Goal: Information Seeking & Learning: Learn about a topic

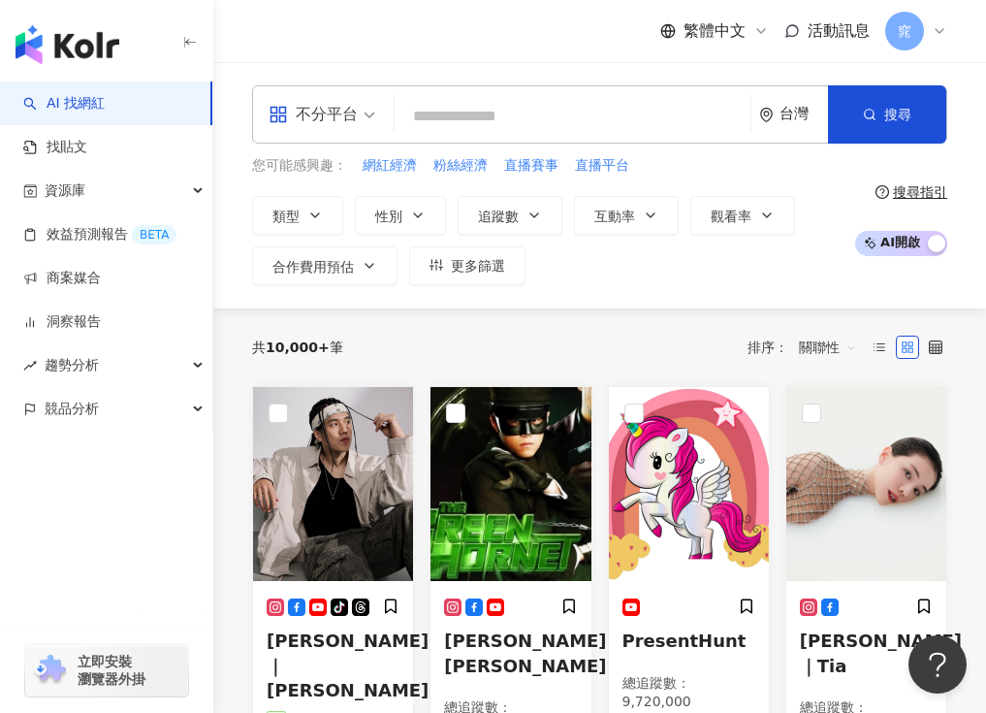
click at [368, 115] on span "不分平台" at bounding box center [322, 114] width 107 height 31
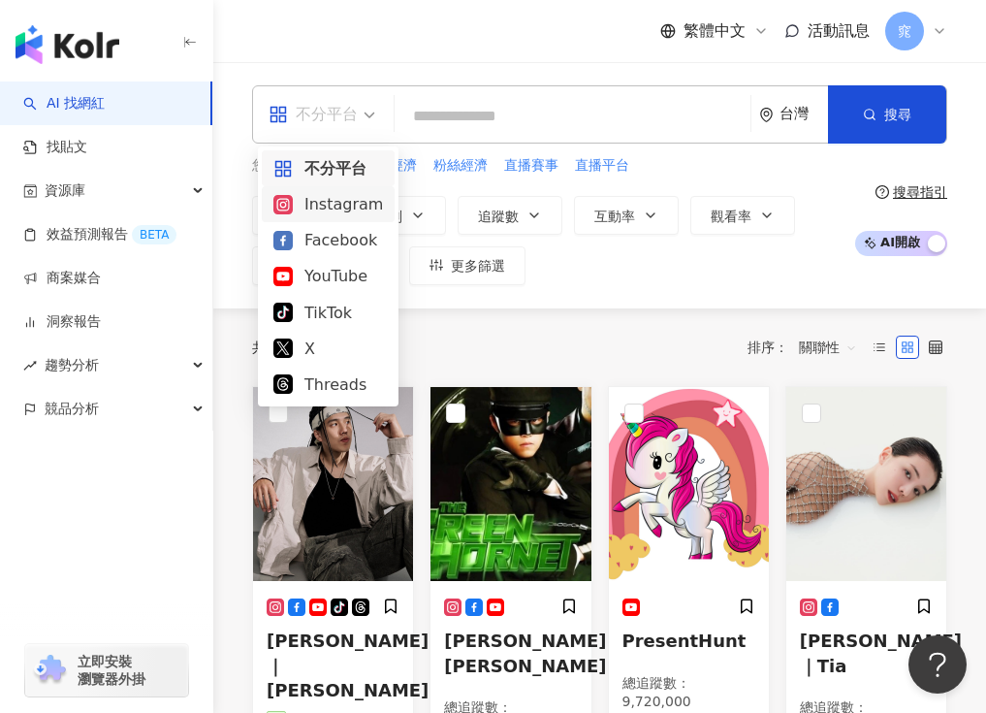
click at [467, 98] on input "search" at bounding box center [573, 116] width 340 height 37
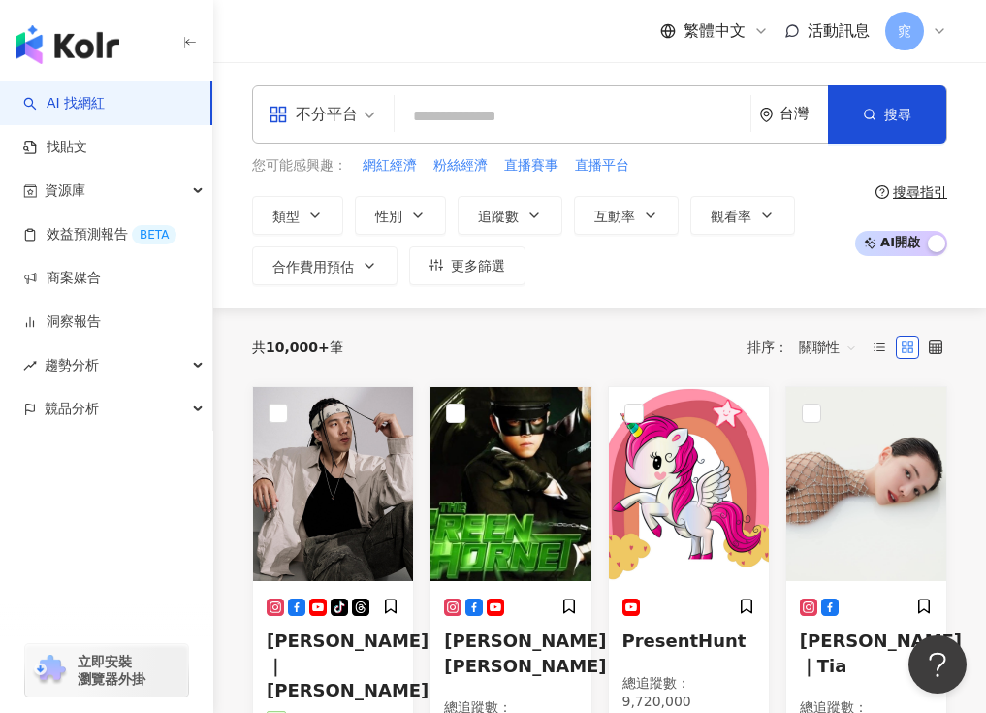
click at [530, 113] on input "search" at bounding box center [573, 116] width 340 height 37
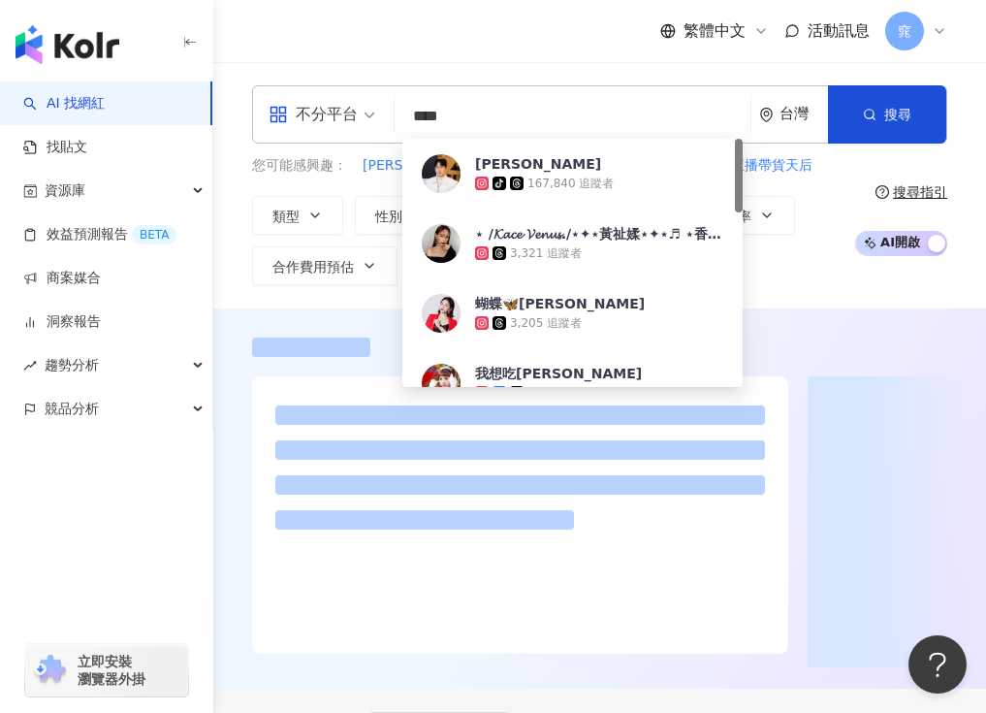
click at [827, 180] on div "您可能感興趣： 辰亦儒 推銷商品 網紅直播帶貨 直播秀場 直播帶貨天后 類型 性別 追蹤數 互動率 觀看率 合作費用預估 更多篩選" at bounding box center [548, 220] width 593 height 130
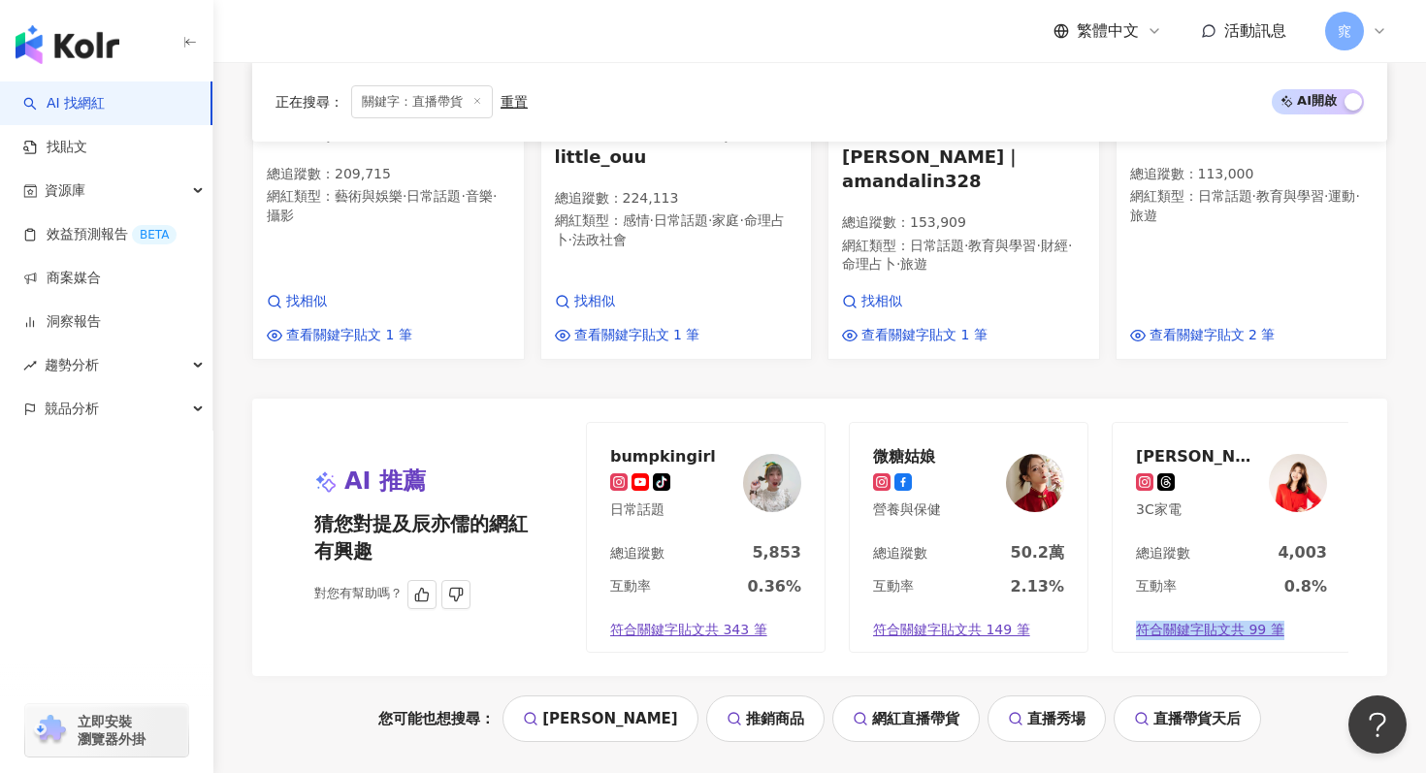
scroll to position [2010, 0]
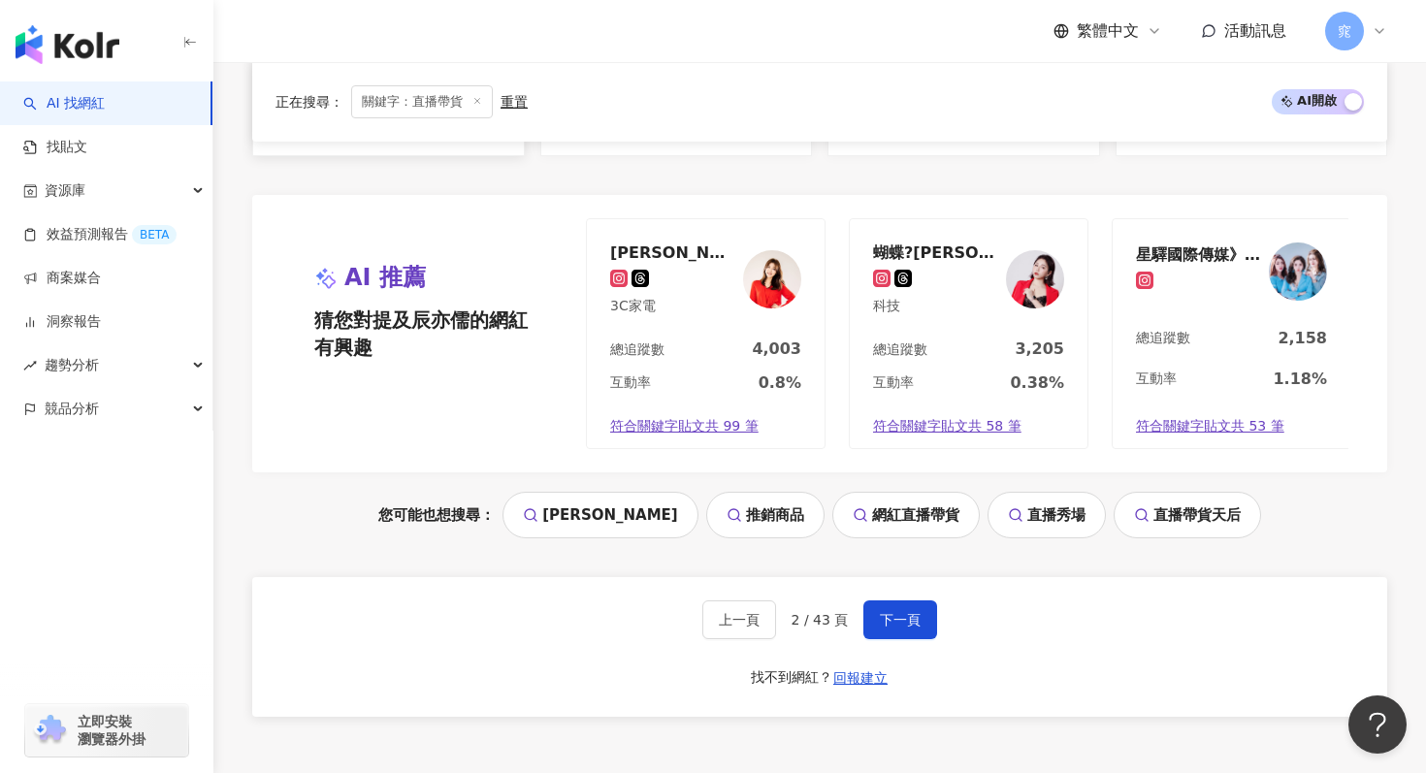
scroll to position [2268, 0]
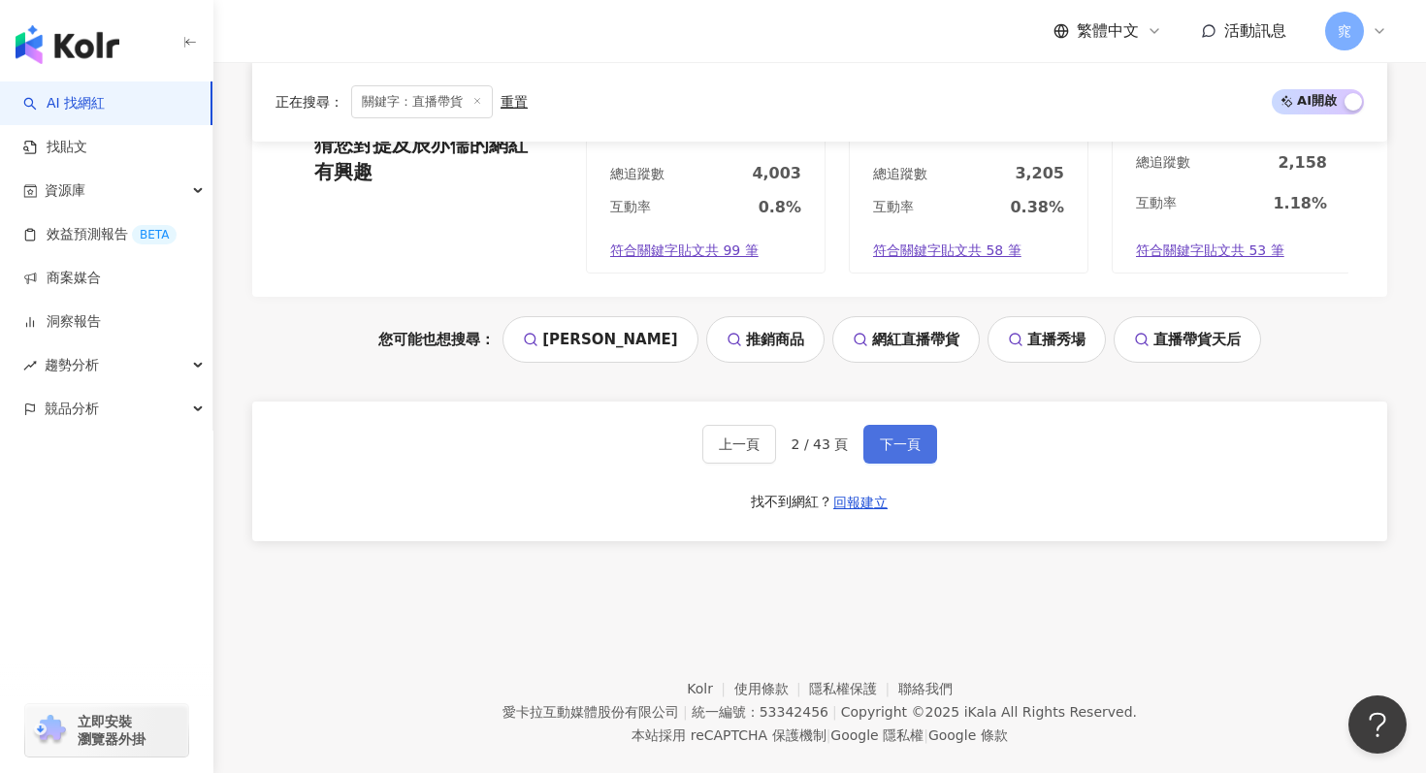
click at [872, 425] on button "下一頁" at bounding box center [900, 444] width 74 height 39
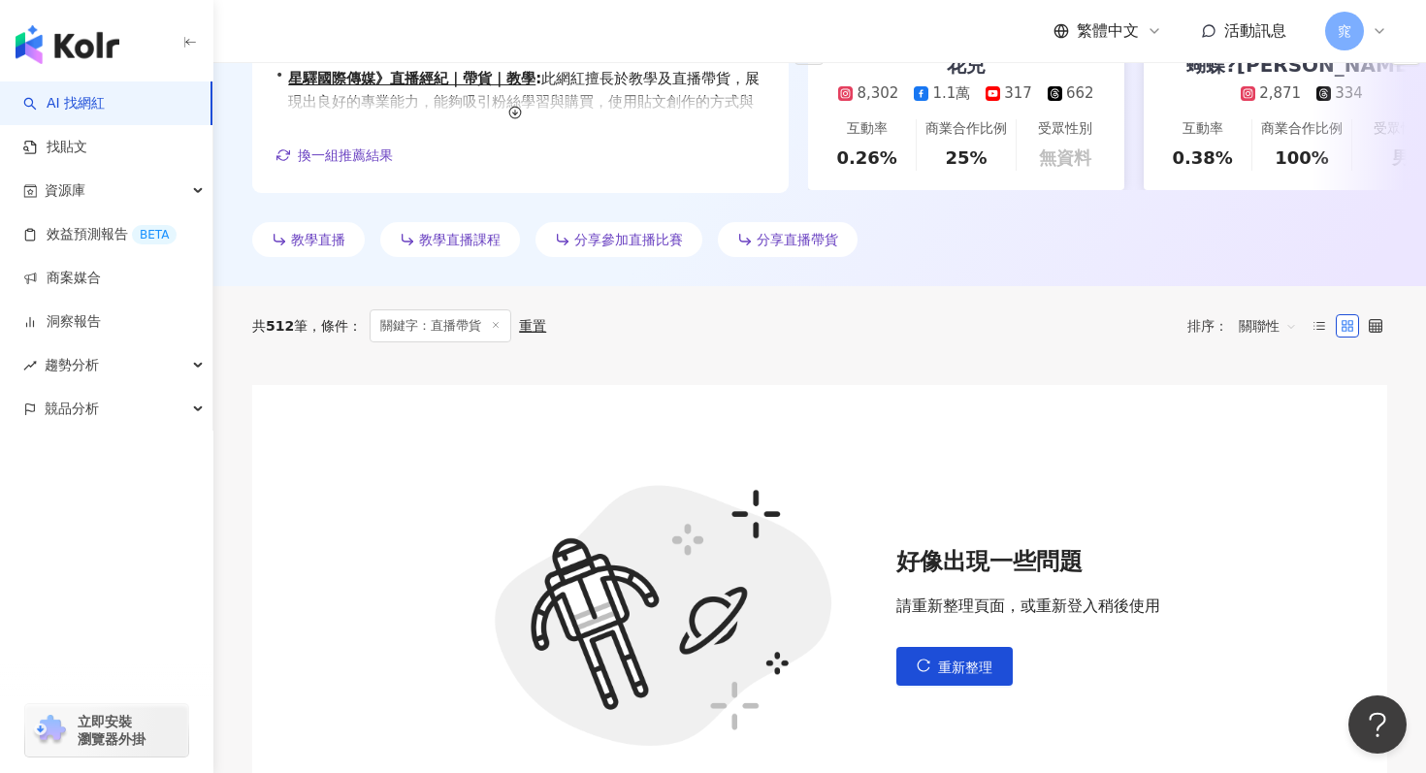
scroll to position [40, 0]
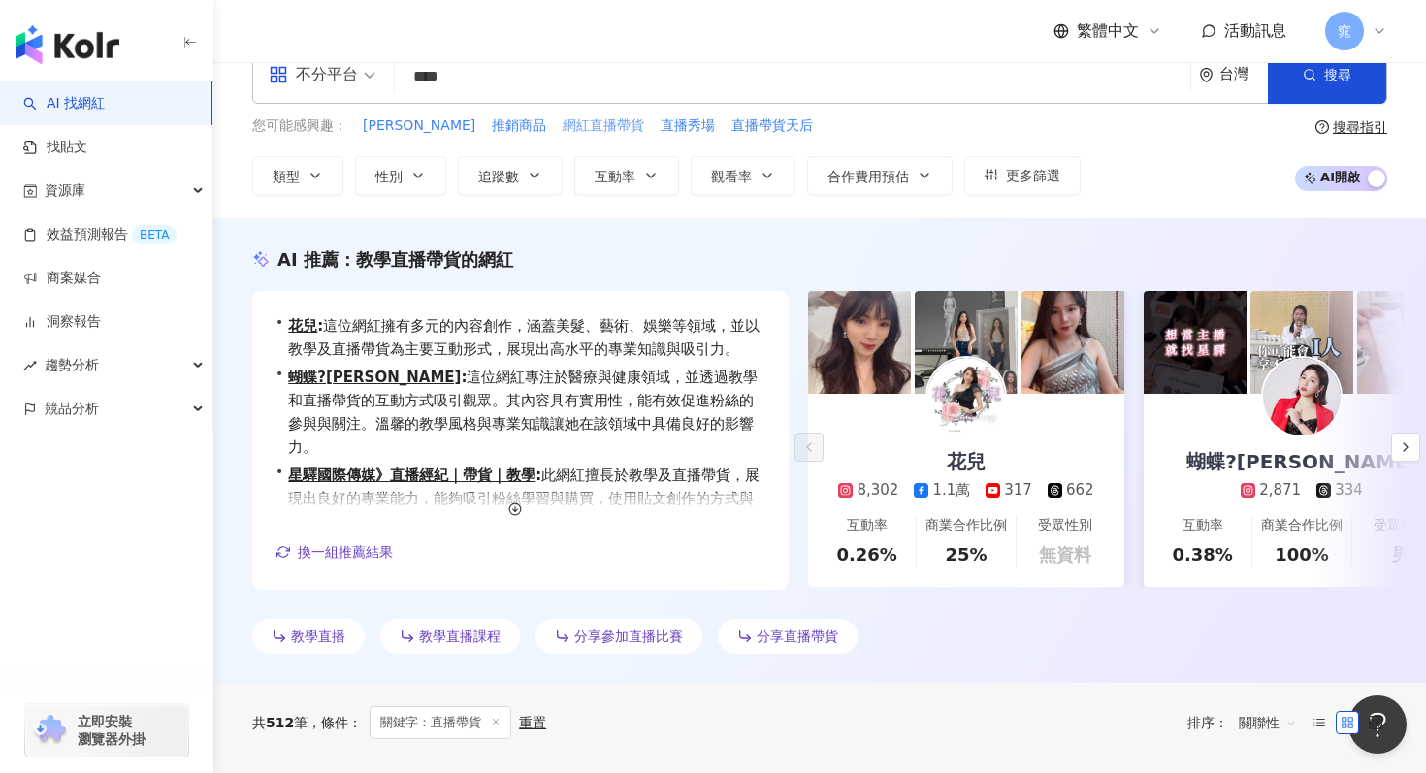
click at [563, 127] on span "網紅直播帶貨" at bounding box center [603, 125] width 81 height 19
type input "******"
click at [985, 78] on span "搜尋" at bounding box center [1337, 75] width 27 height 16
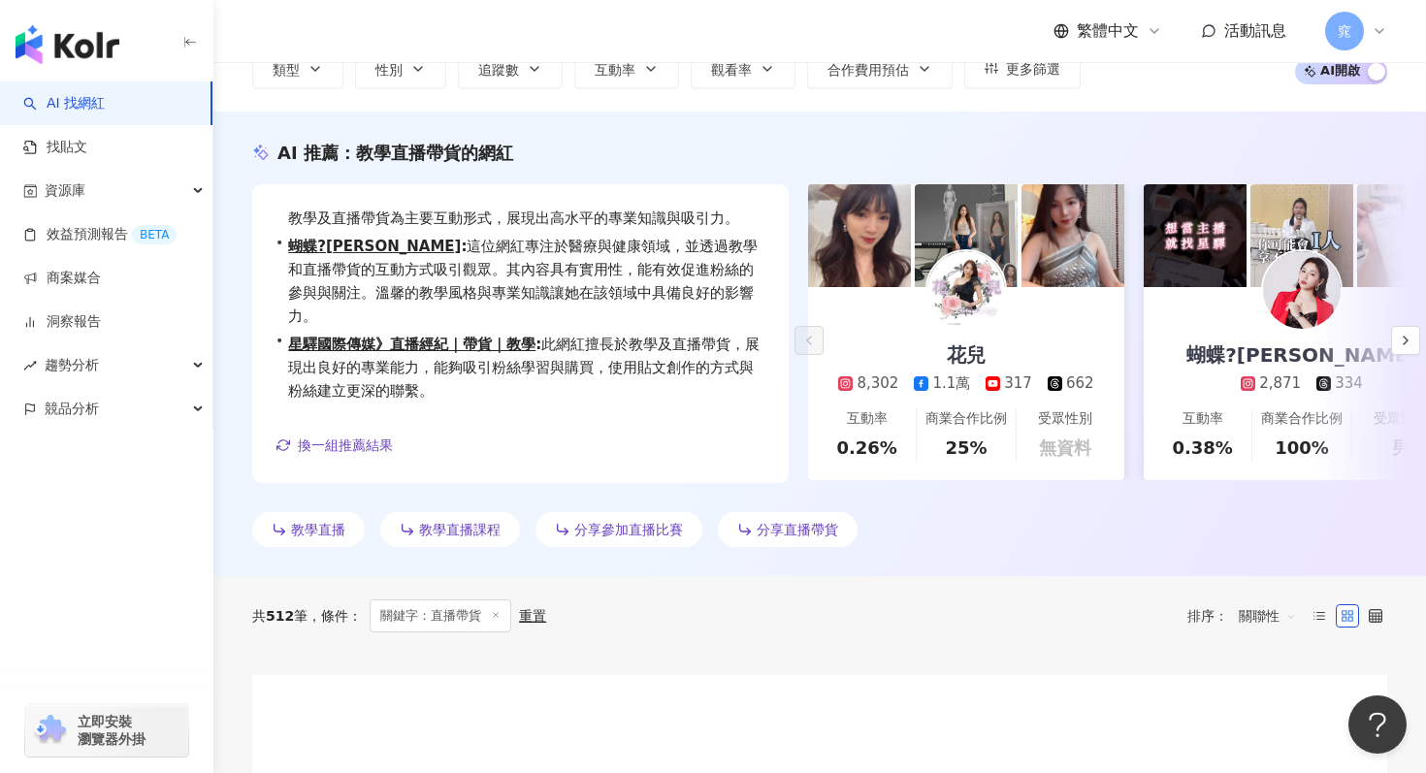
scroll to position [643, 0]
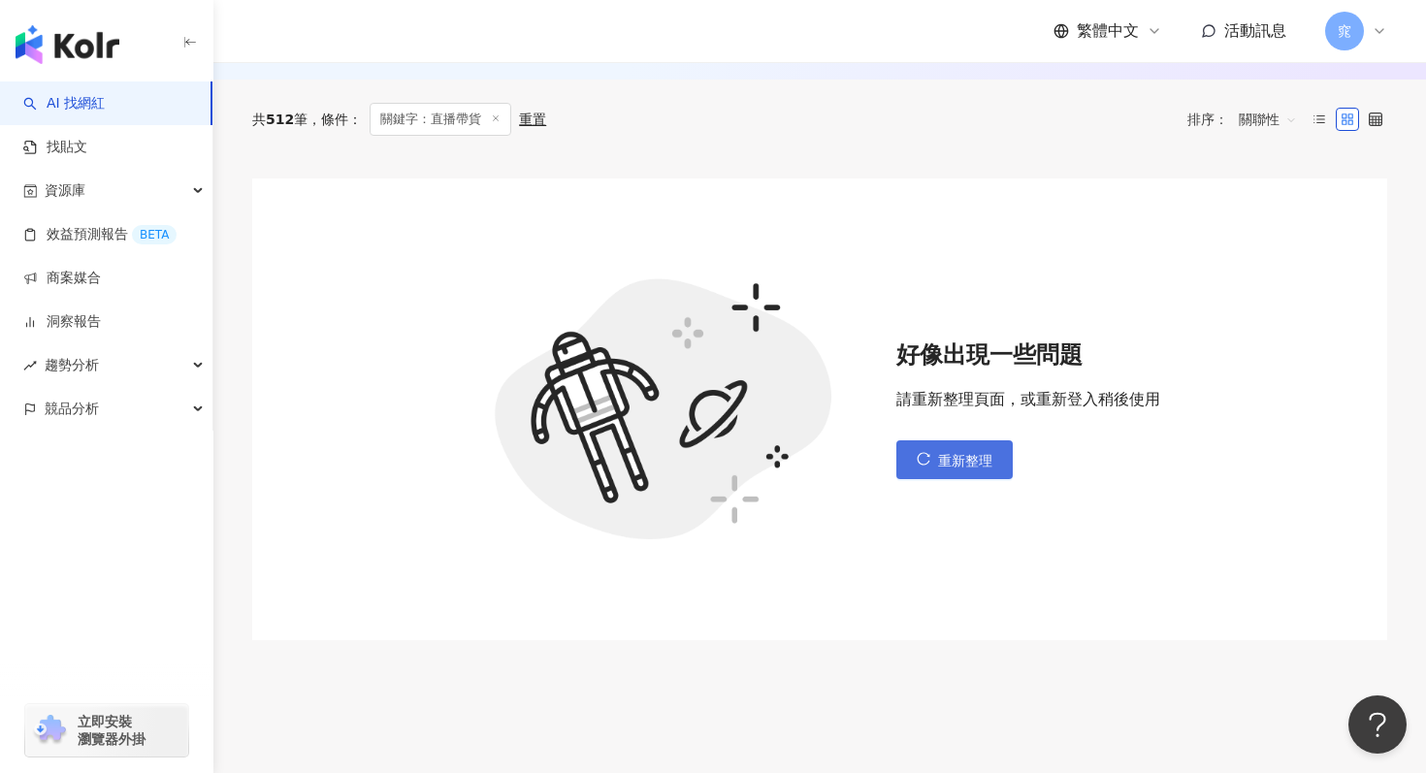
click at [925, 452] on icon "reload" at bounding box center [924, 459] width 14 height 14
click at [930, 463] on button "重新整理" at bounding box center [954, 459] width 116 height 39
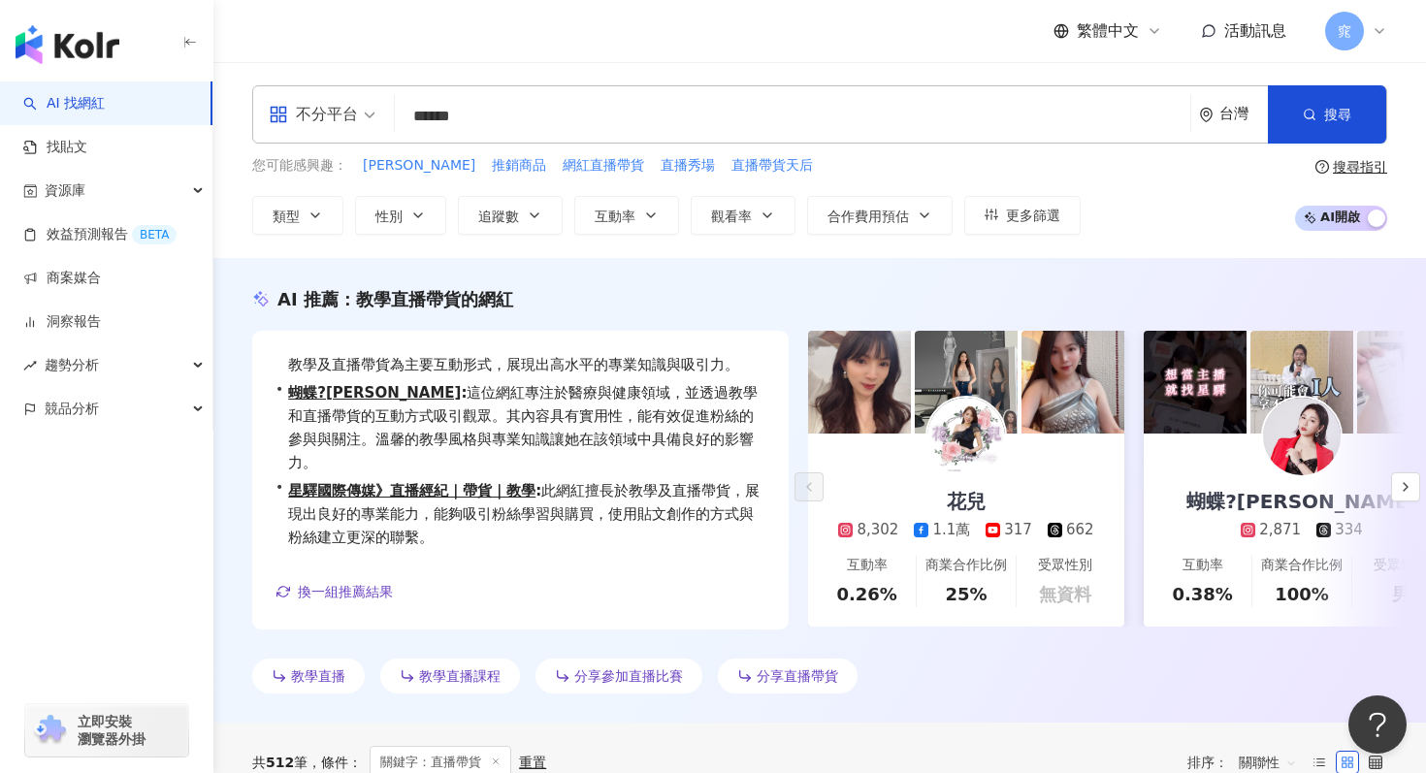
click at [930, 463] on div "花兒 8,302 1.1萬 317 662" at bounding box center [966, 487] width 294 height 107
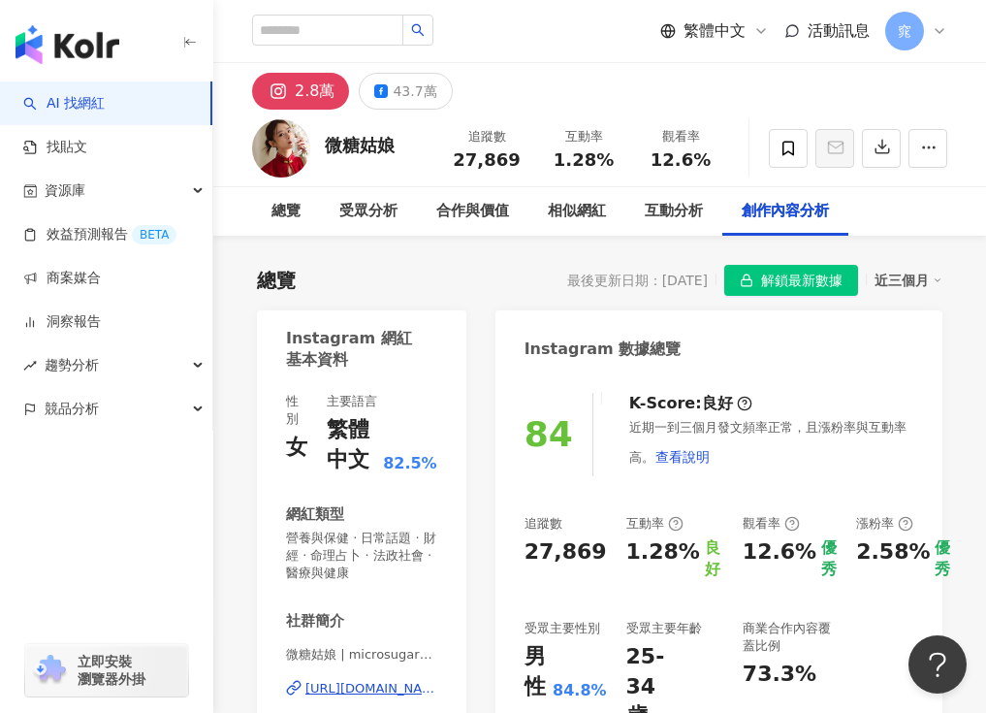
click at [309, 86] on div "2.8萬" at bounding box center [315, 91] width 40 height 27
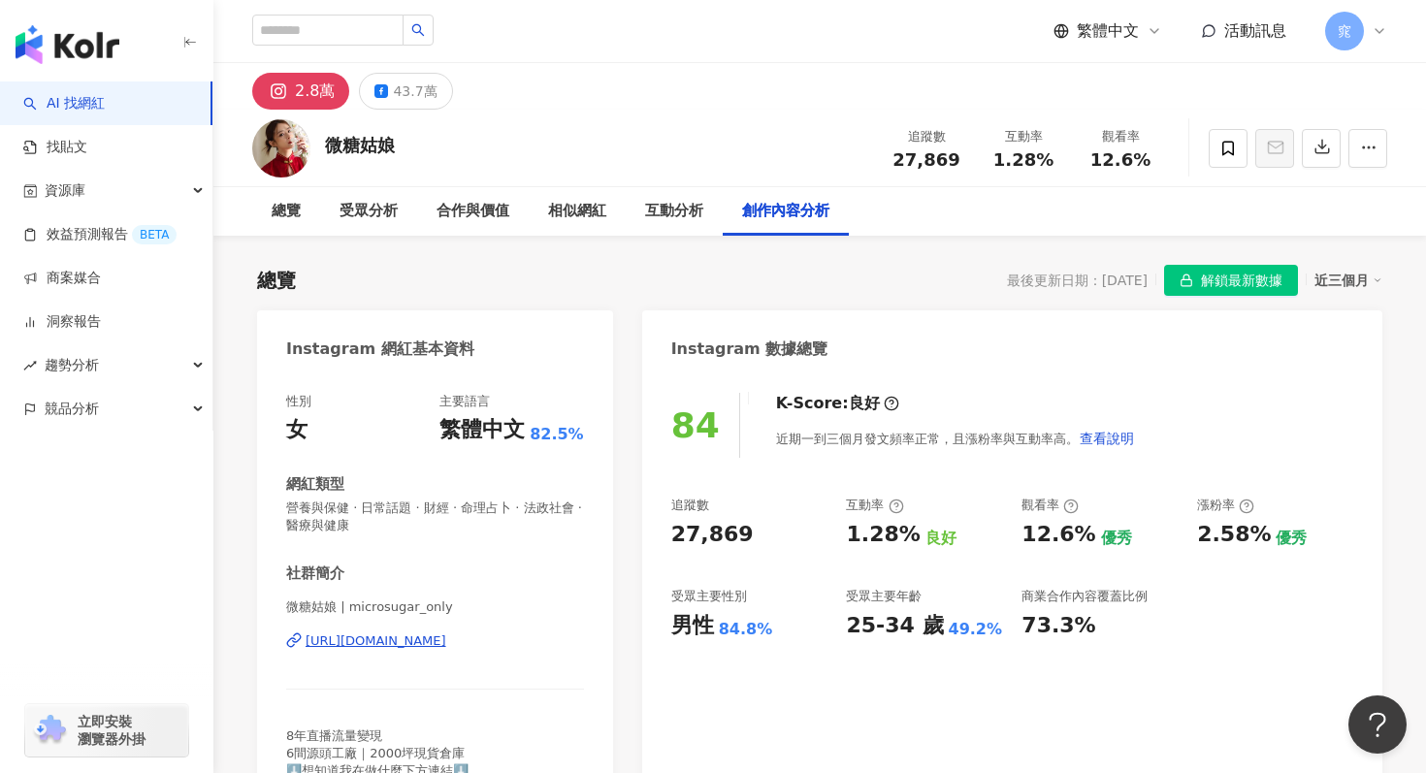
click at [372, 638] on div "https://www.instagram.com/microsugar_only/" at bounding box center [376, 640] width 141 height 17
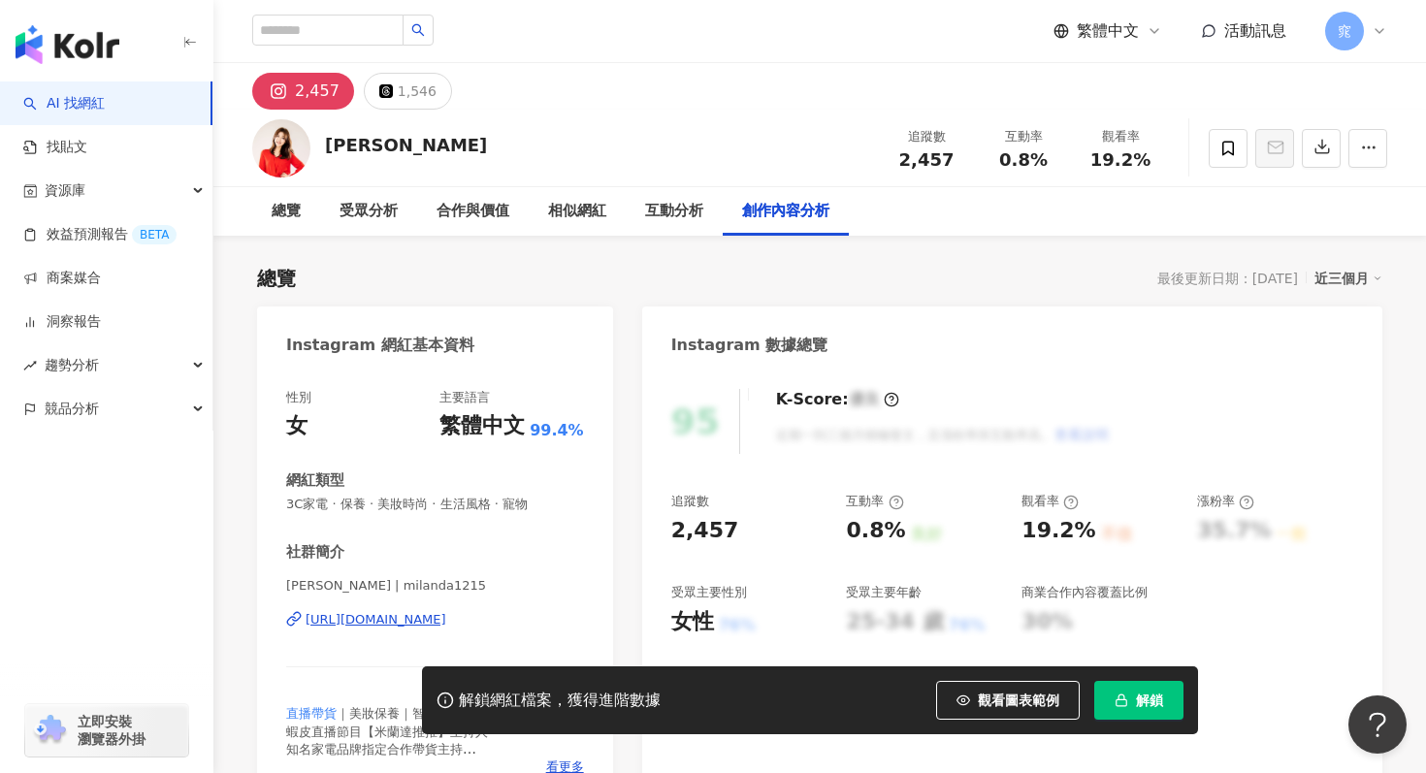
click at [417, 617] on div "https://www.instagram.com/milanda1215/" at bounding box center [376, 619] width 141 height 17
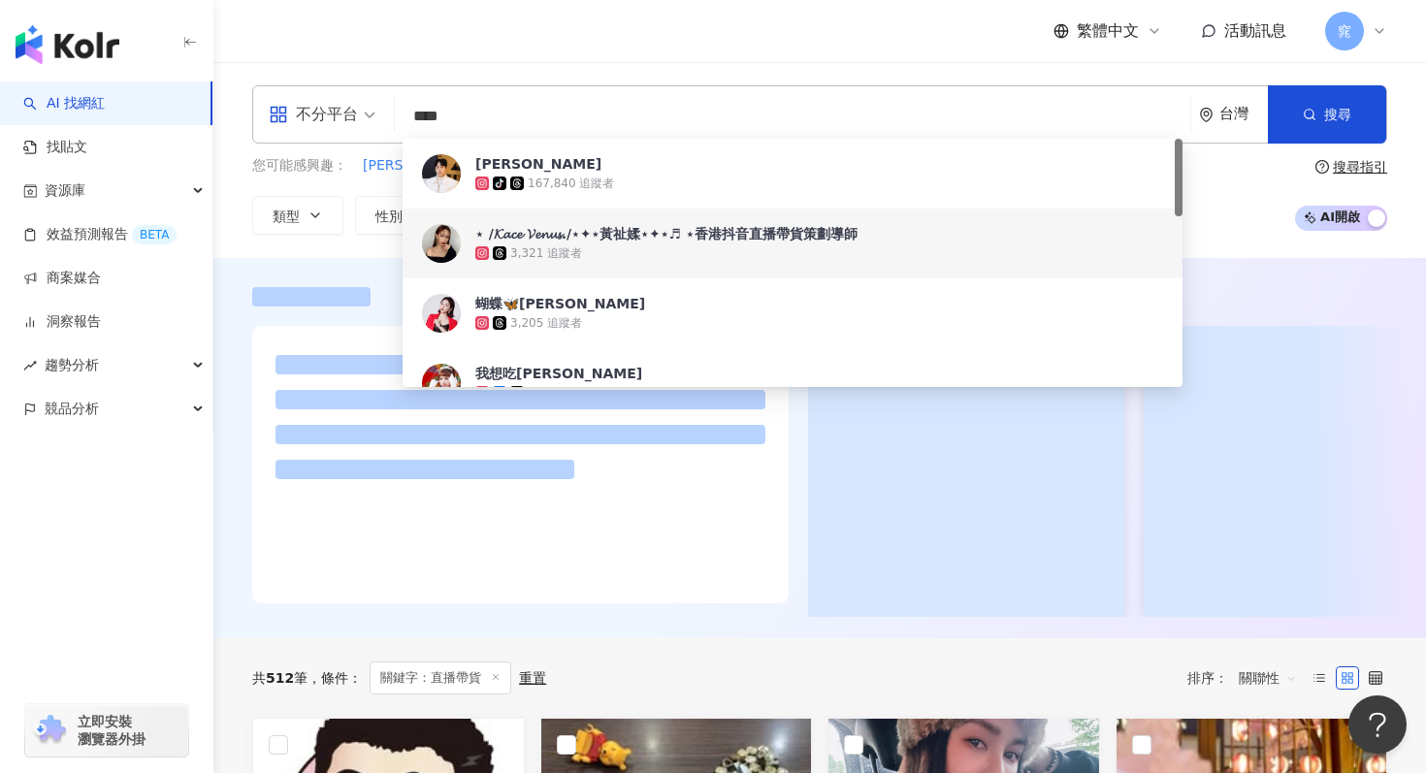
click at [327, 657] on div "共 512 筆 條件 ： 關鍵字：直播帶貨 重置 排序： 關聯性" at bounding box center [819, 678] width 1135 height 80
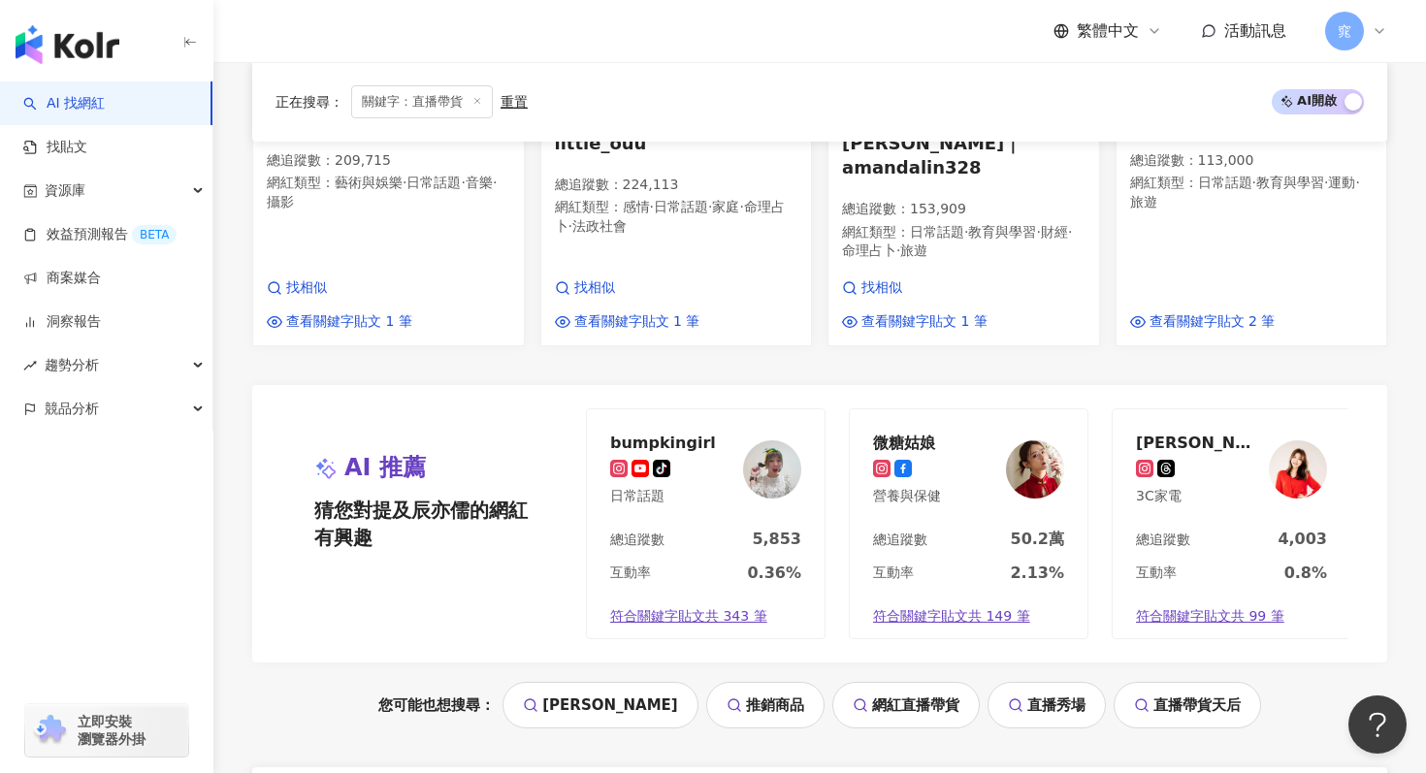
scroll to position [2073, 0]
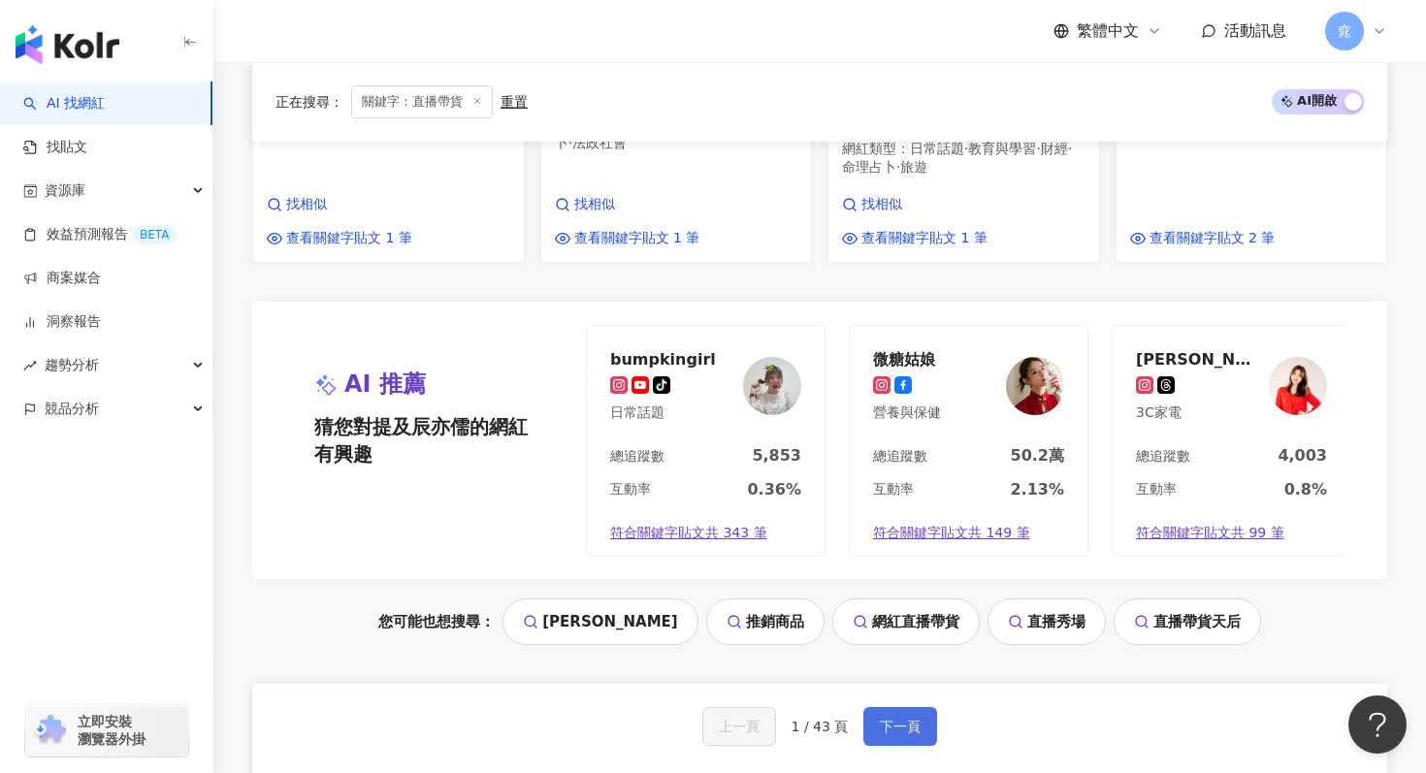
click at [881, 719] on span "下一頁" at bounding box center [900, 727] width 41 height 16
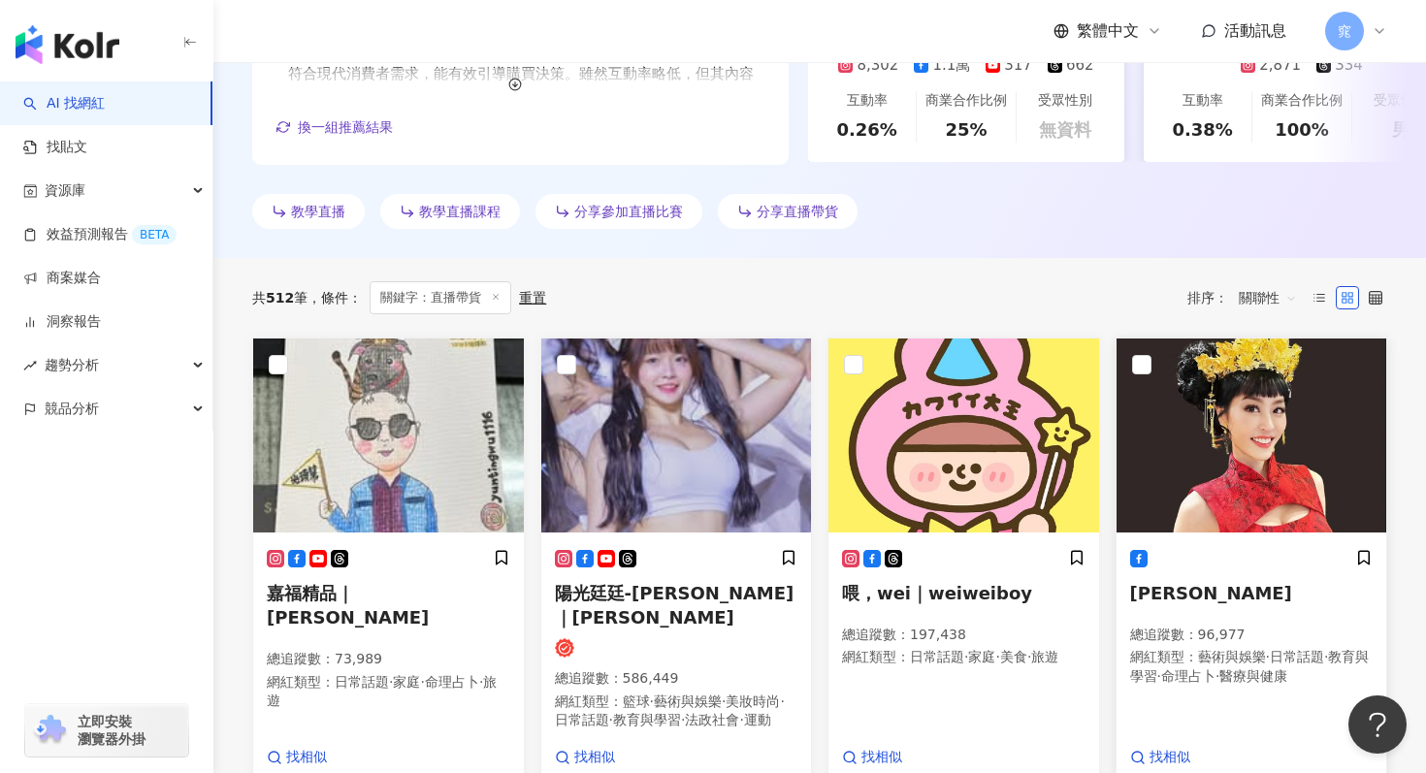
scroll to position [463, 0]
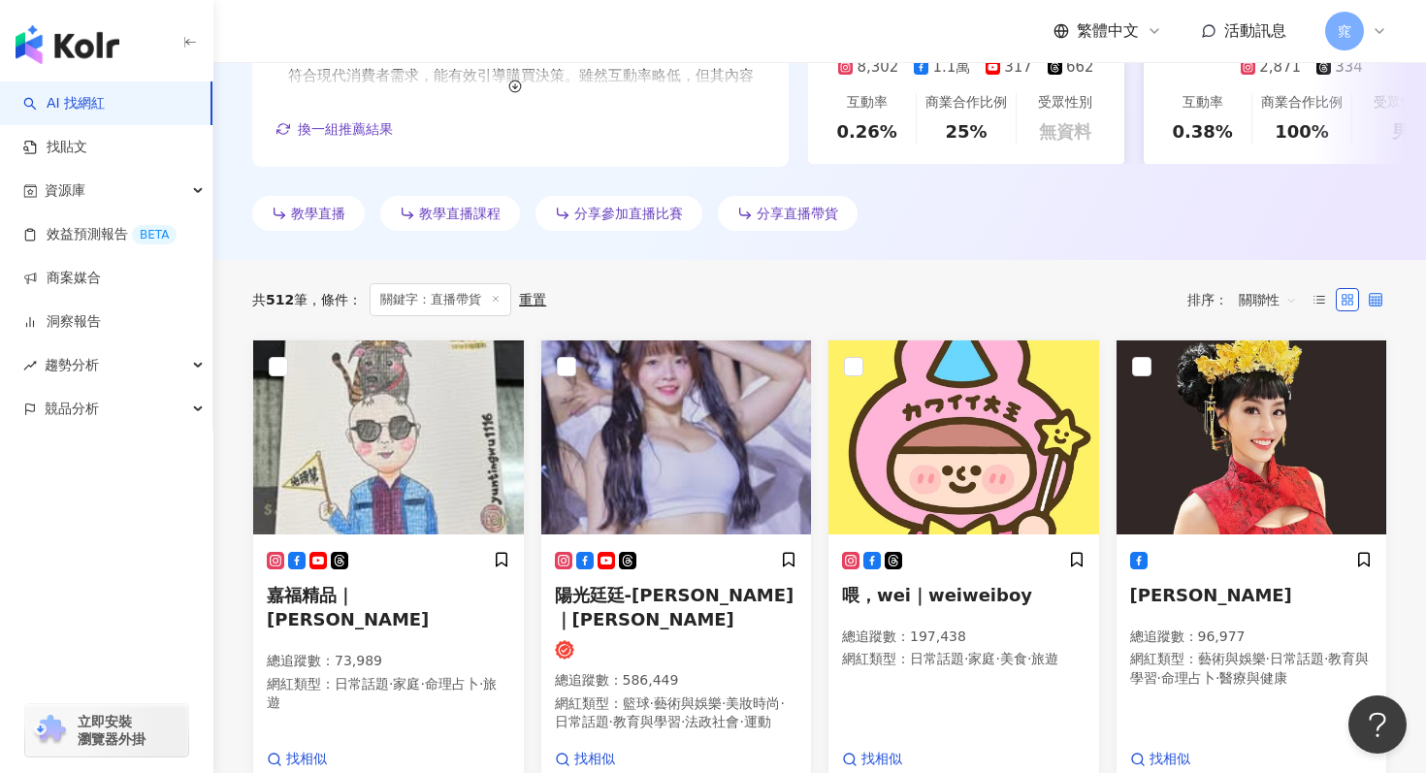
click at [1377, 293] on icon at bounding box center [1376, 300] width 14 height 14
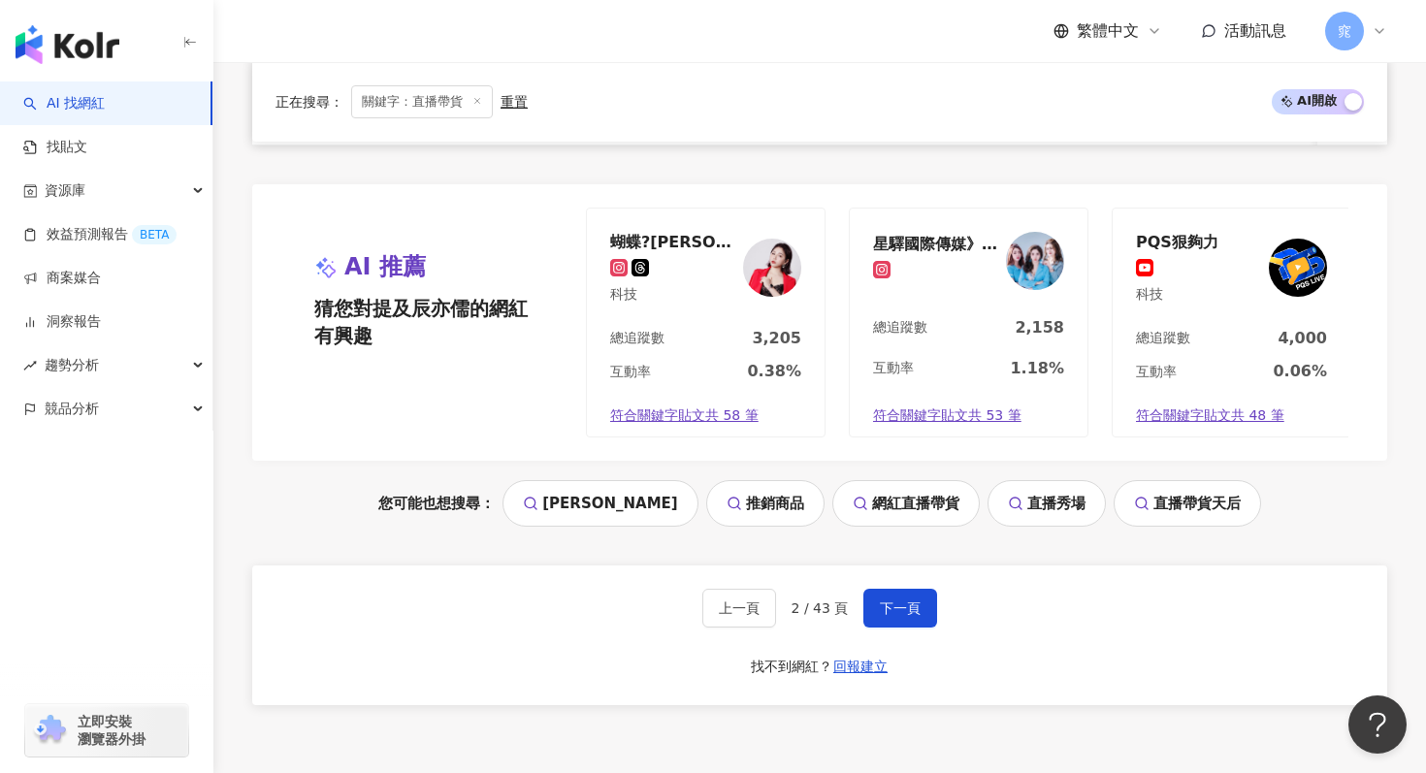
scroll to position [1574, 0]
click at [919, 610] on span "下一頁" at bounding box center [900, 607] width 41 height 16
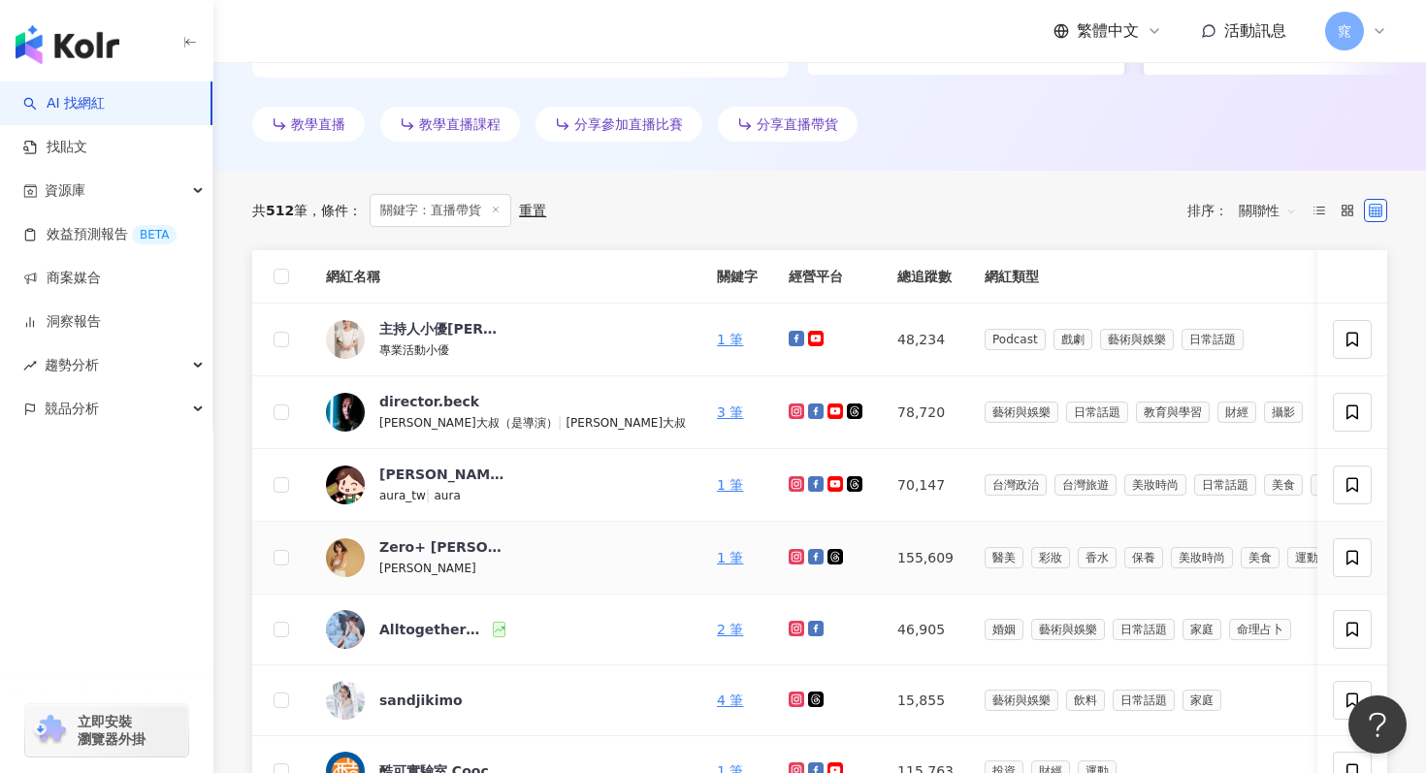
scroll to position [526, 0]
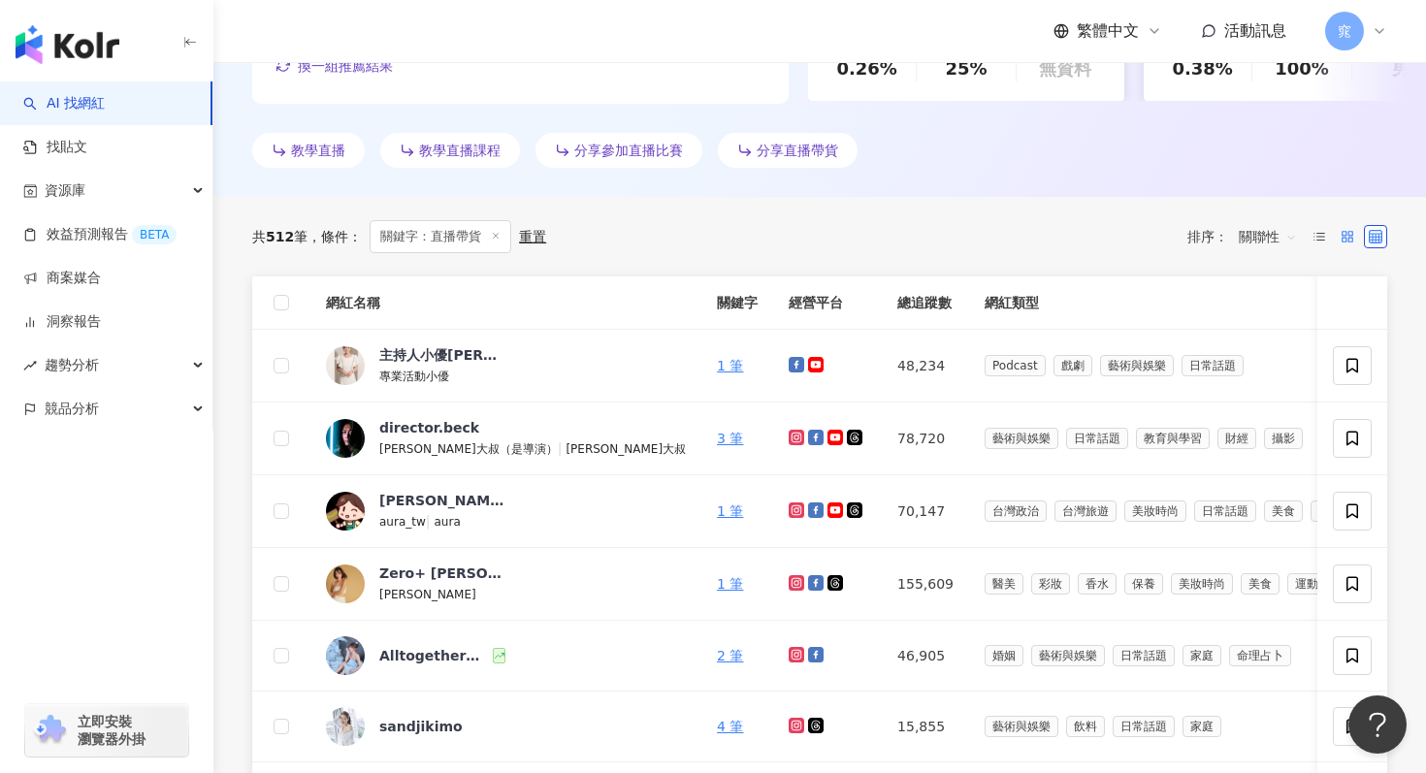
click at [1338, 239] on label at bounding box center [1347, 236] width 23 height 23
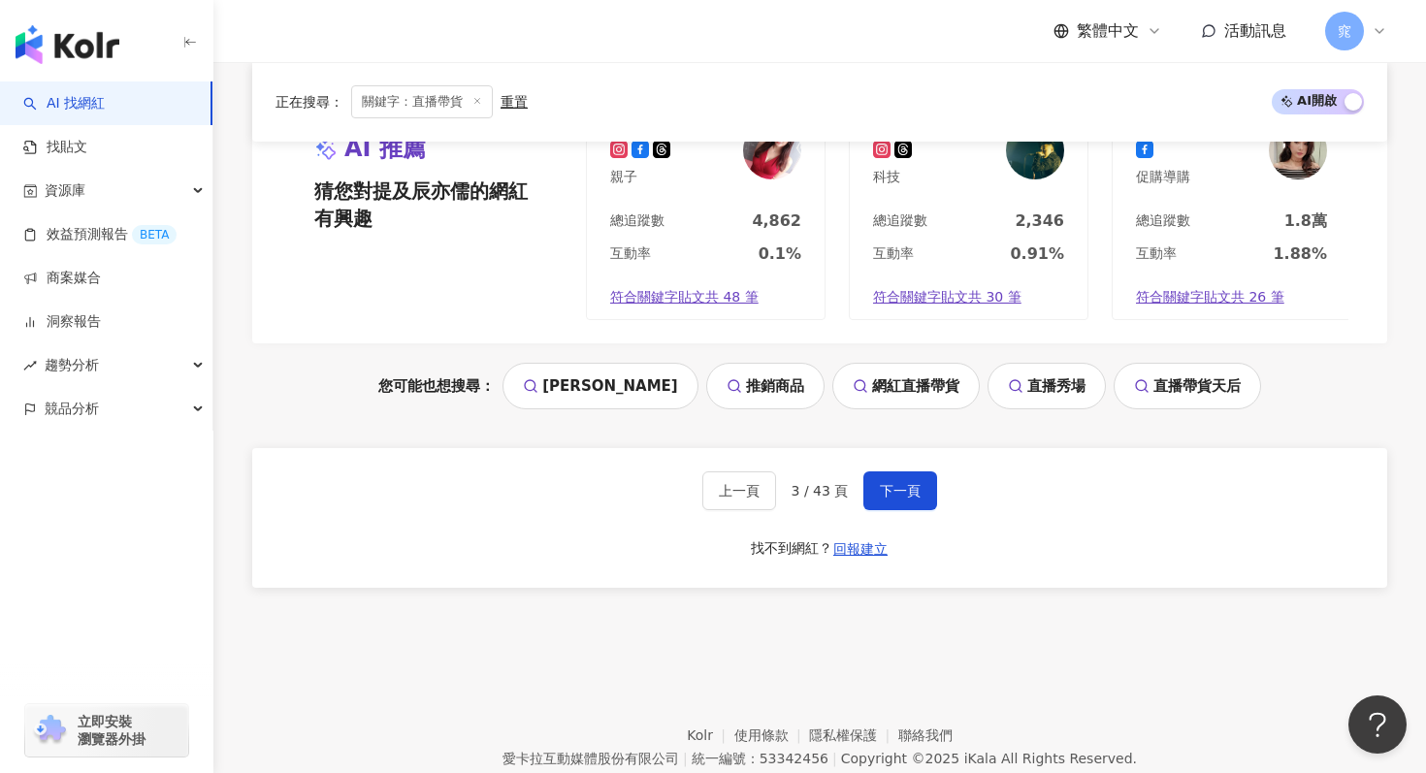
scroll to position [2287, 0]
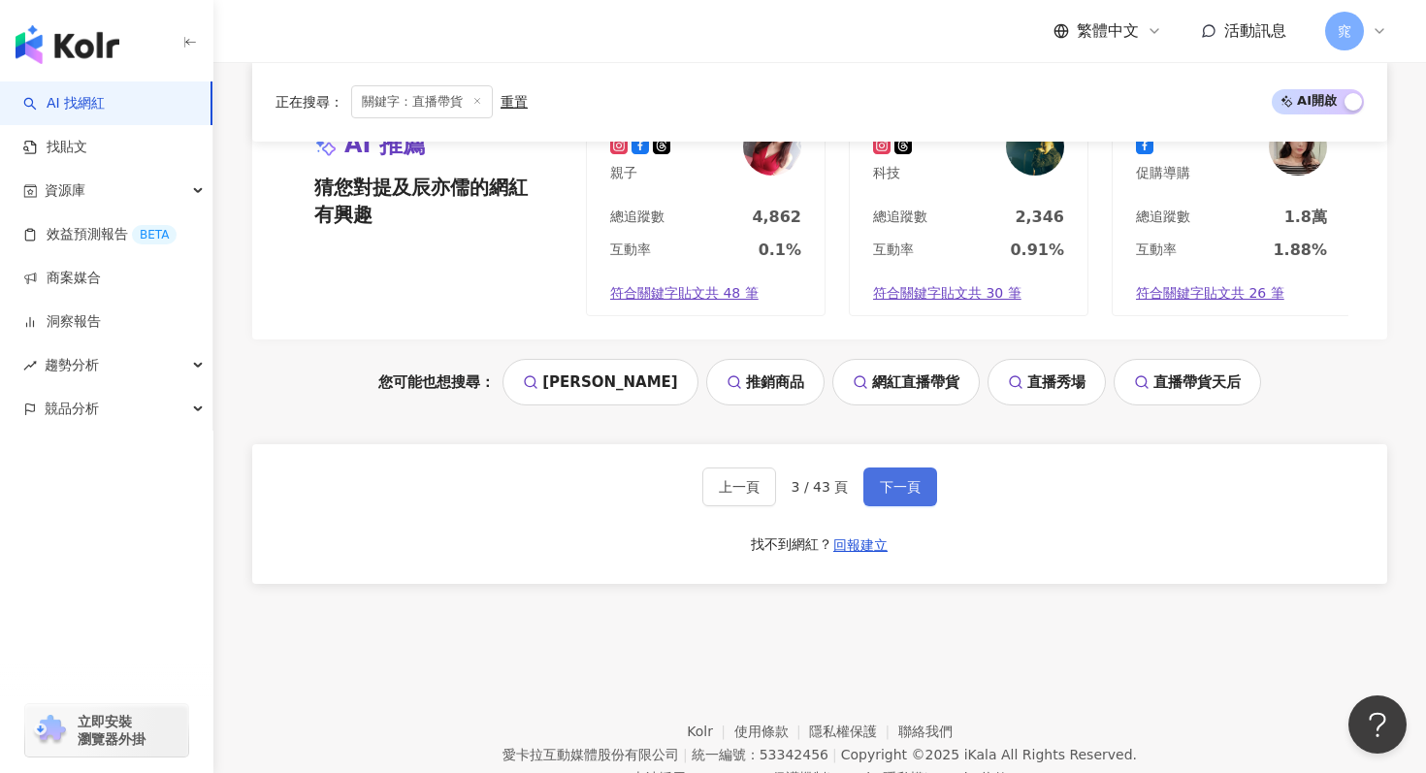
click at [920, 467] on button "下一頁" at bounding box center [900, 486] width 74 height 39
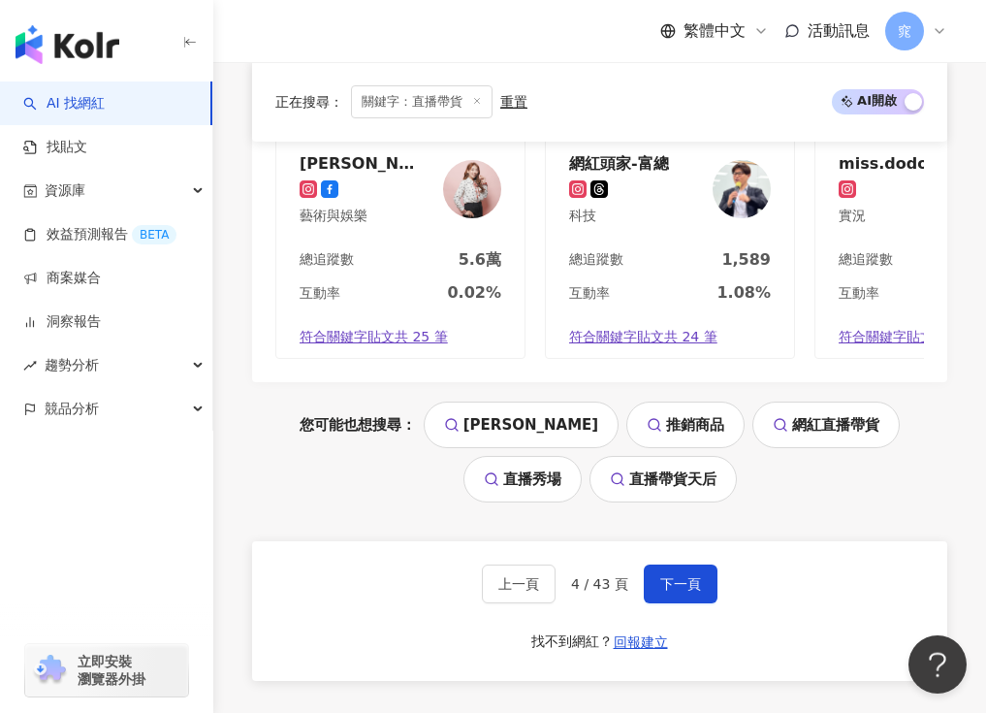
scroll to position [2653, 0]
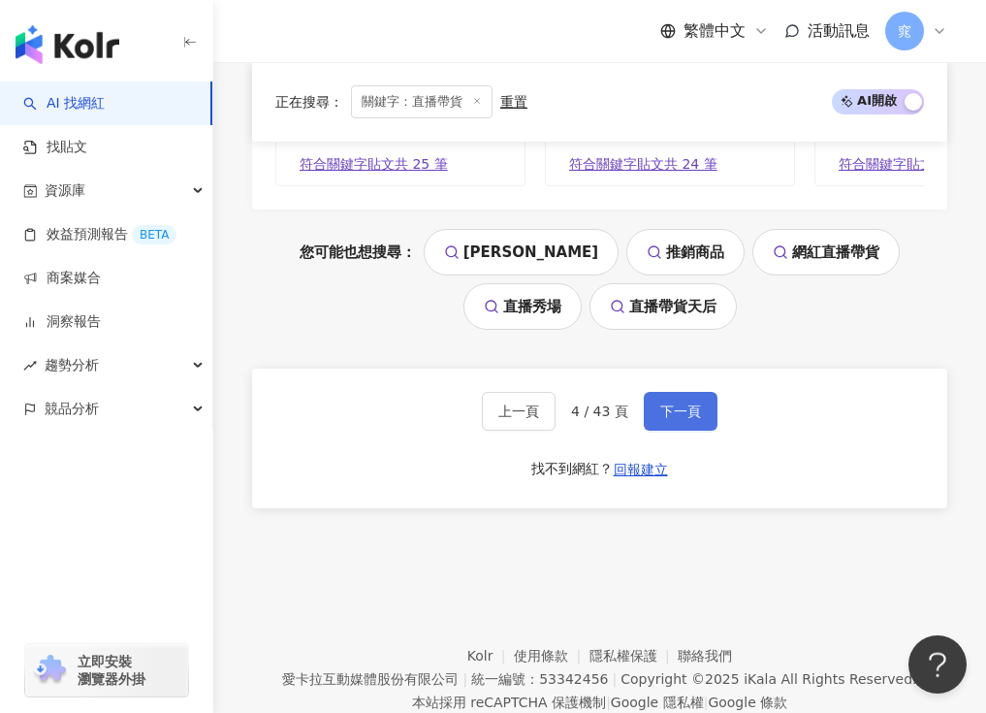
click at [696, 392] on button "下一頁" at bounding box center [681, 411] width 74 height 39
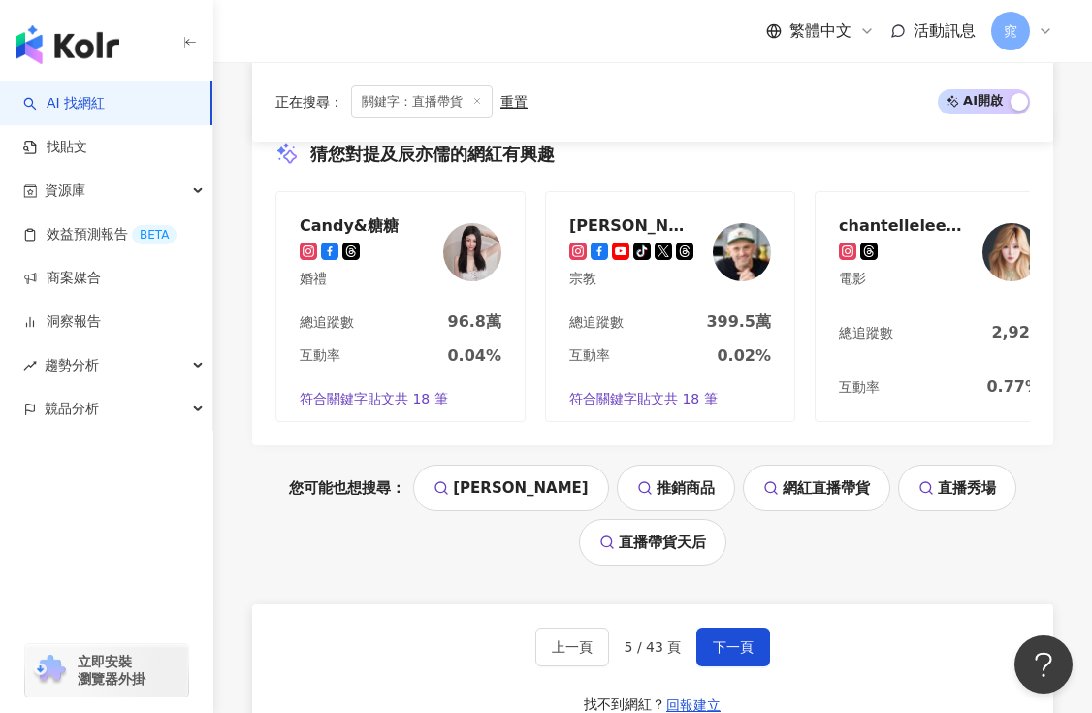
scroll to position [2309, 0]
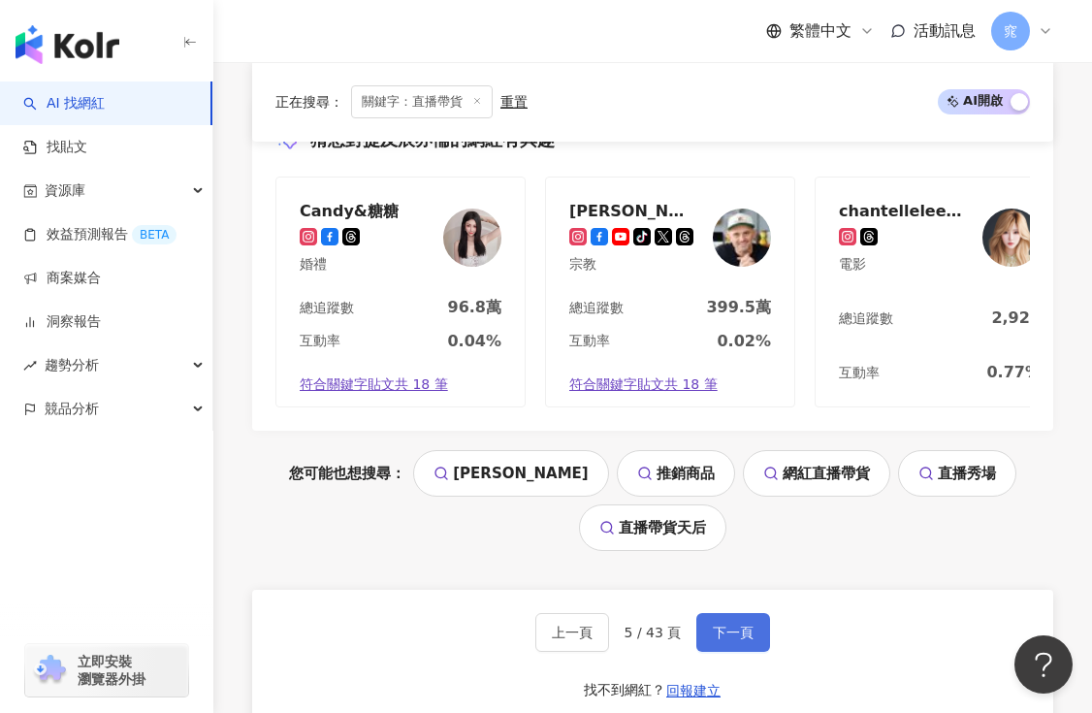
click at [735, 625] on span "下一頁" at bounding box center [733, 633] width 41 height 16
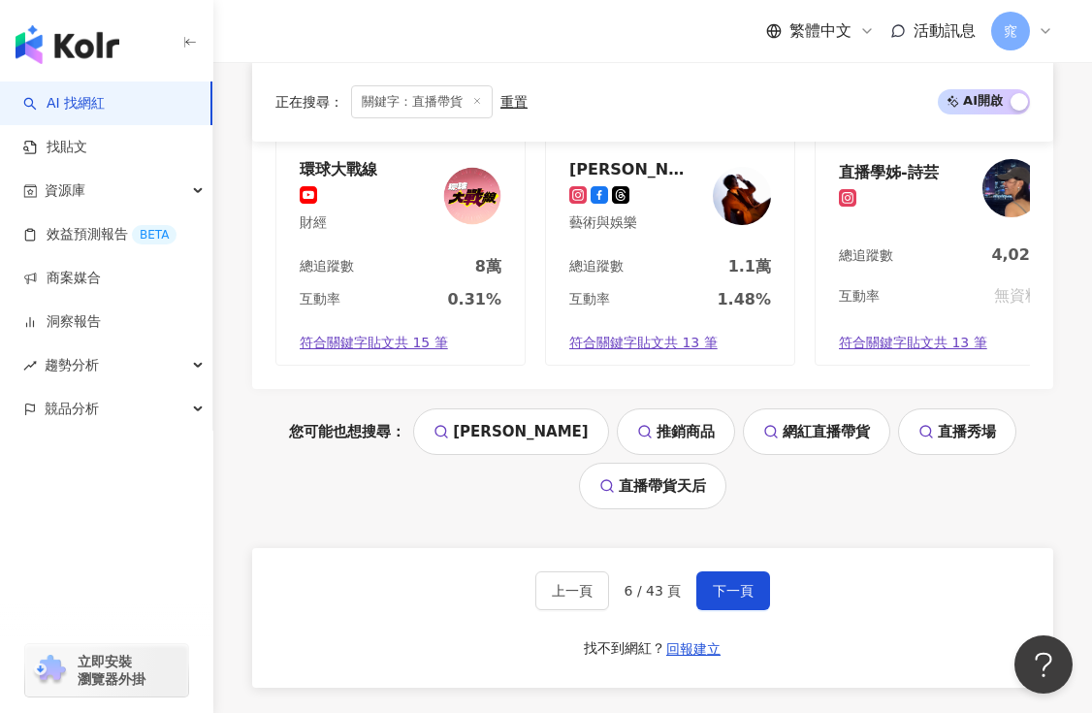
scroll to position [2558, 0]
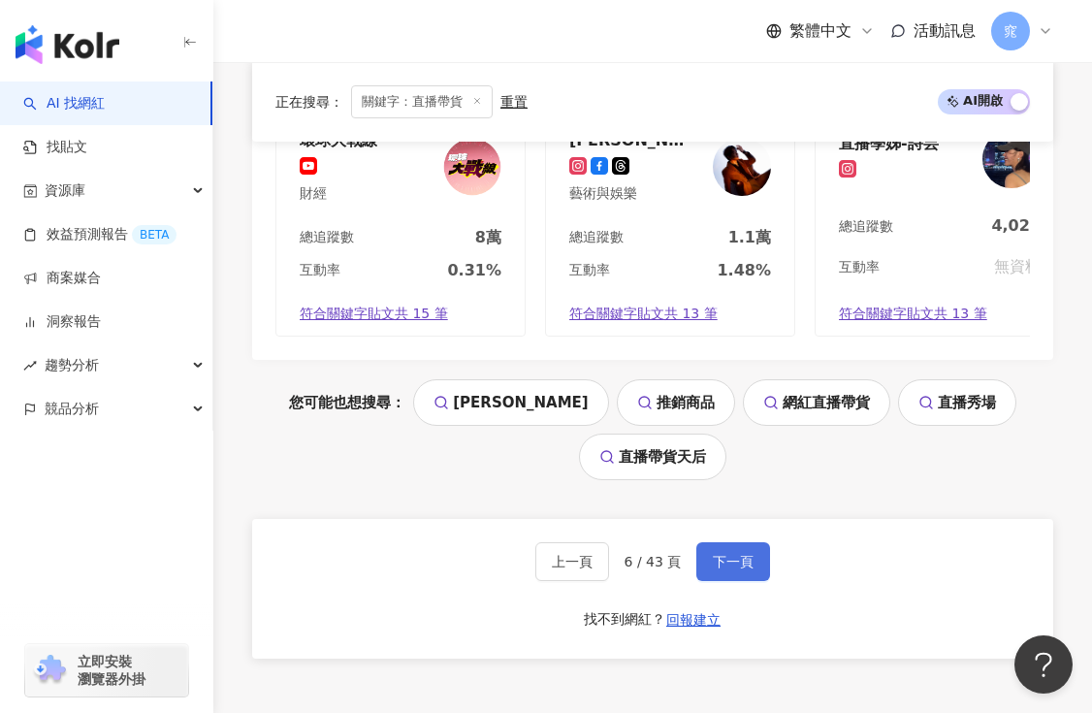
click at [733, 554] on span "下一頁" at bounding box center [733, 562] width 41 height 16
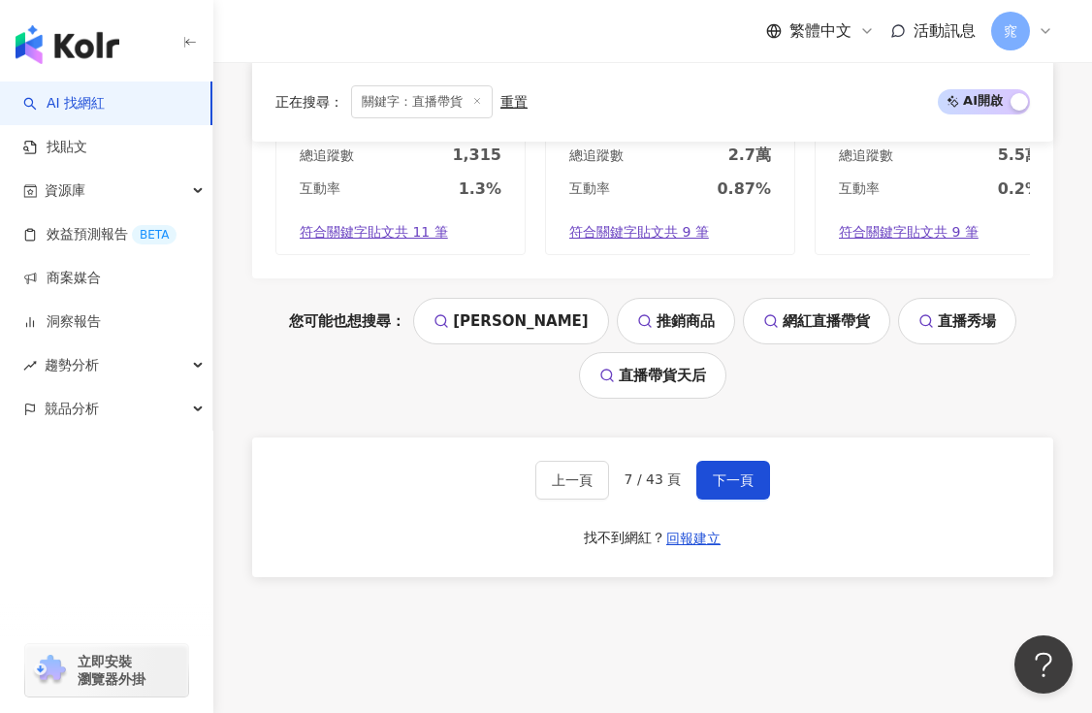
scroll to position [2452, 0]
click at [722, 471] on span "下一頁" at bounding box center [733, 479] width 41 height 16
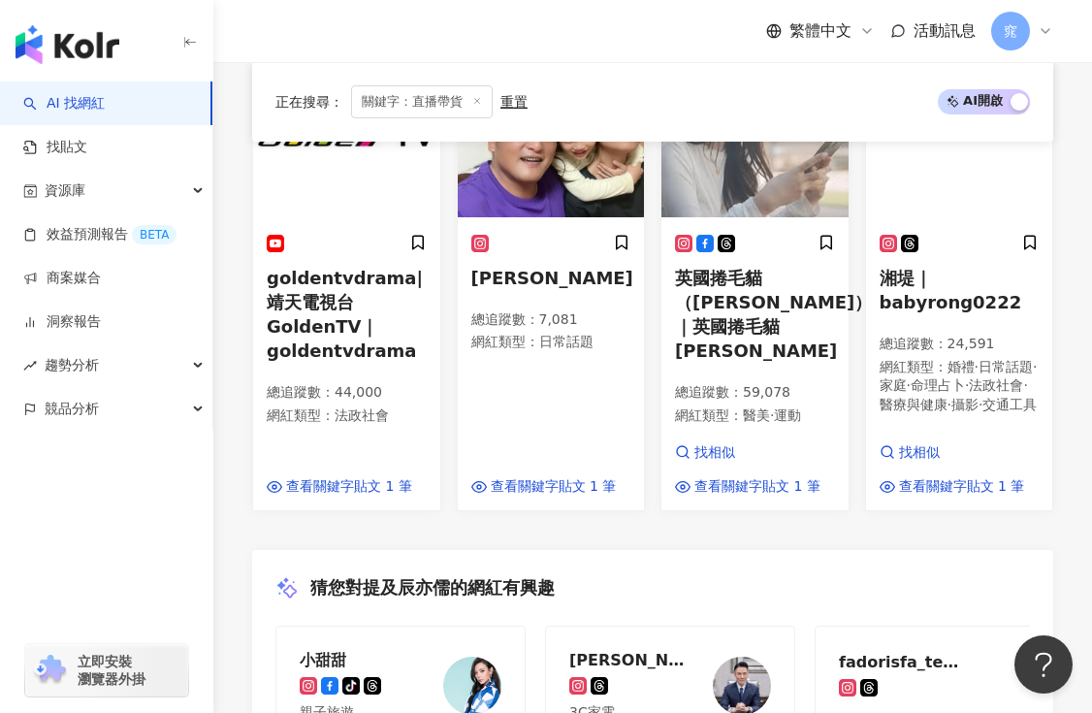
scroll to position [2252, 0]
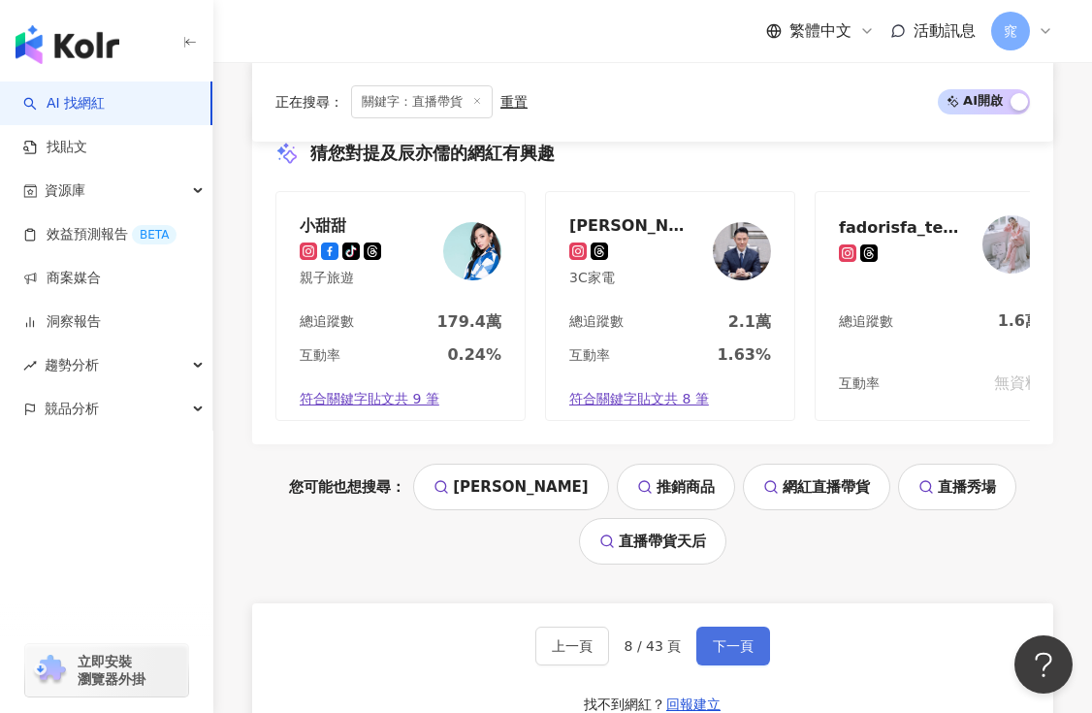
click at [735, 638] on span "下一頁" at bounding box center [733, 646] width 41 height 16
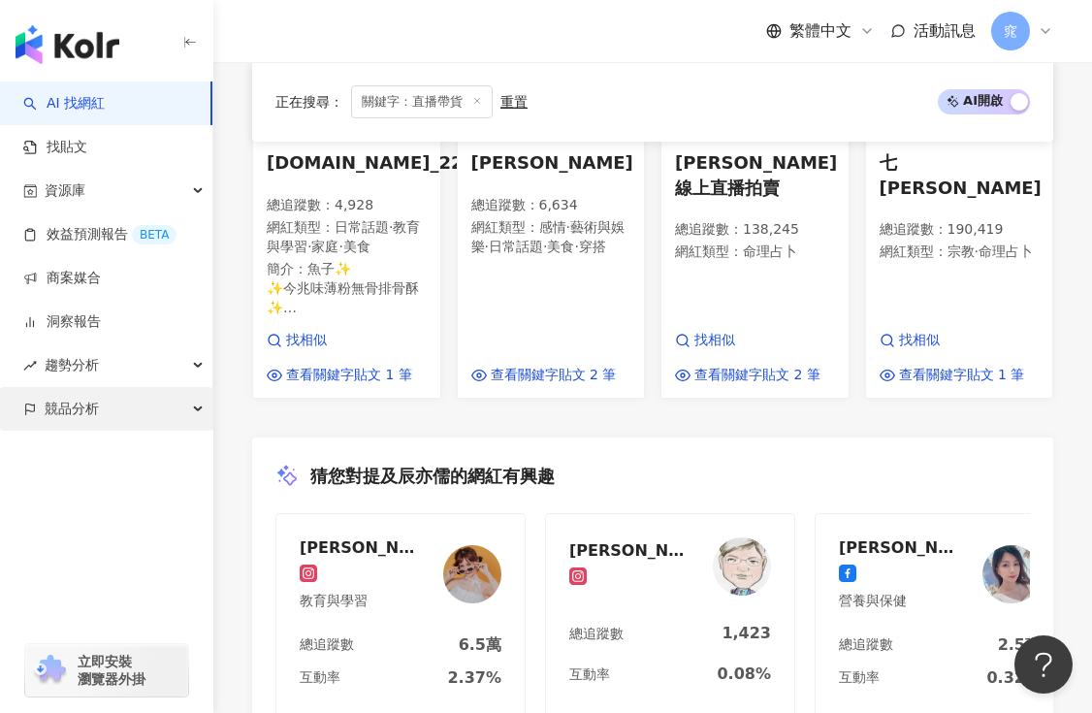
scroll to position [2314, 0]
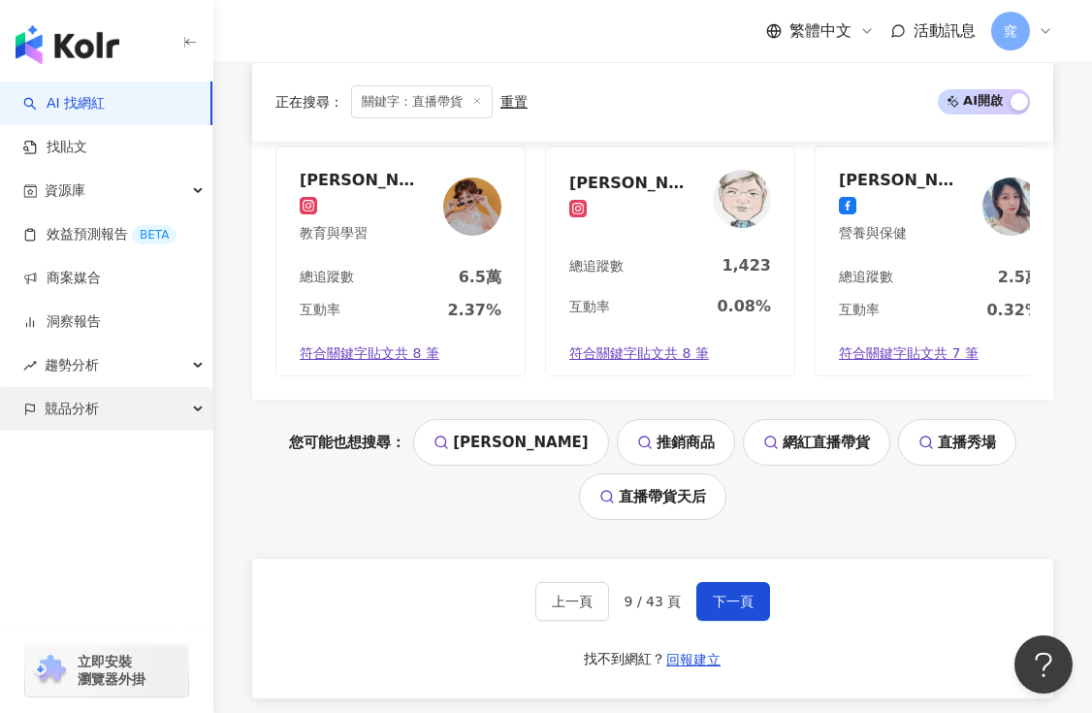
click at [18, 420] on div "競品分析" at bounding box center [106, 409] width 212 height 44
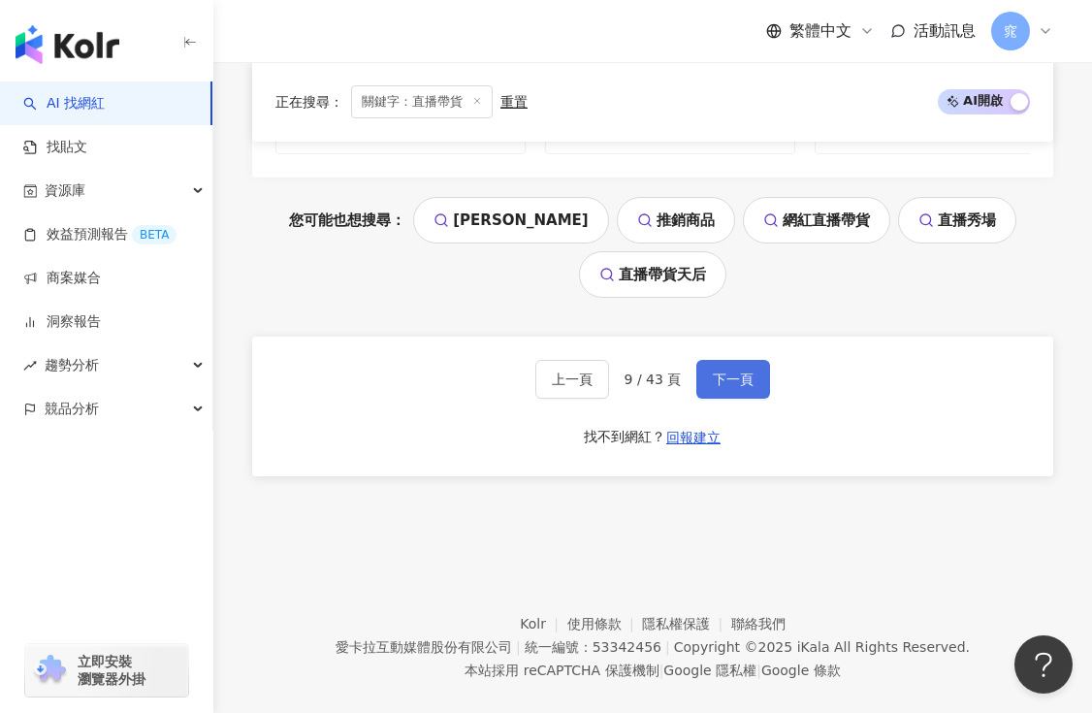
click at [730, 371] on span "下一頁" at bounding box center [733, 379] width 41 height 16
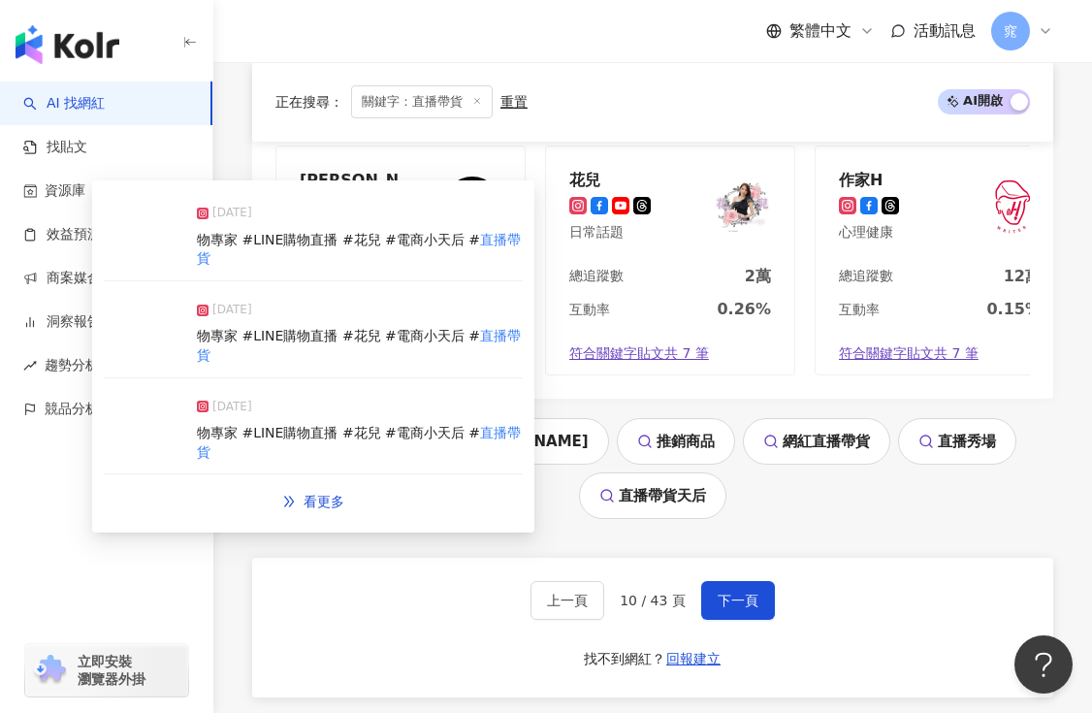
scroll to position [2254, 0]
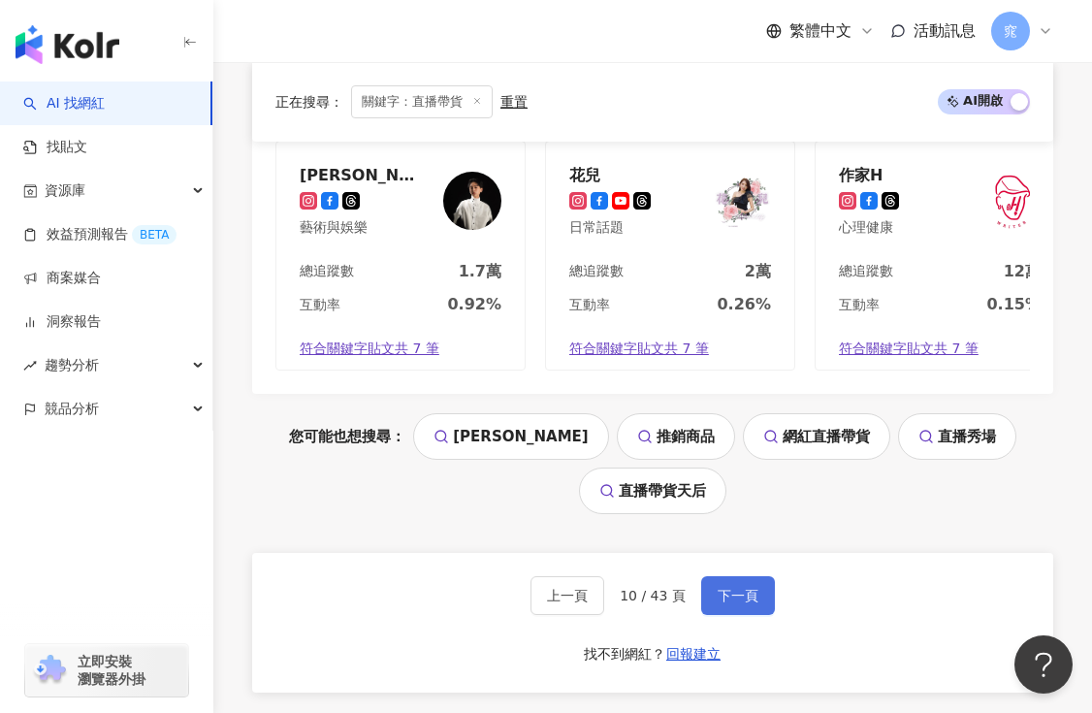
click at [756, 576] on button "下一頁" at bounding box center [738, 595] width 74 height 39
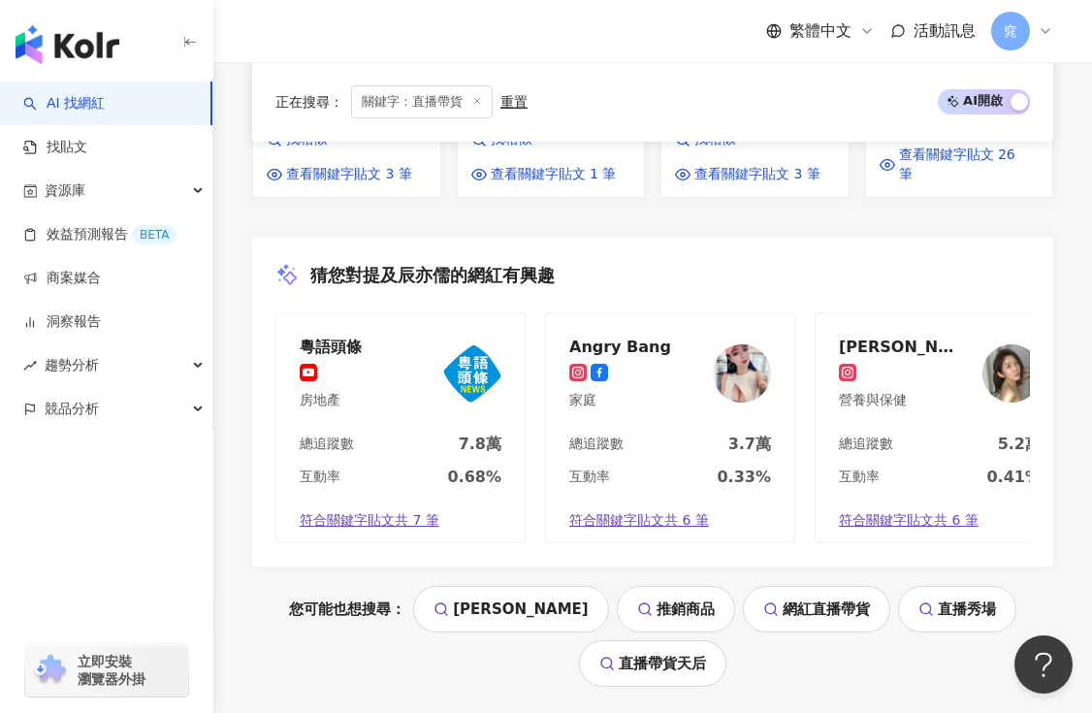
scroll to position [2435, 0]
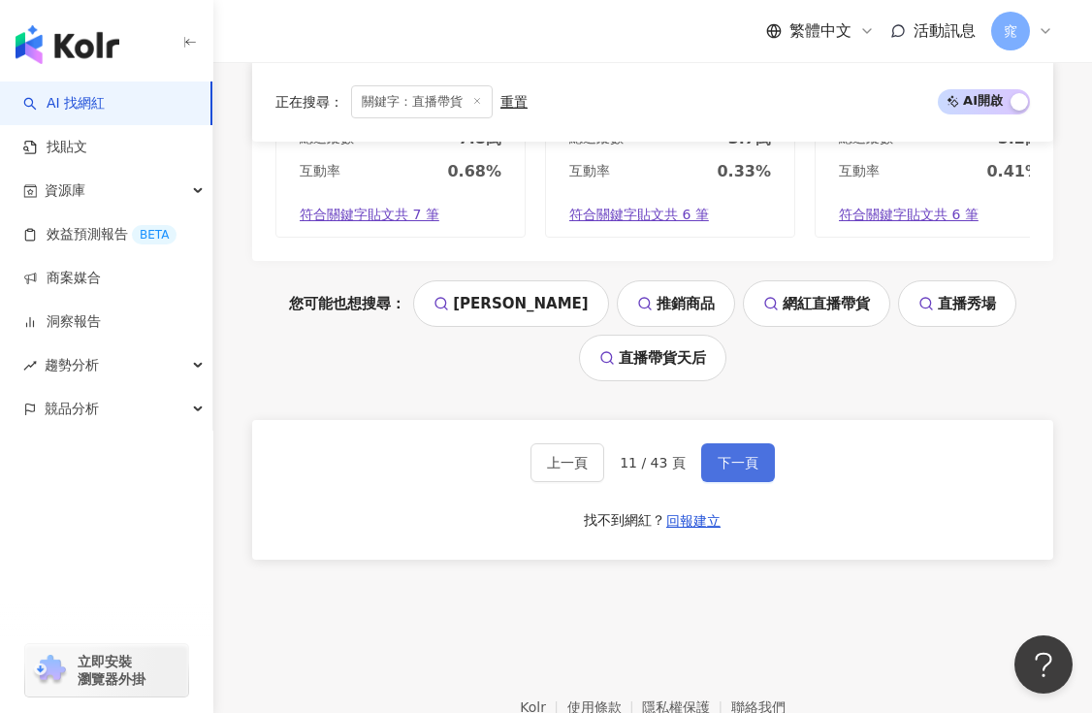
click at [740, 443] on button "下一頁" at bounding box center [738, 462] width 74 height 39
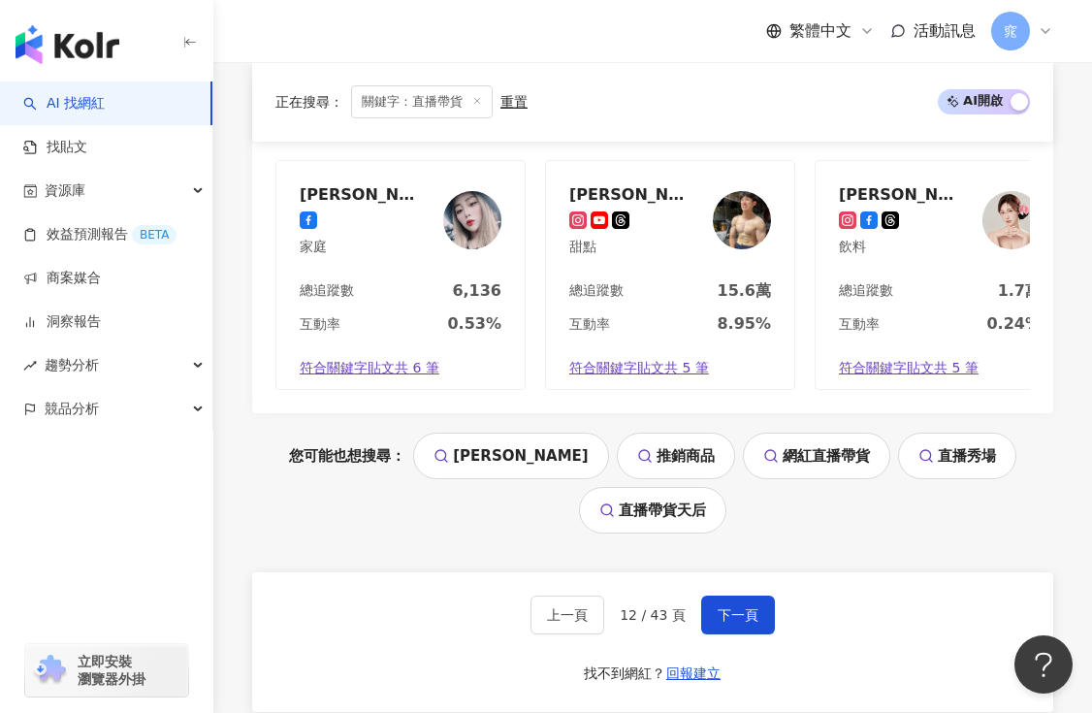
scroll to position [2358, 0]
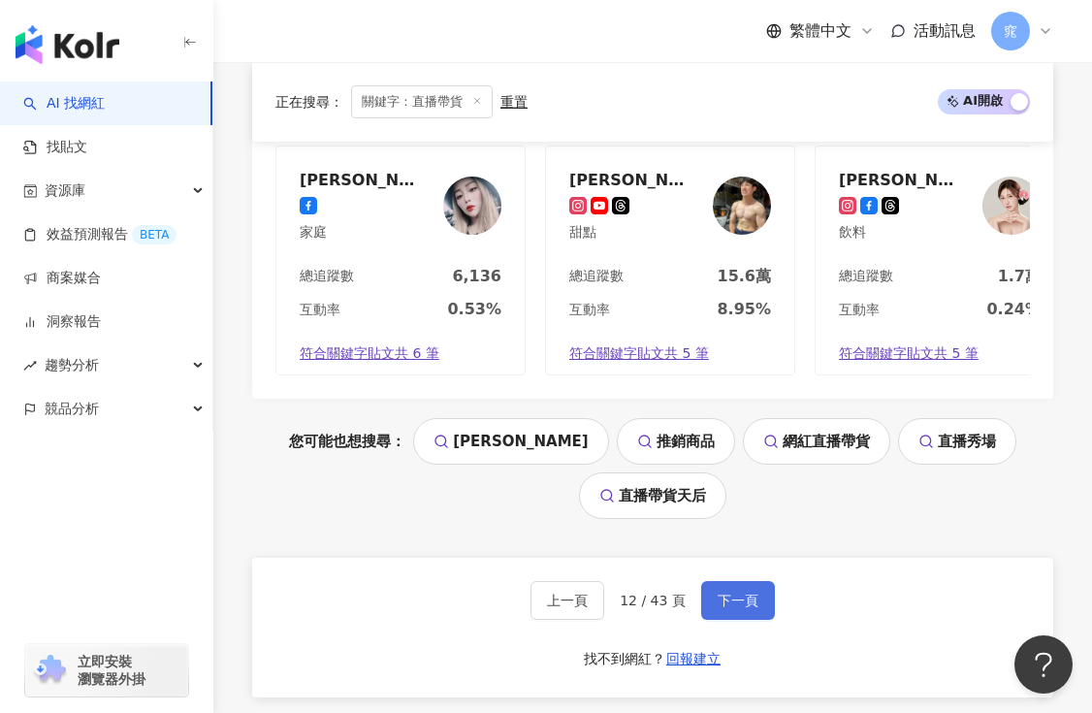
click at [735, 593] on span "下一頁" at bounding box center [738, 601] width 41 height 16
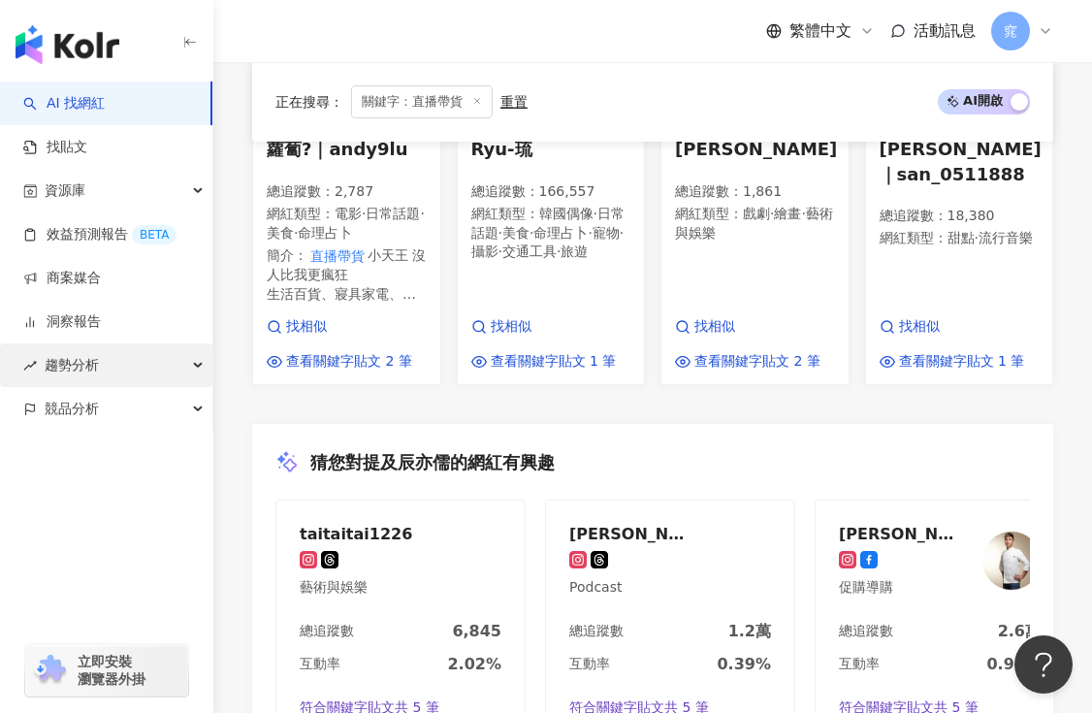
scroll to position [2379, 0]
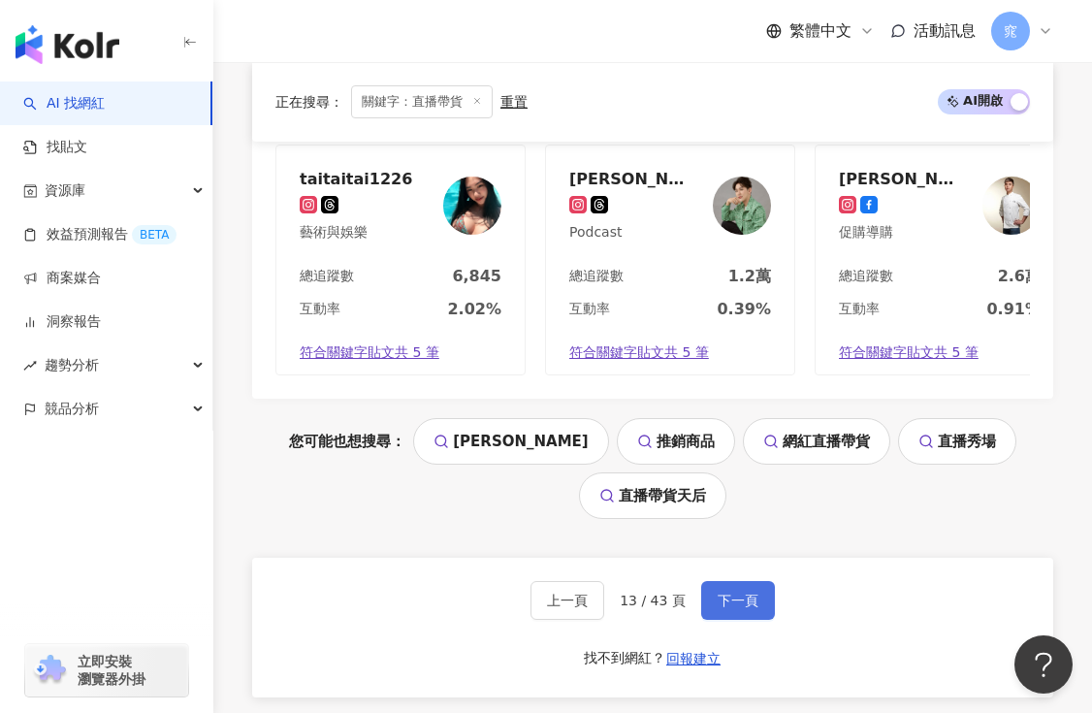
click at [728, 593] on span "下一頁" at bounding box center [738, 601] width 41 height 16
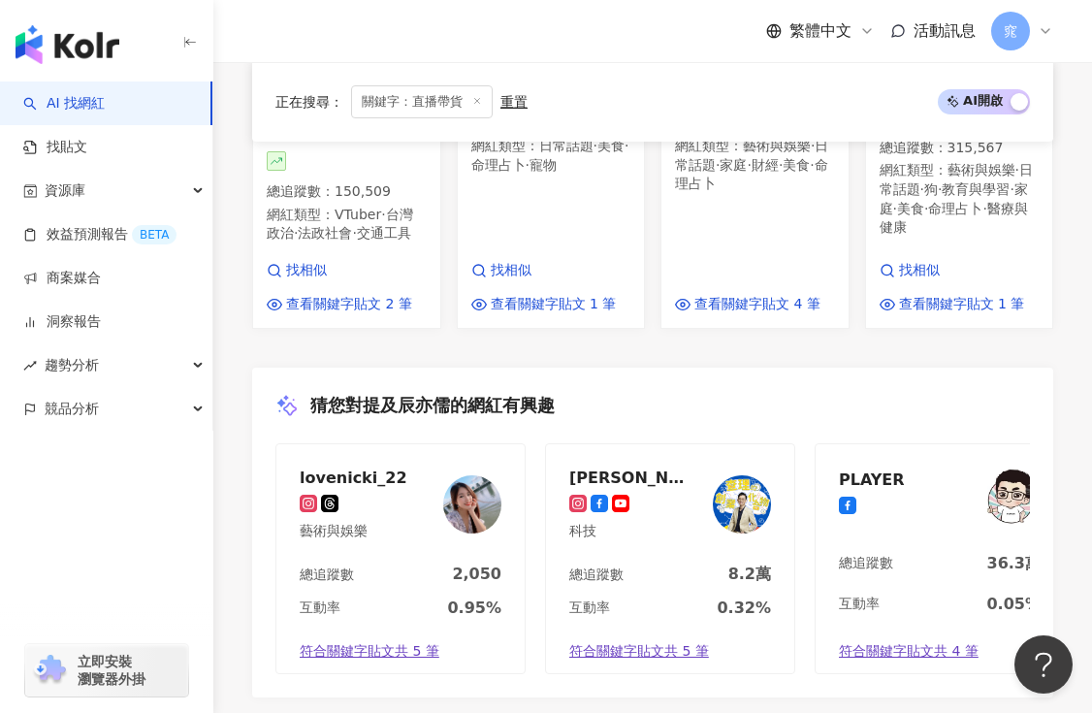
scroll to position [2306, 0]
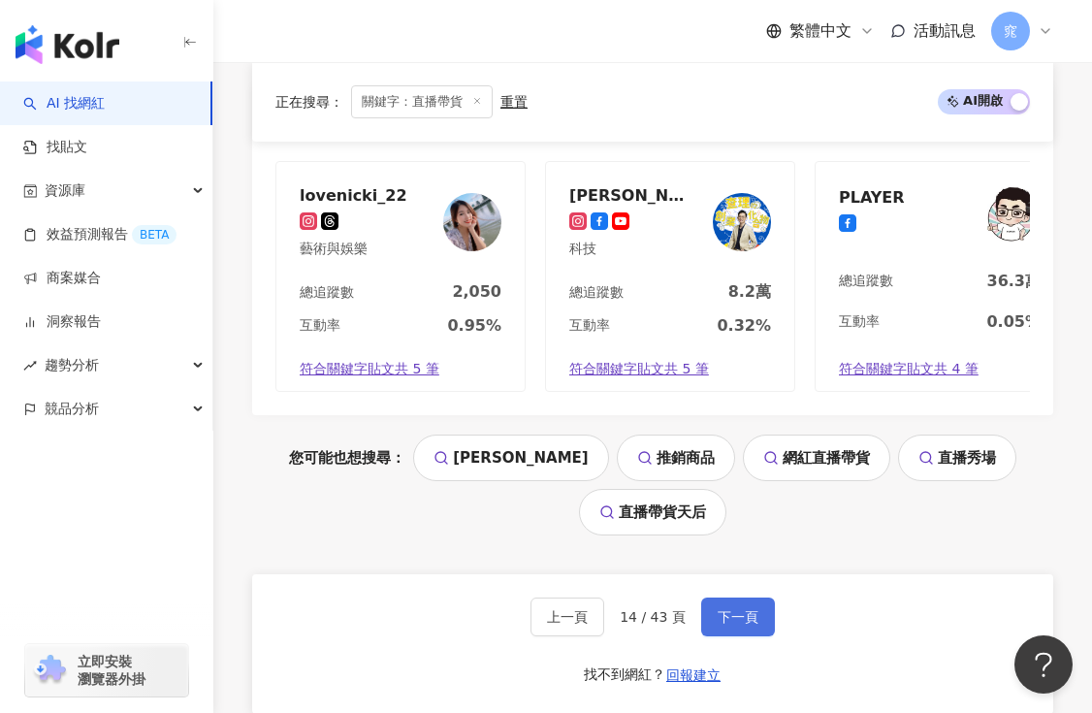
click at [744, 609] on span "下一頁" at bounding box center [738, 617] width 41 height 16
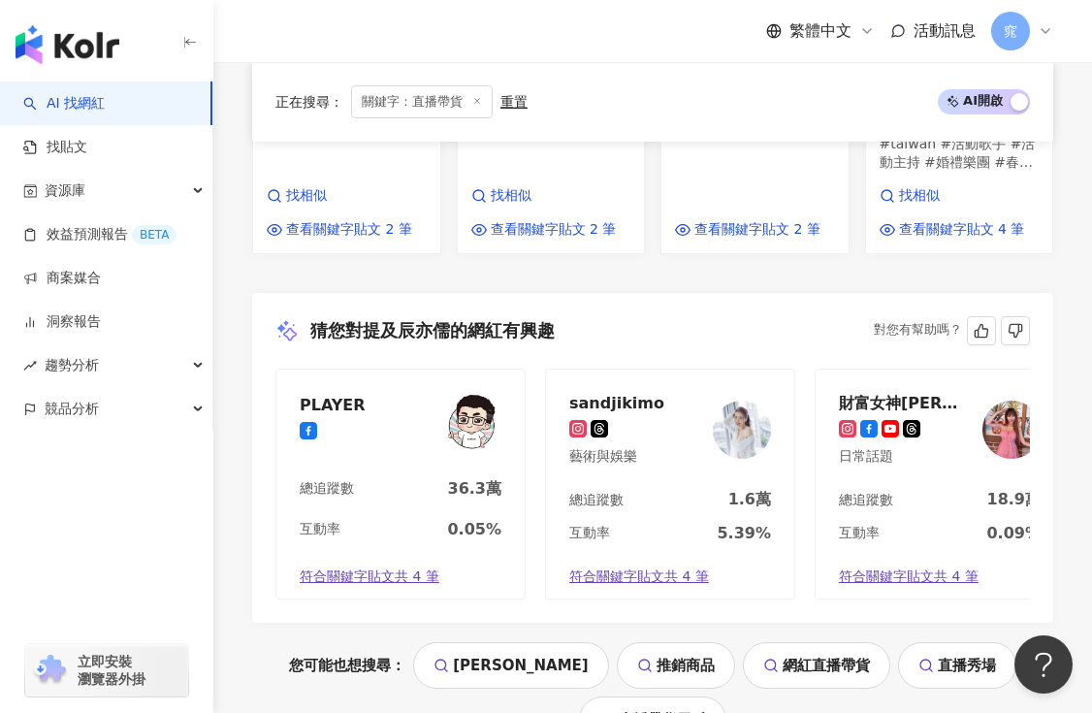
scroll to position [2210, 0]
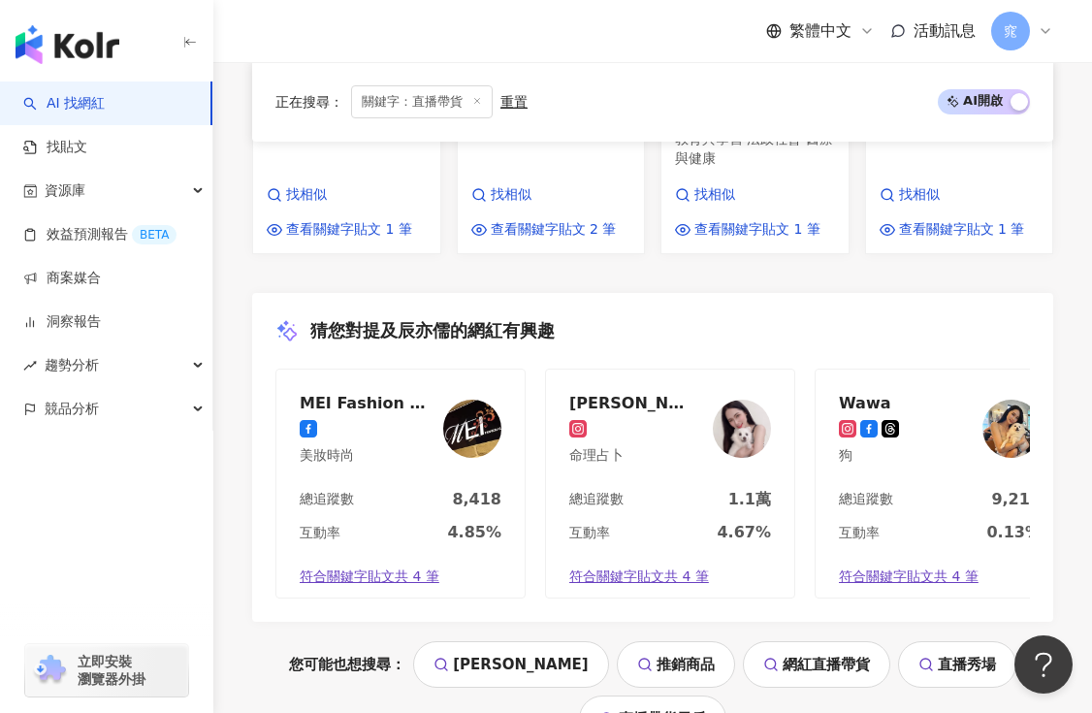
scroll to position [2455, 0]
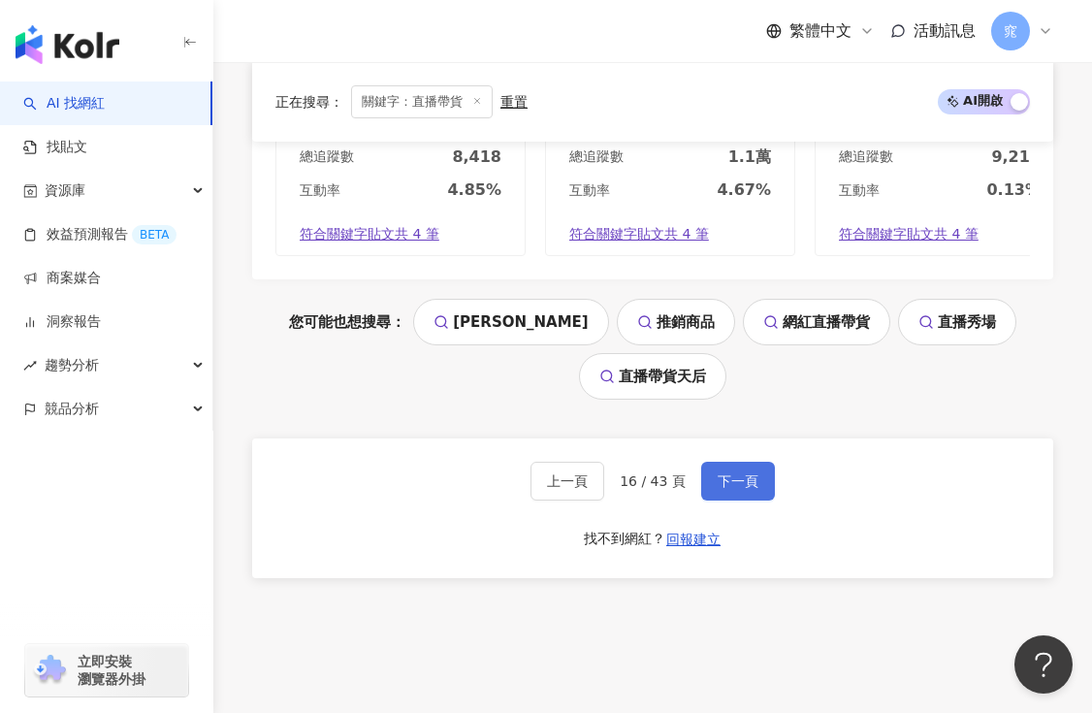
click at [738, 473] on span "下一頁" at bounding box center [738, 481] width 41 height 16
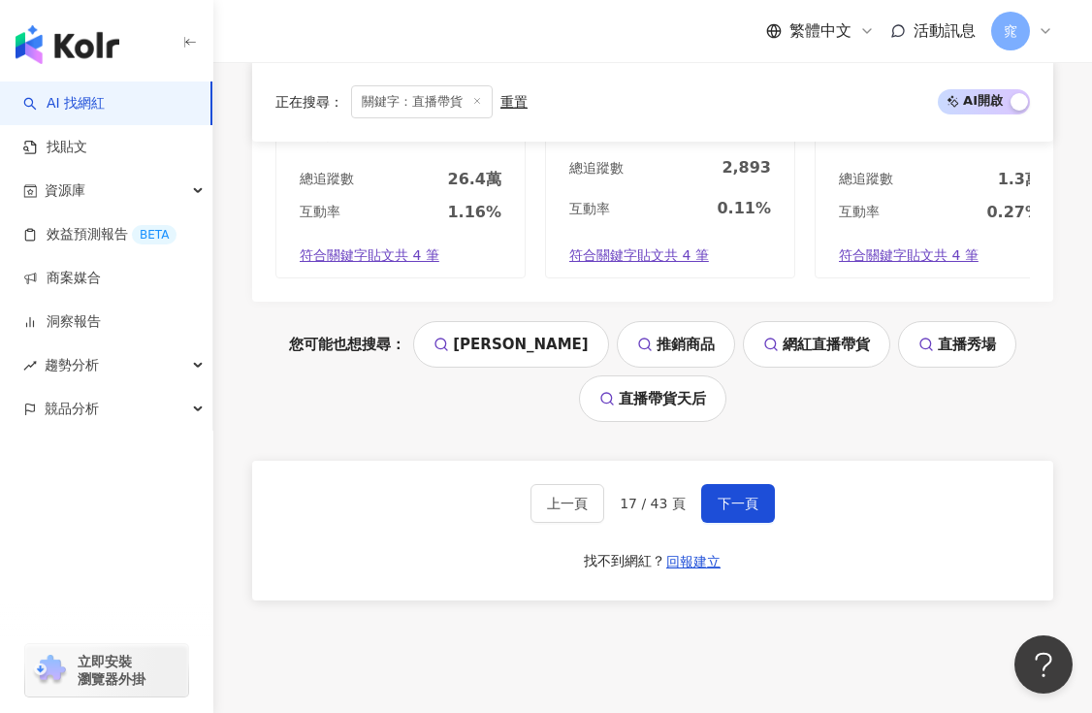
scroll to position [2504, 0]
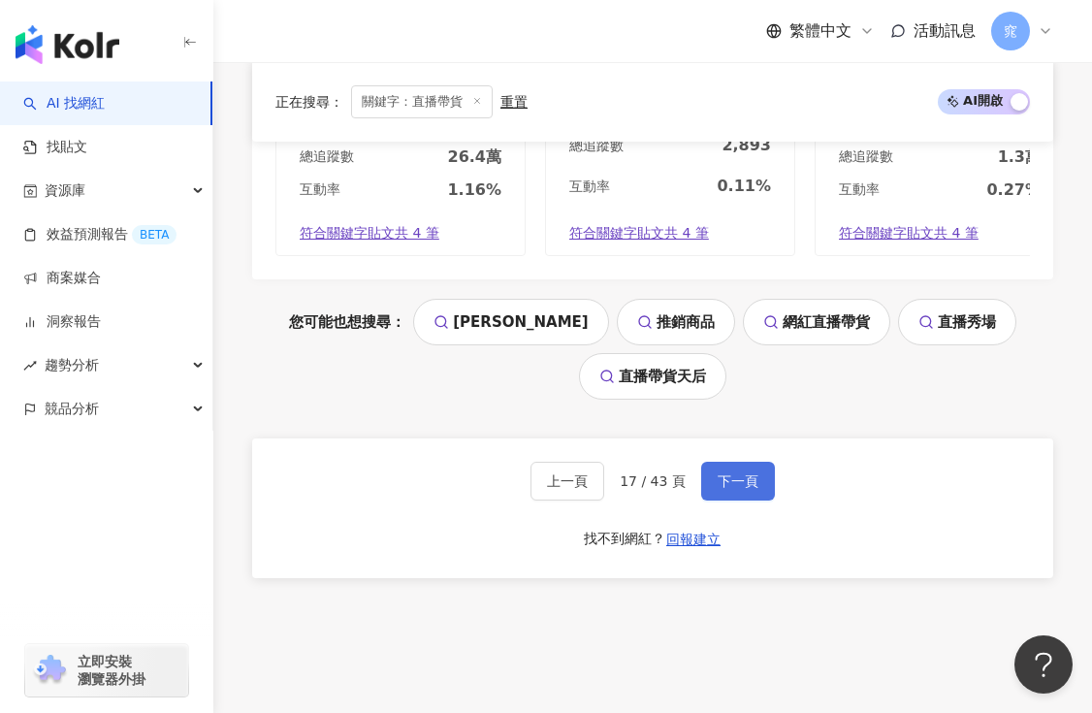
click at [750, 473] on span "下一頁" at bounding box center [738, 481] width 41 height 16
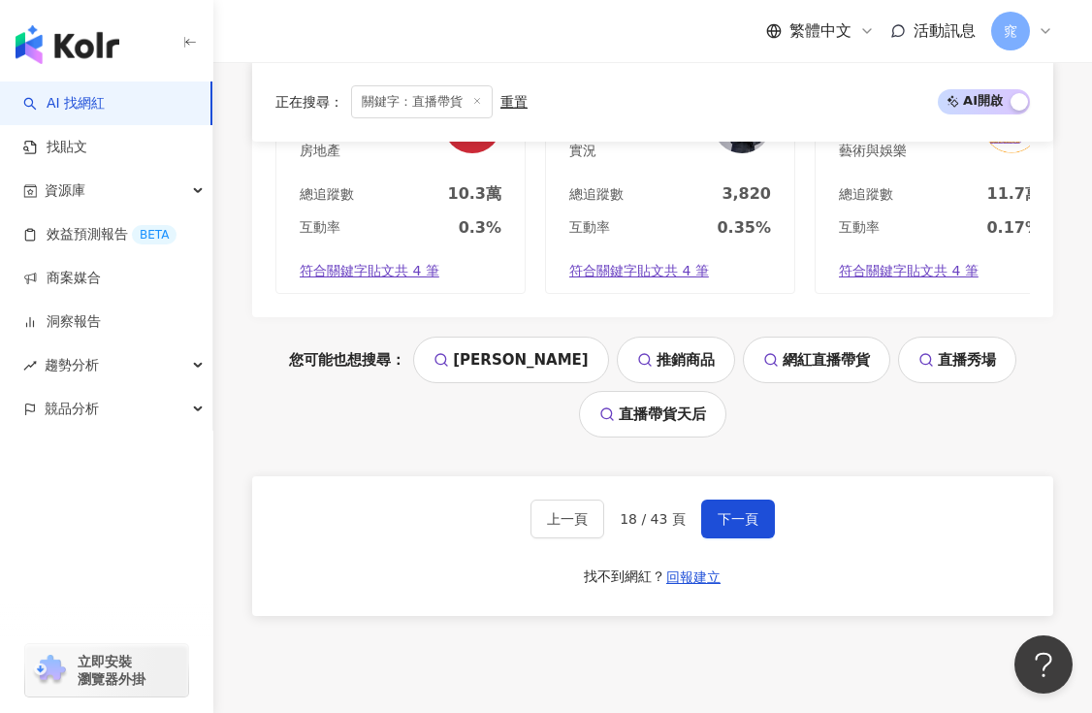
scroll to position [2421, 0]
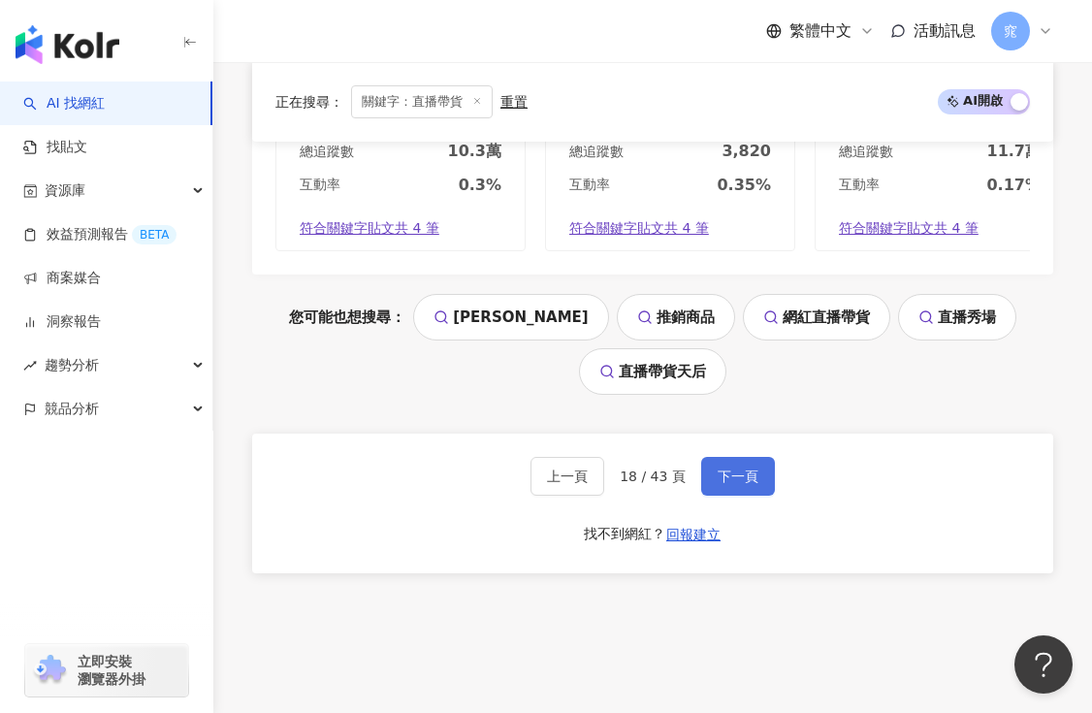
click at [723, 468] on span "下一頁" at bounding box center [738, 476] width 41 height 16
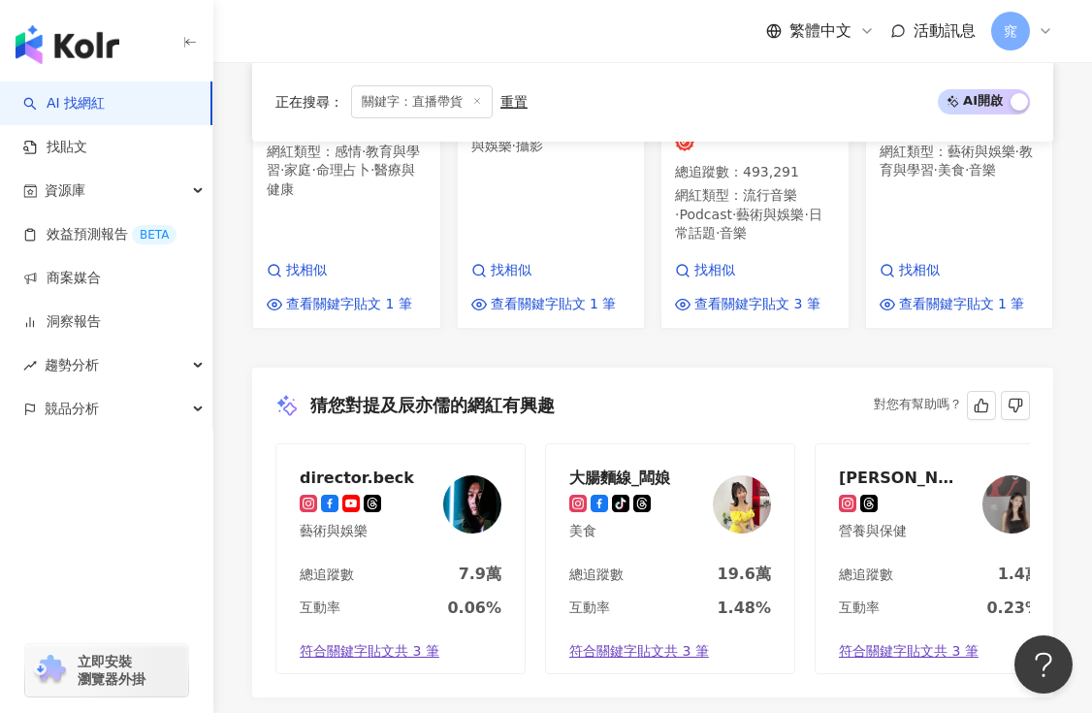
scroll to position [2518, 0]
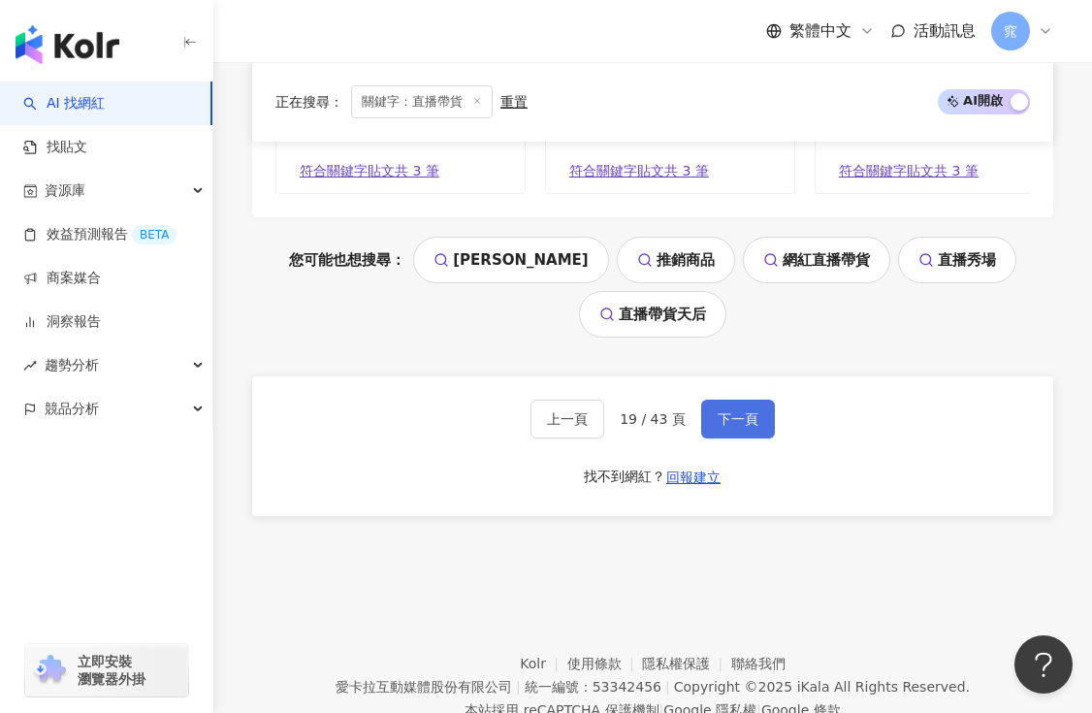
click at [743, 400] on button "下一頁" at bounding box center [738, 419] width 74 height 39
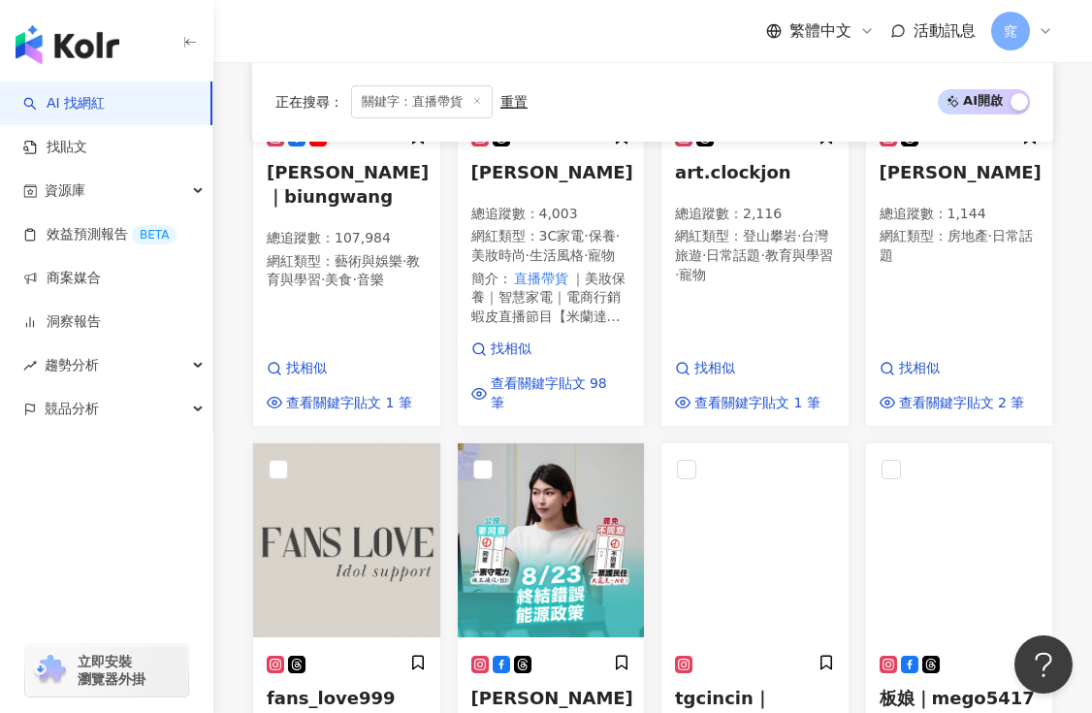
scroll to position [1056, 0]
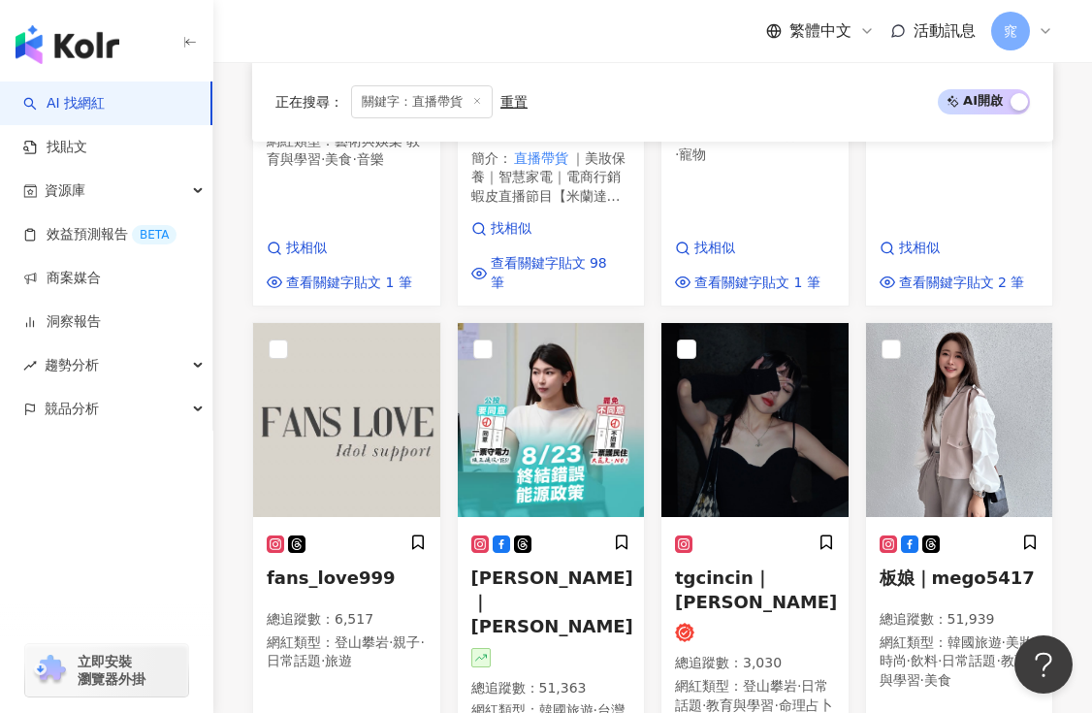
click at [372, 346] on img at bounding box center [346, 420] width 187 height 194
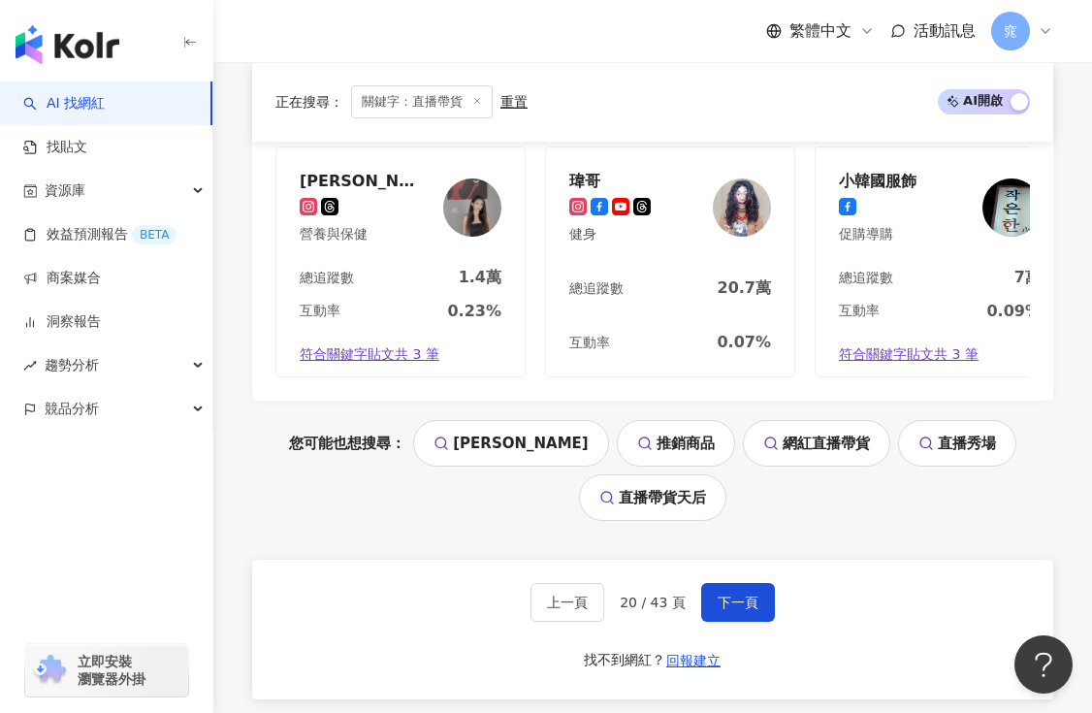
scroll to position [2415, 0]
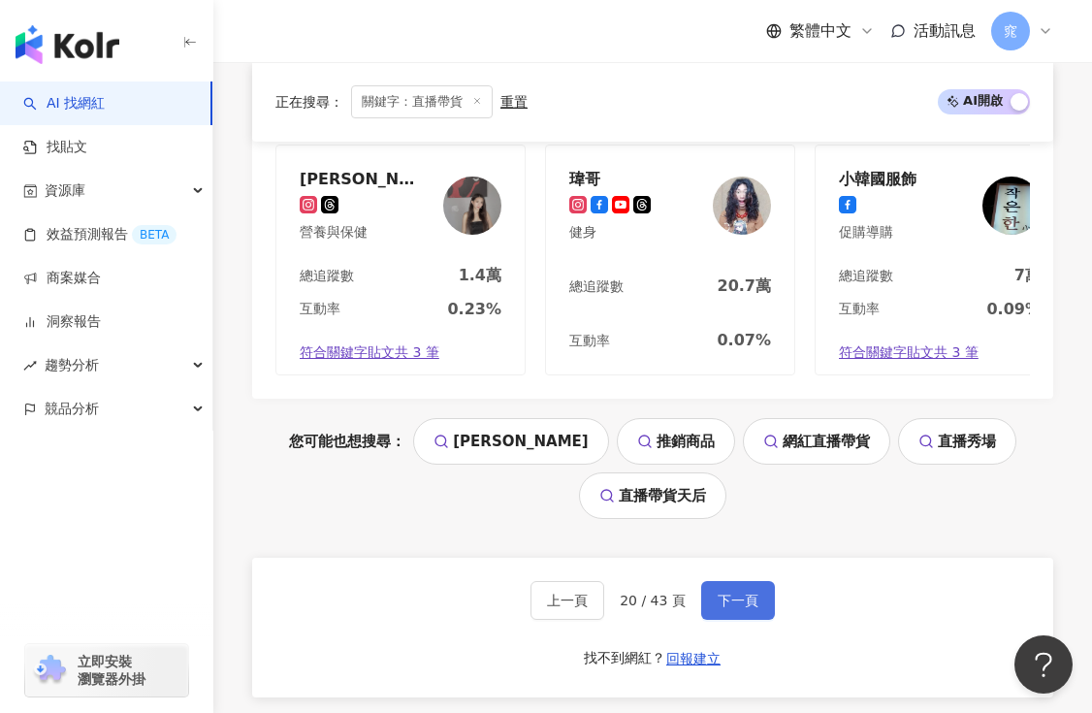
click at [742, 581] on button "下一頁" at bounding box center [738, 600] width 74 height 39
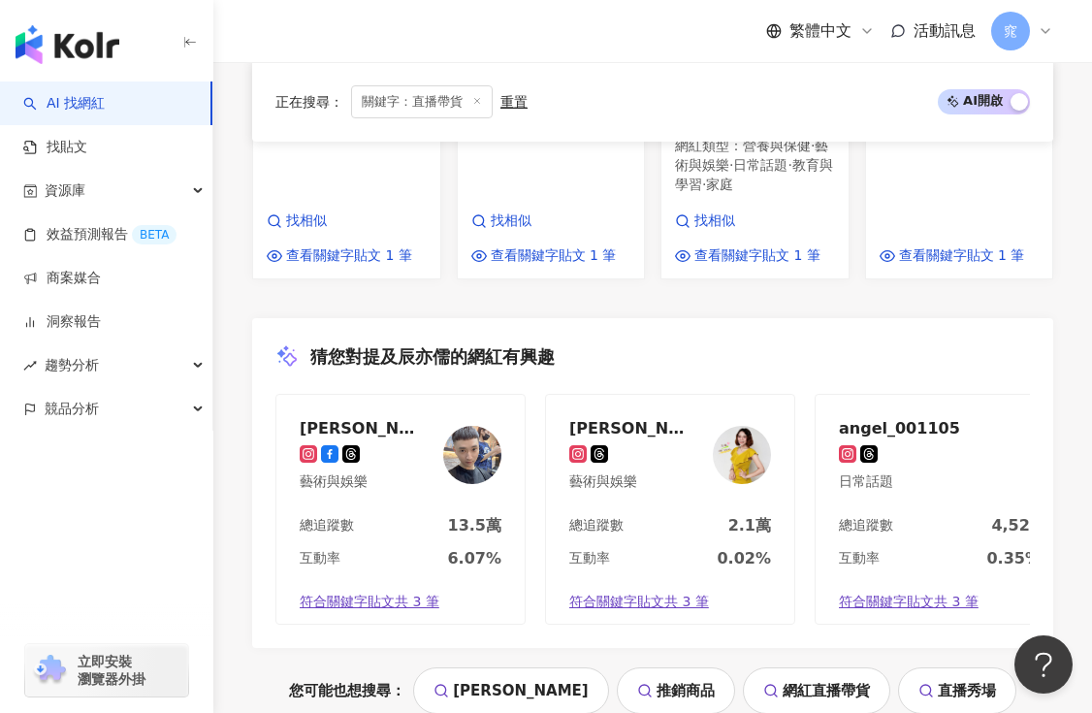
scroll to position [2229, 0]
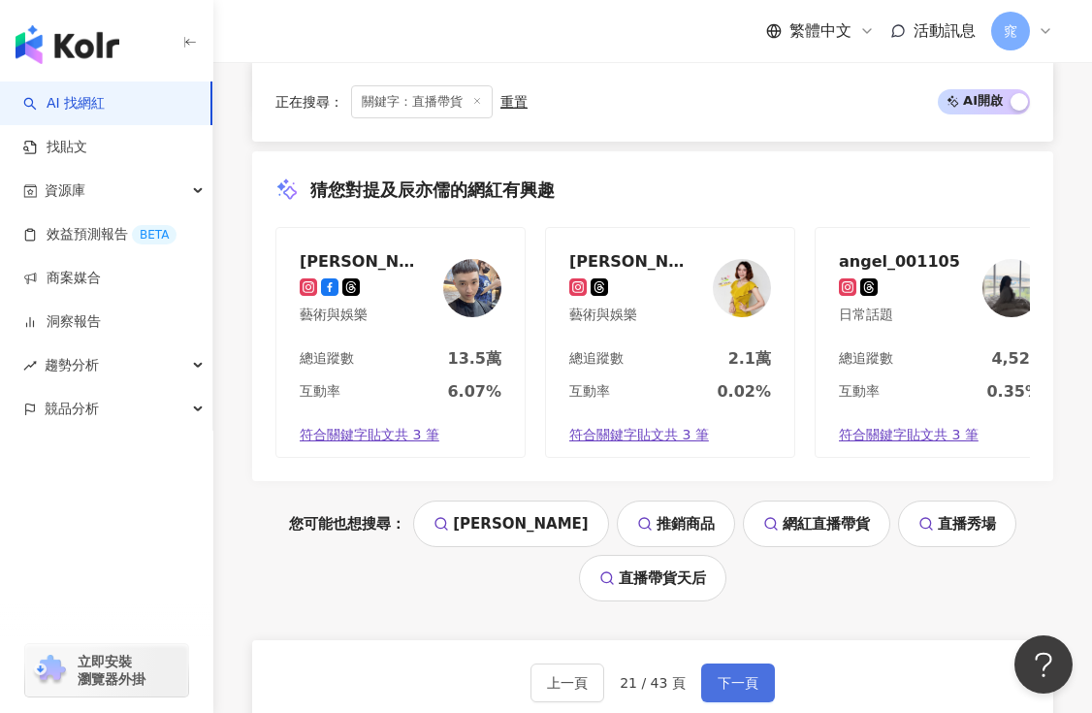
click at [735, 675] on span "下一頁" at bounding box center [738, 683] width 41 height 16
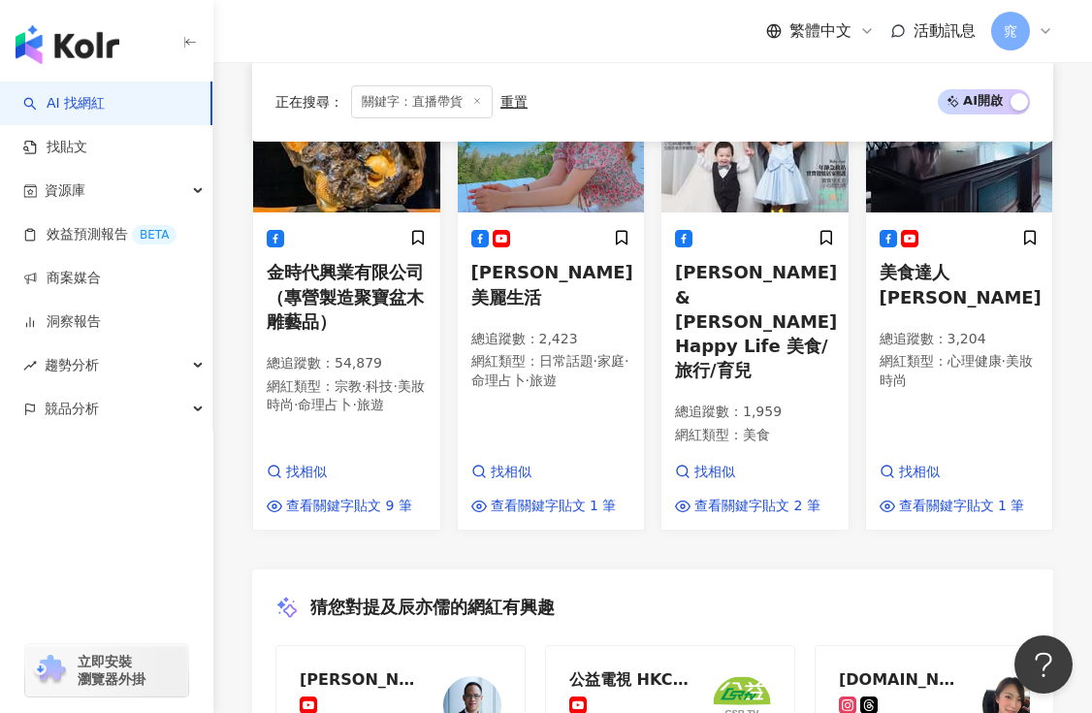
scroll to position [2355, 0]
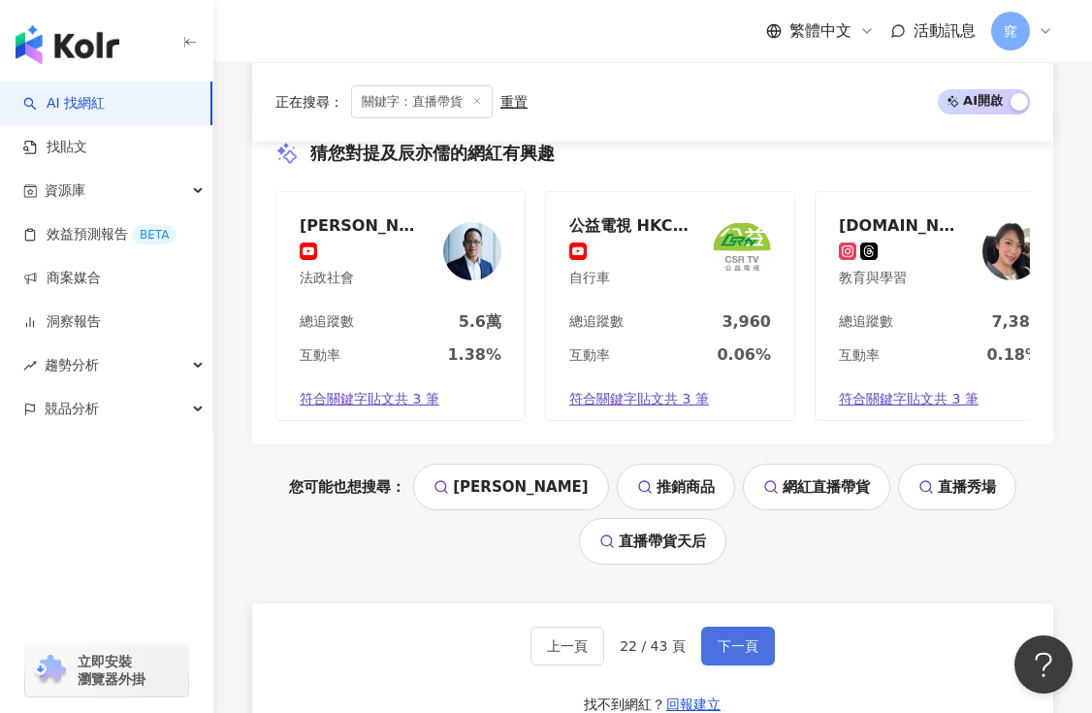
click at [749, 638] on span "下一頁" at bounding box center [738, 646] width 41 height 16
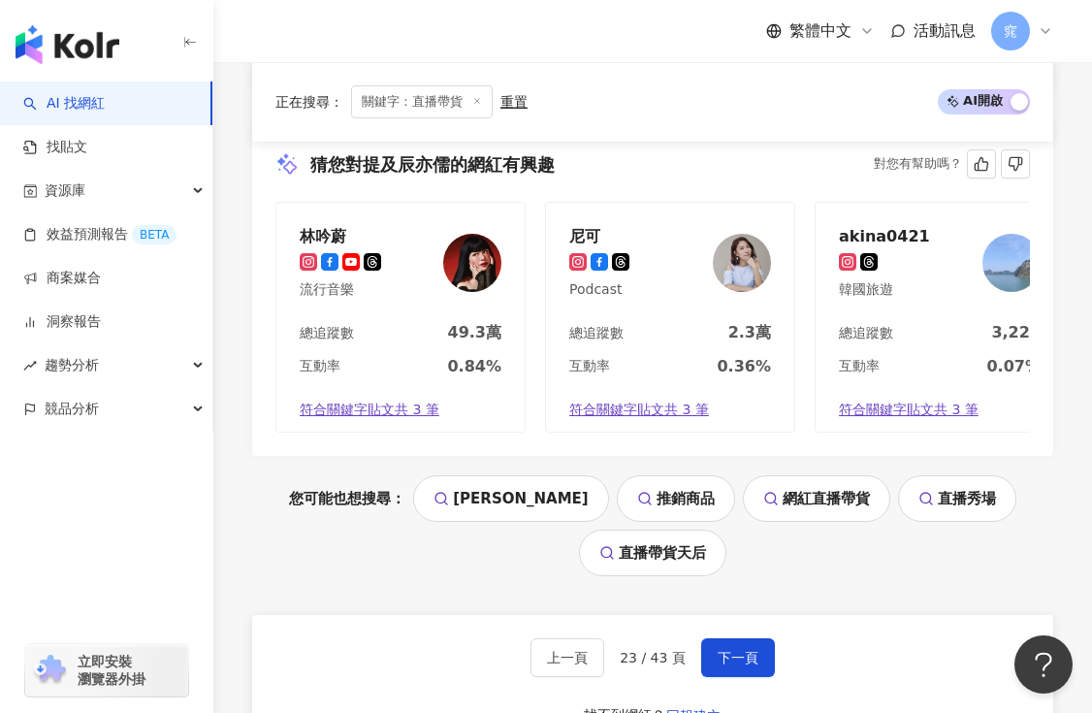
scroll to position [2518, 0]
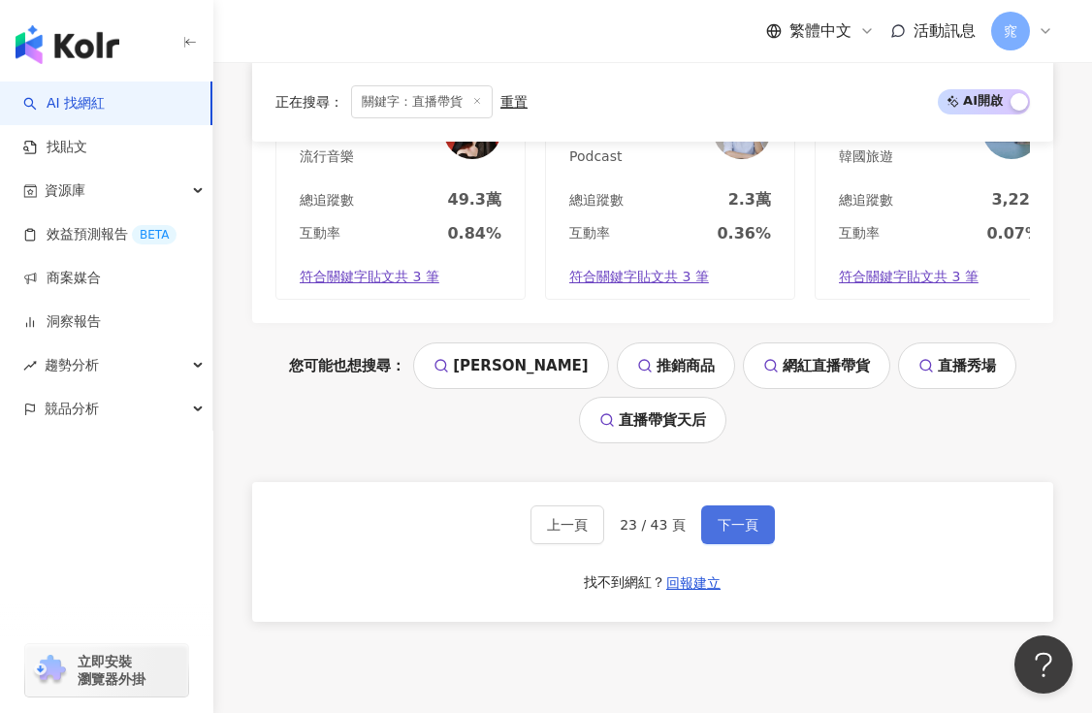
click at [751, 517] on span "下一頁" at bounding box center [738, 525] width 41 height 16
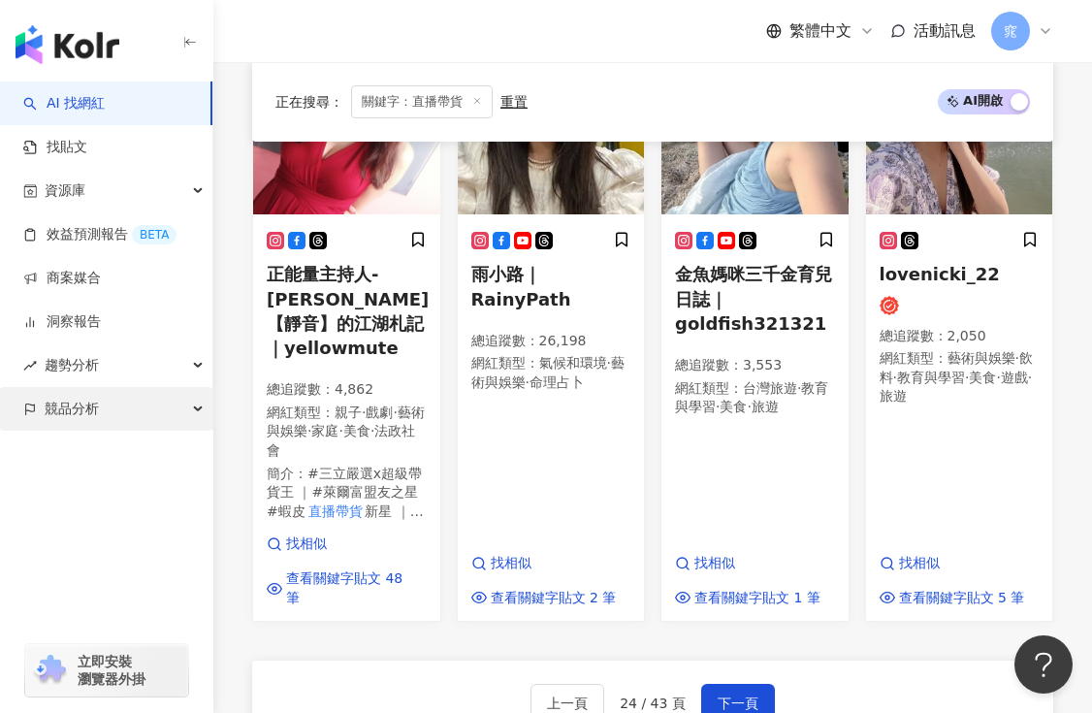
scroll to position [2098, 0]
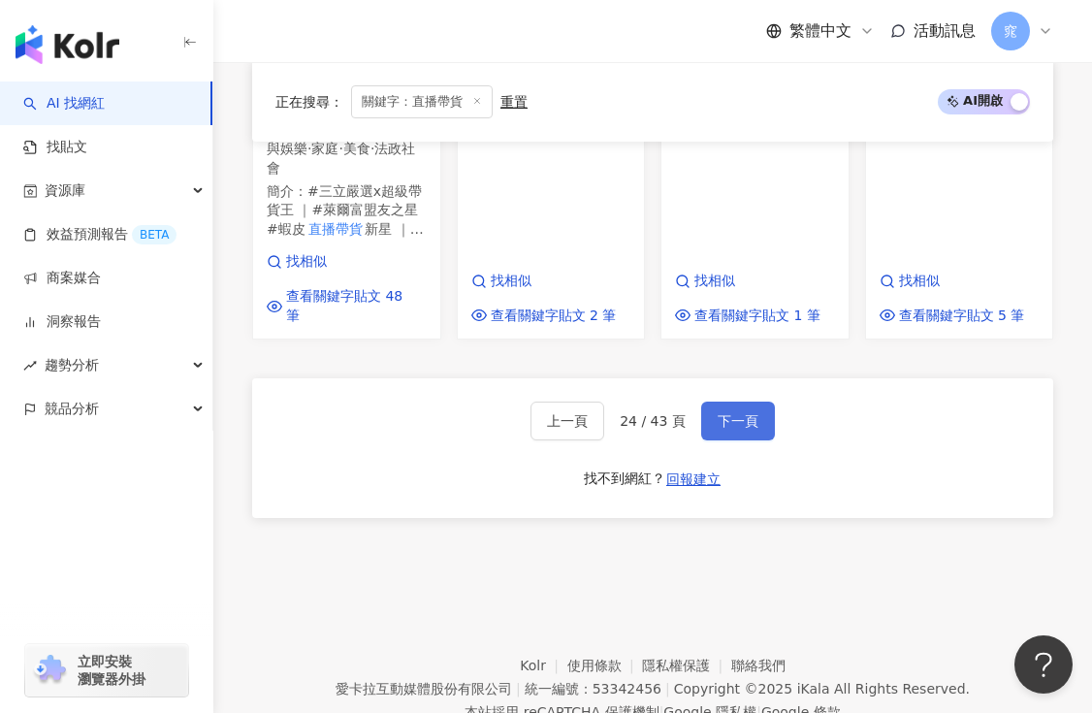
click at [739, 413] on span "下一頁" at bounding box center [738, 421] width 41 height 16
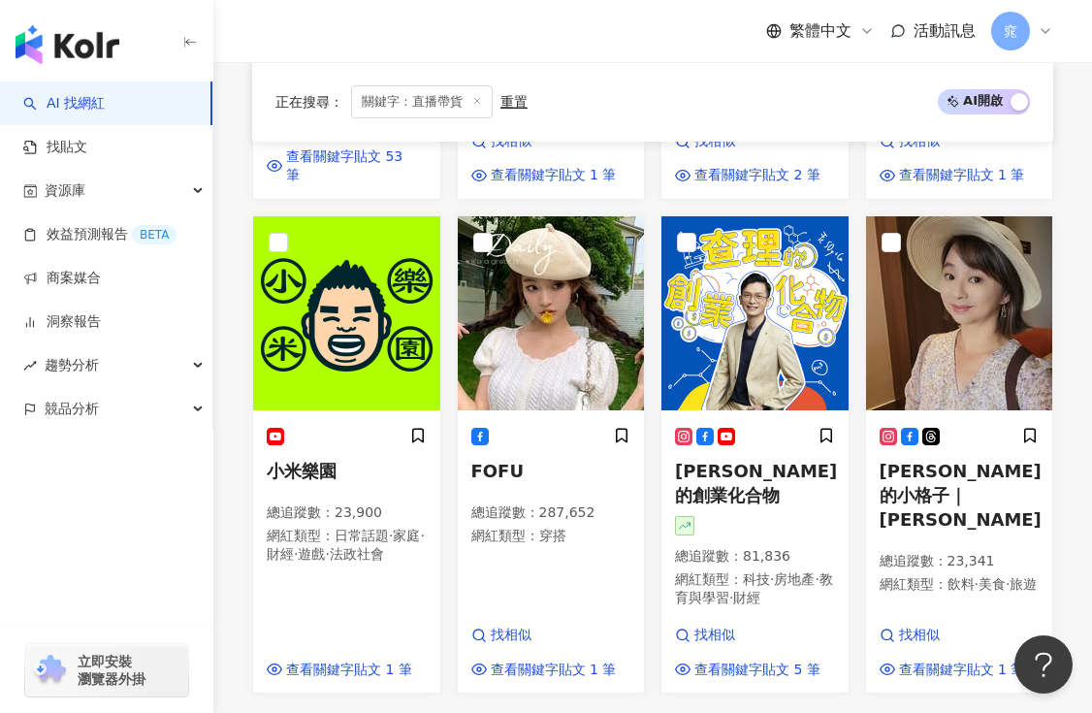
scroll to position [1669, 0]
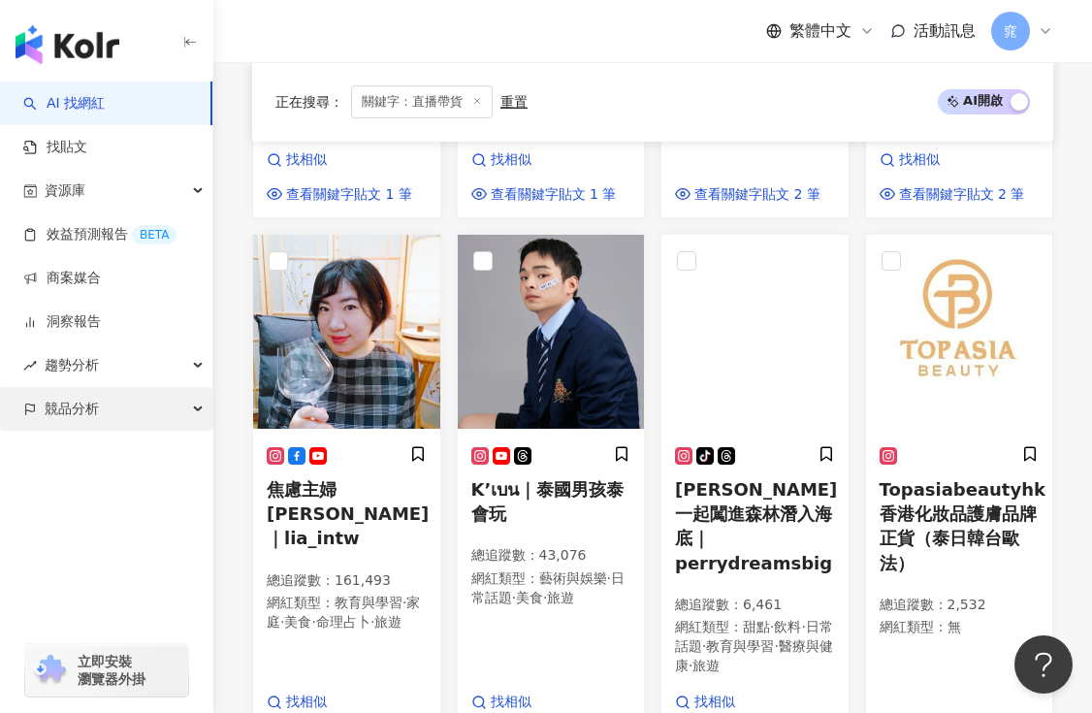
scroll to position [2001, 0]
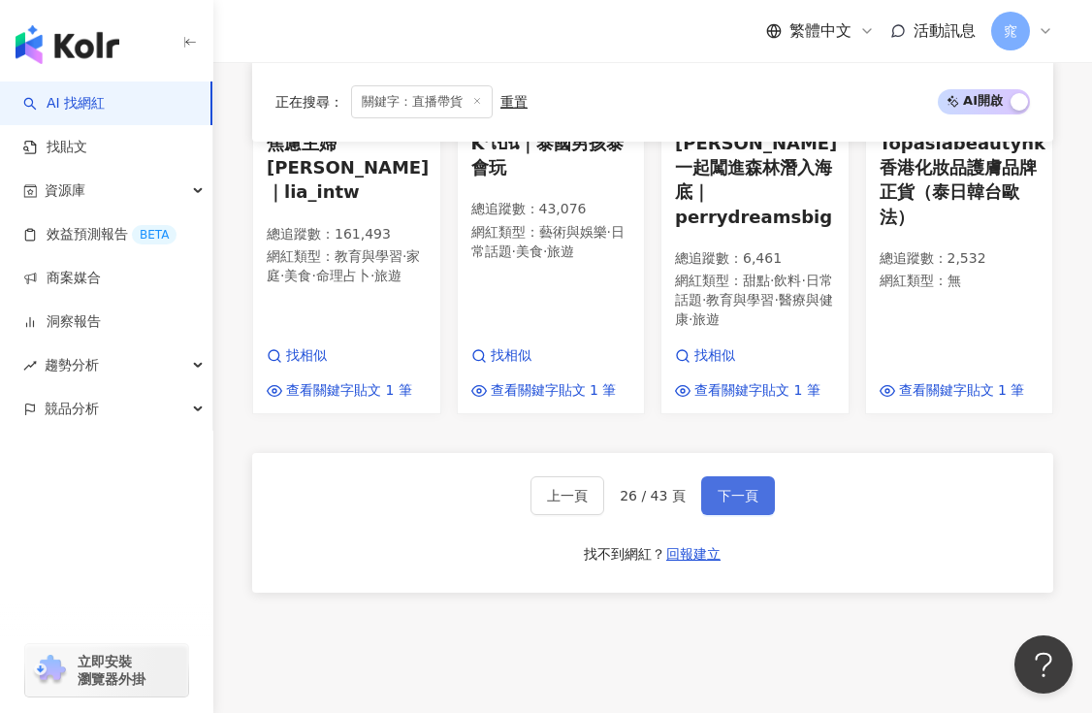
click at [732, 488] on span "下一頁" at bounding box center [738, 496] width 41 height 16
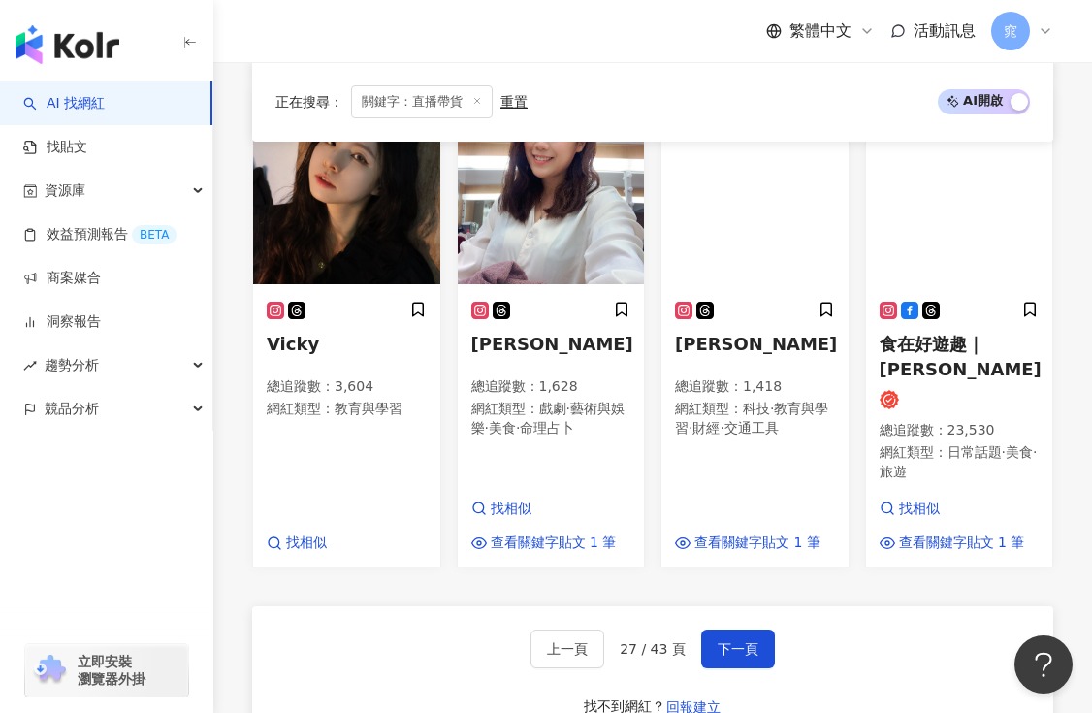
scroll to position [2051, 0]
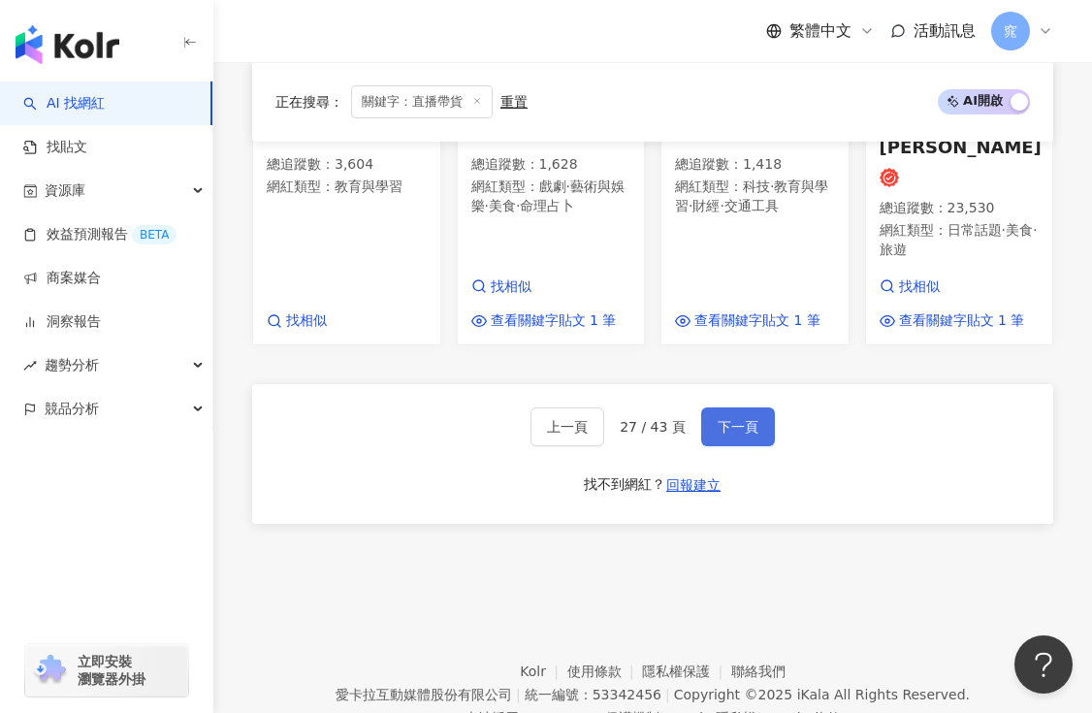
click at [737, 419] on span "下一頁" at bounding box center [738, 427] width 41 height 16
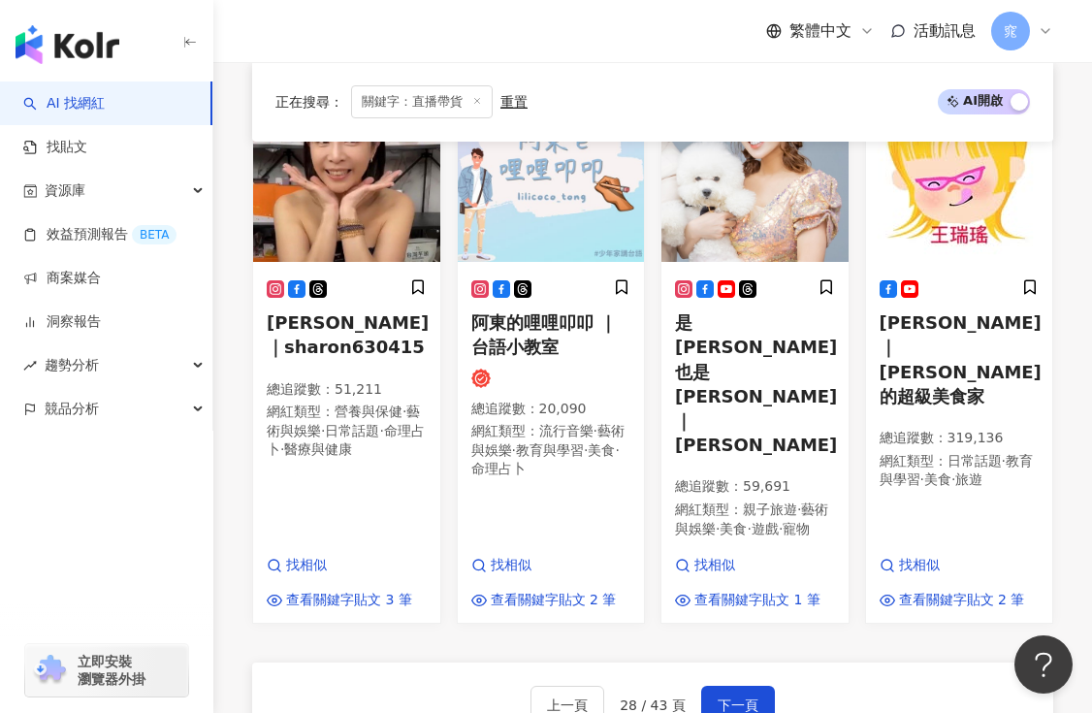
scroll to position [1774, 0]
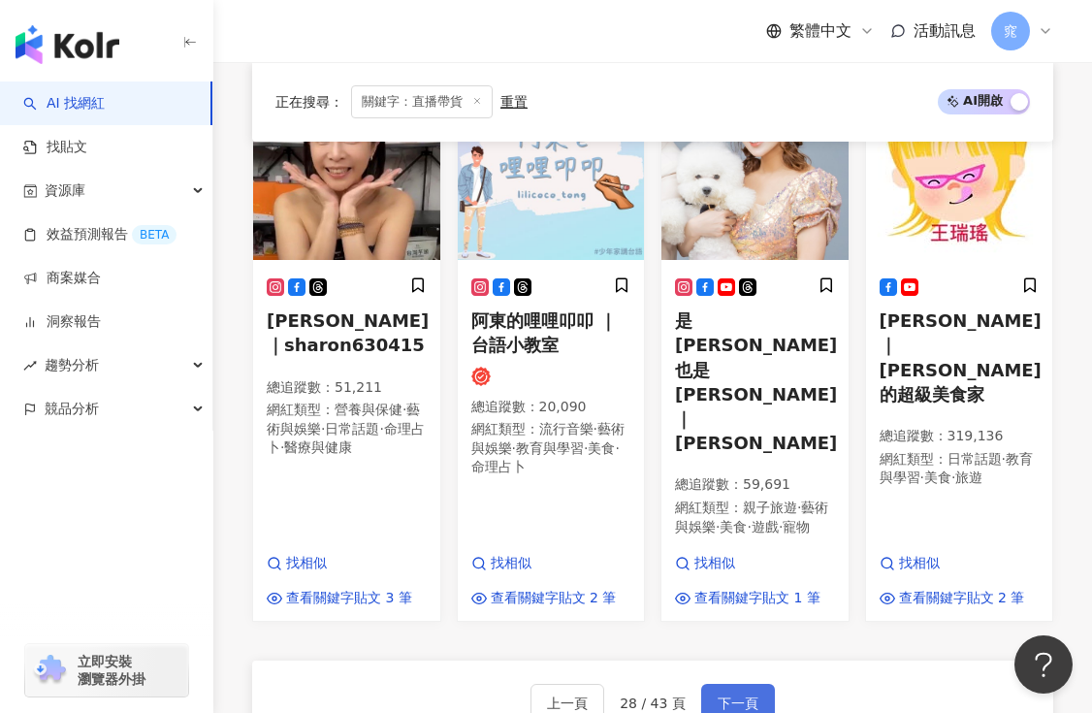
click at [718, 695] on span "下一頁" at bounding box center [738, 703] width 41 height 16
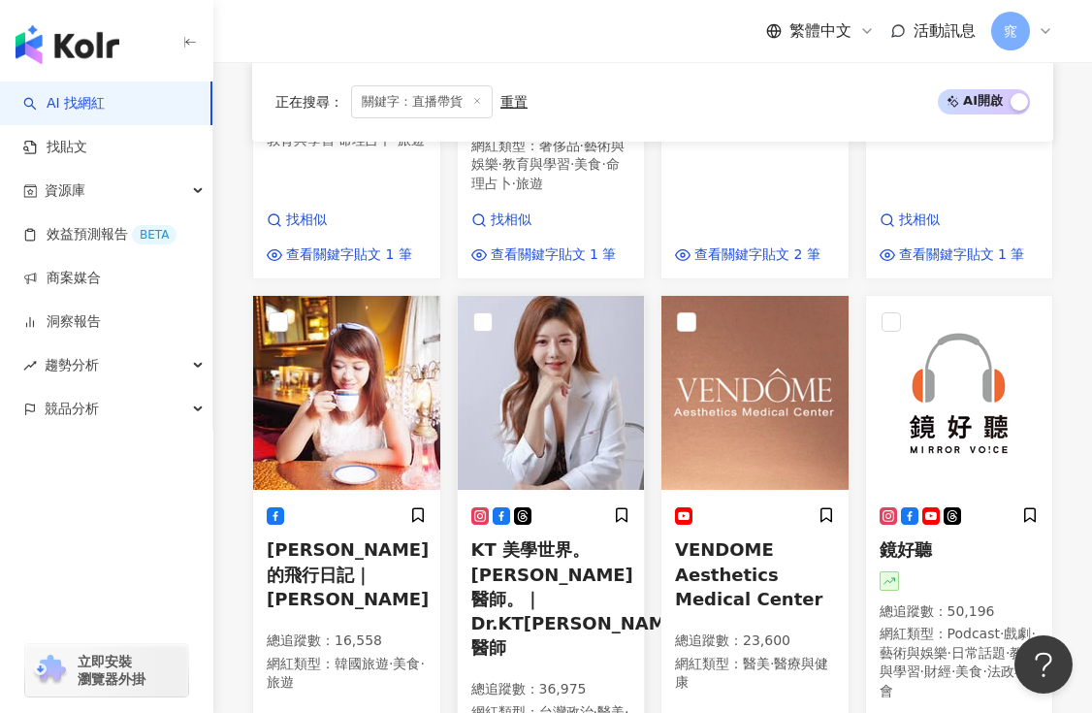
scroll to position [2088, 0]
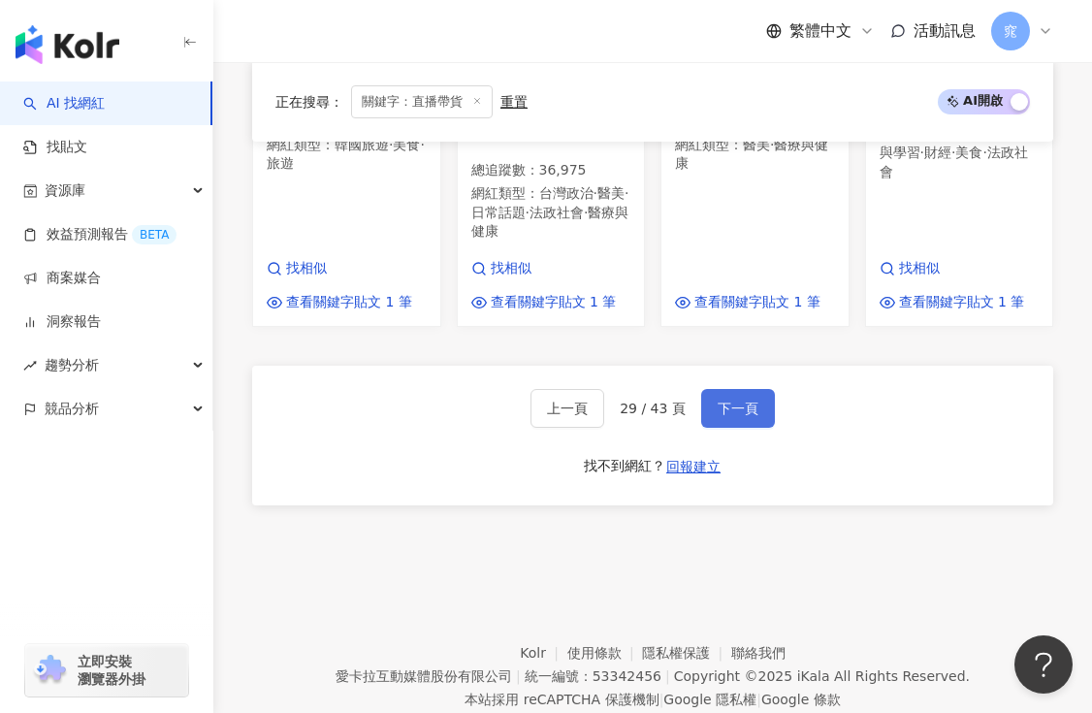
click at [739, 389] on button "下一頁" at bounding box center [738, 408] width 74 height 39
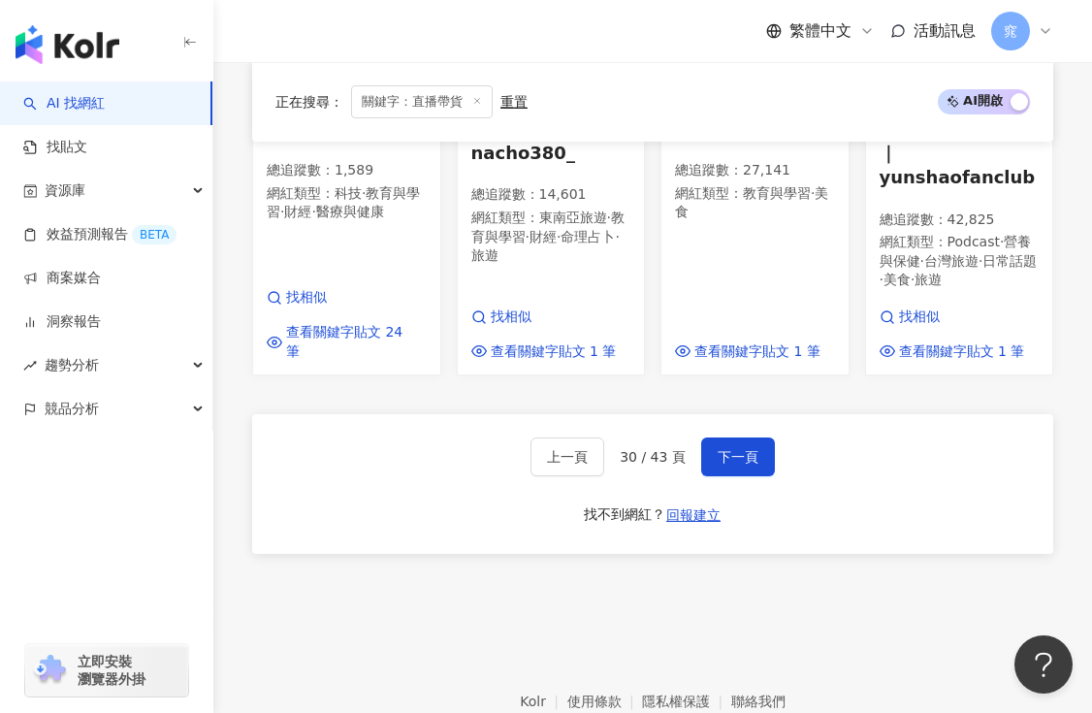
scroll to position [1752, 0]
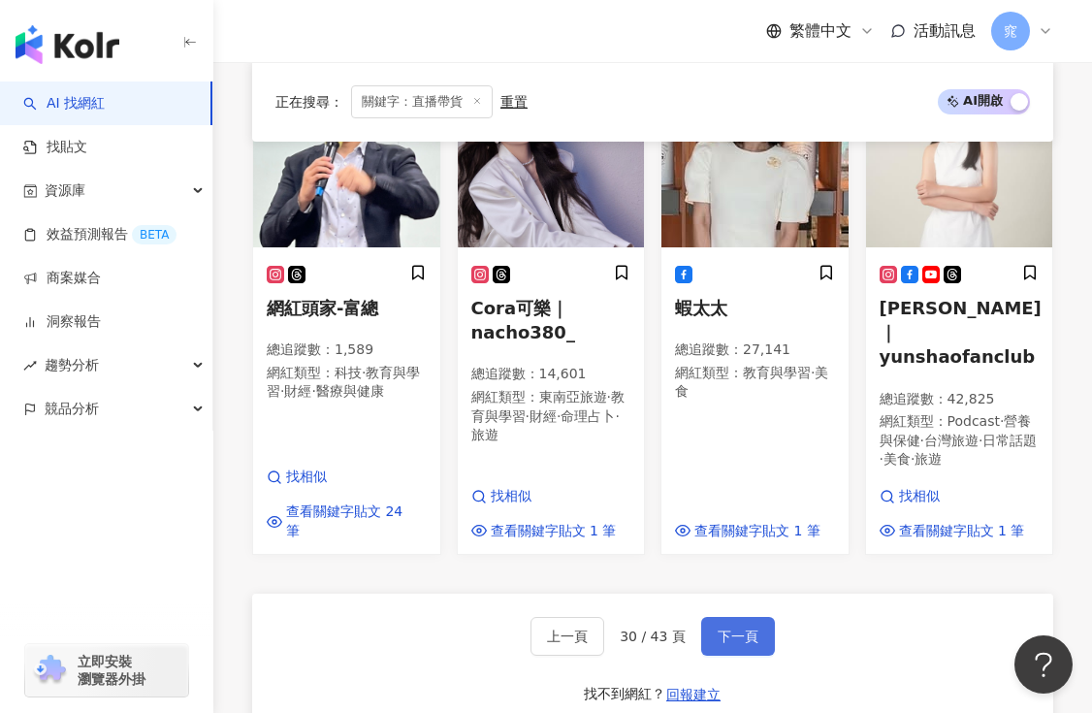
click at [741, 629] on span "下一頁" at bounding box center [738, 637] width 41 height 16
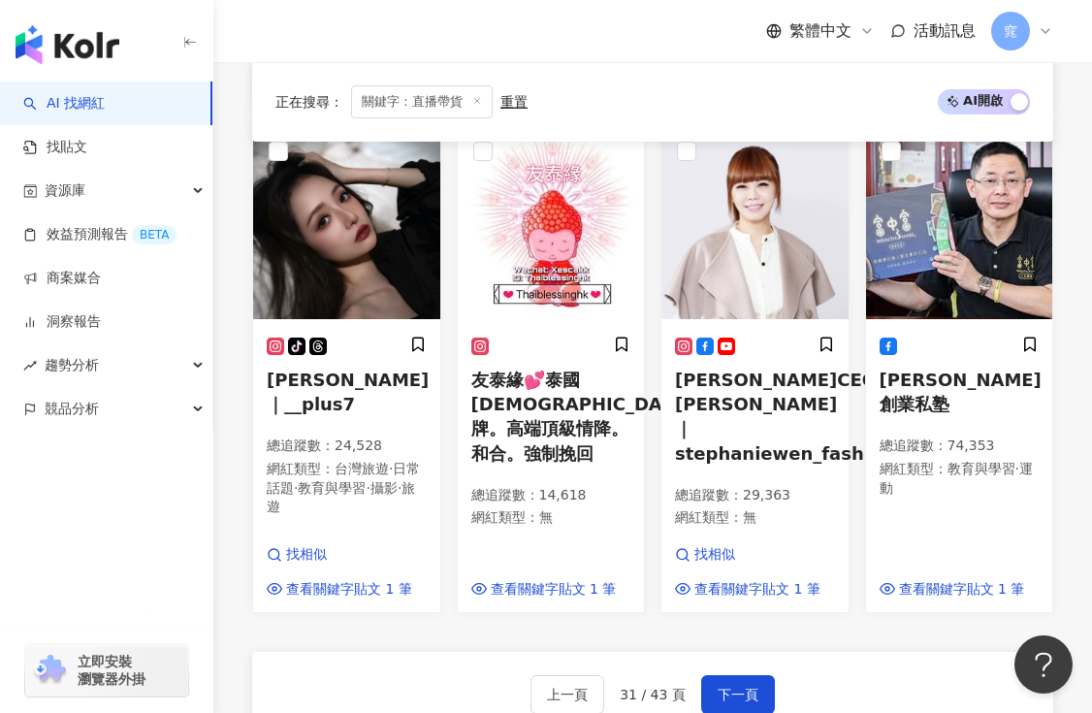
scroll to position [1810, 0]
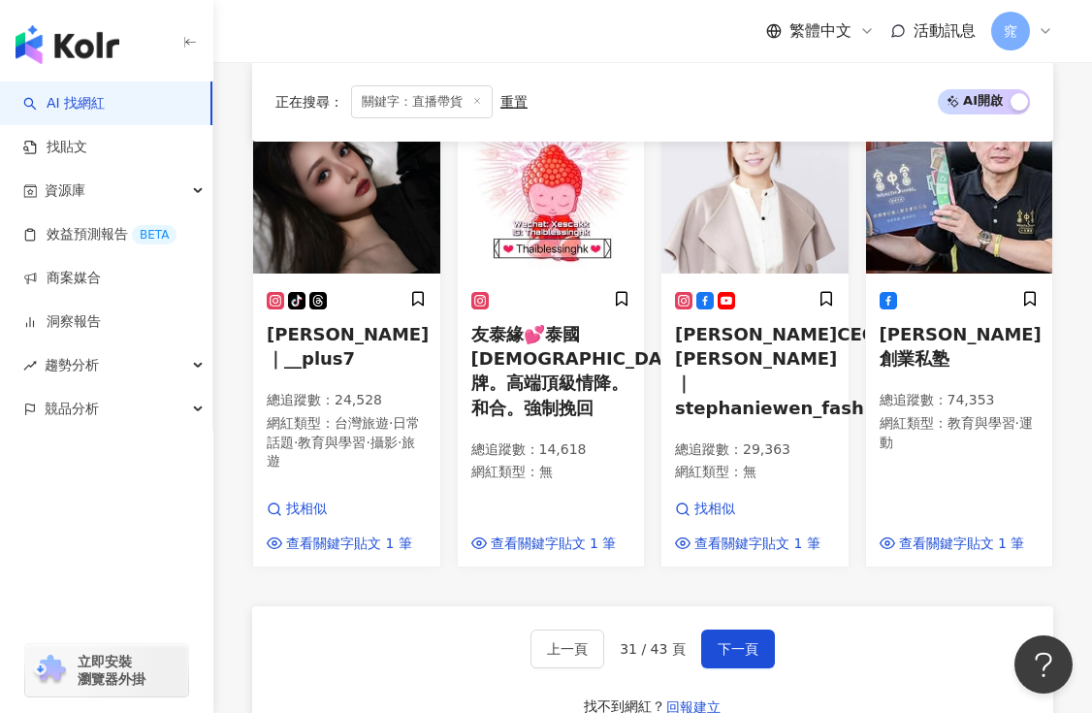
click at [731, 606] on div "上一頁 31 / 43 頁 下一頁 找不到網紅？ 回報建立" at bounding box center [652, 676] width 801 height 140
click at [736, 629] on button "下一頁" at bounding box center [738, 648] width 74 height 39
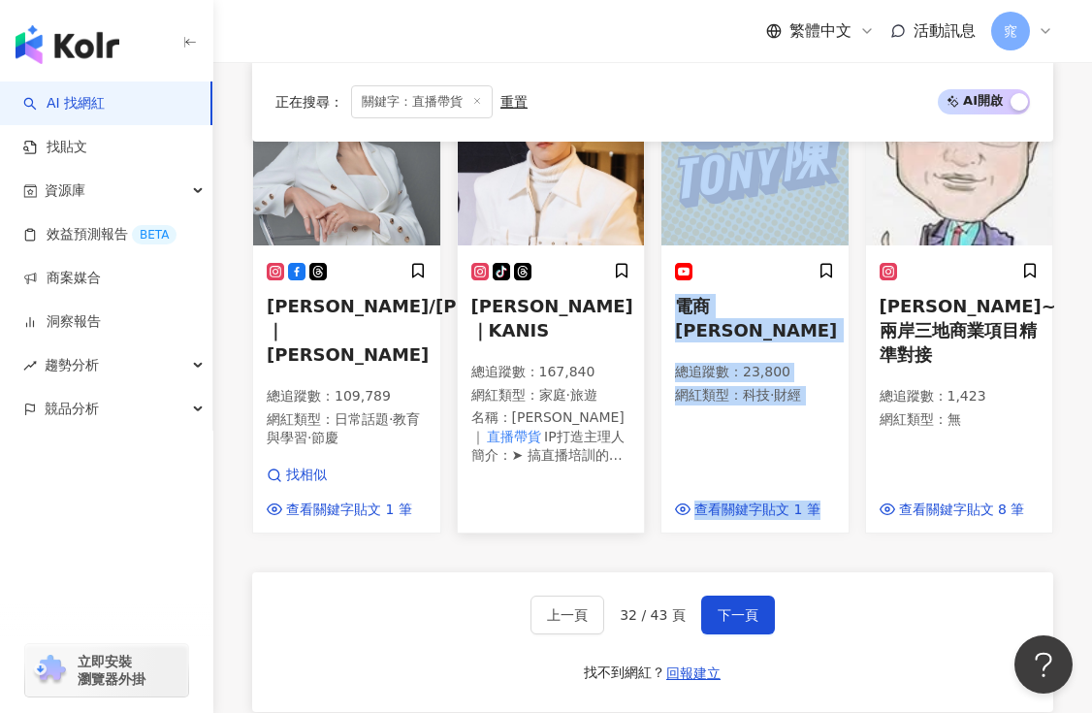
scroll to position [2065, 0]
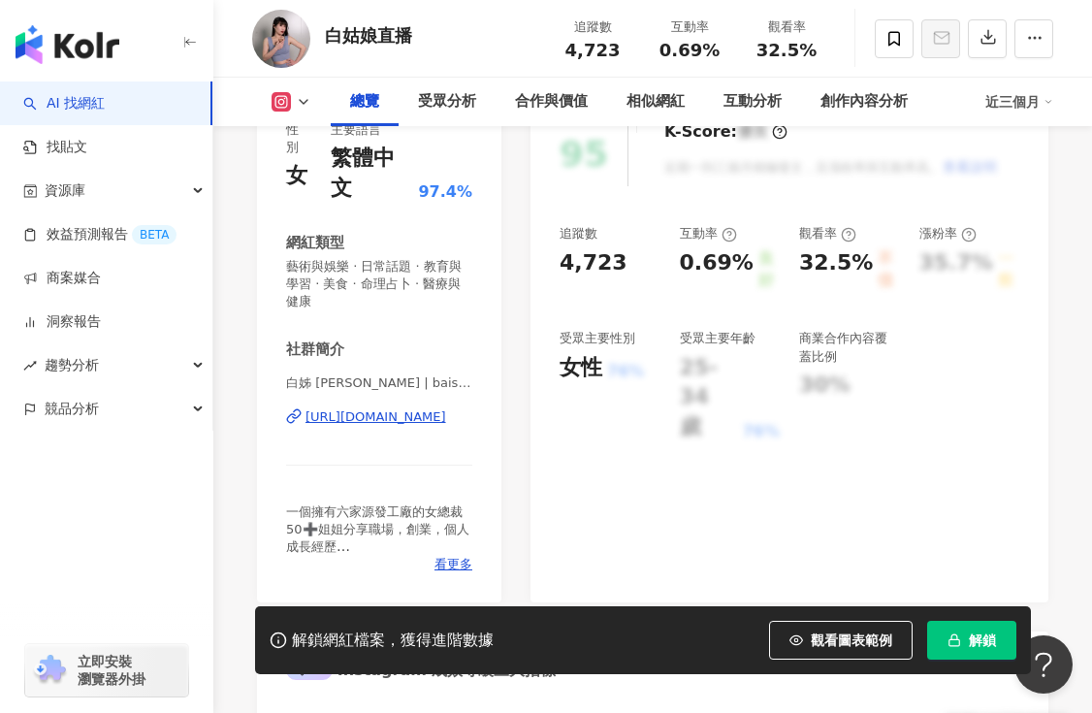
scroll to position [263, 0]
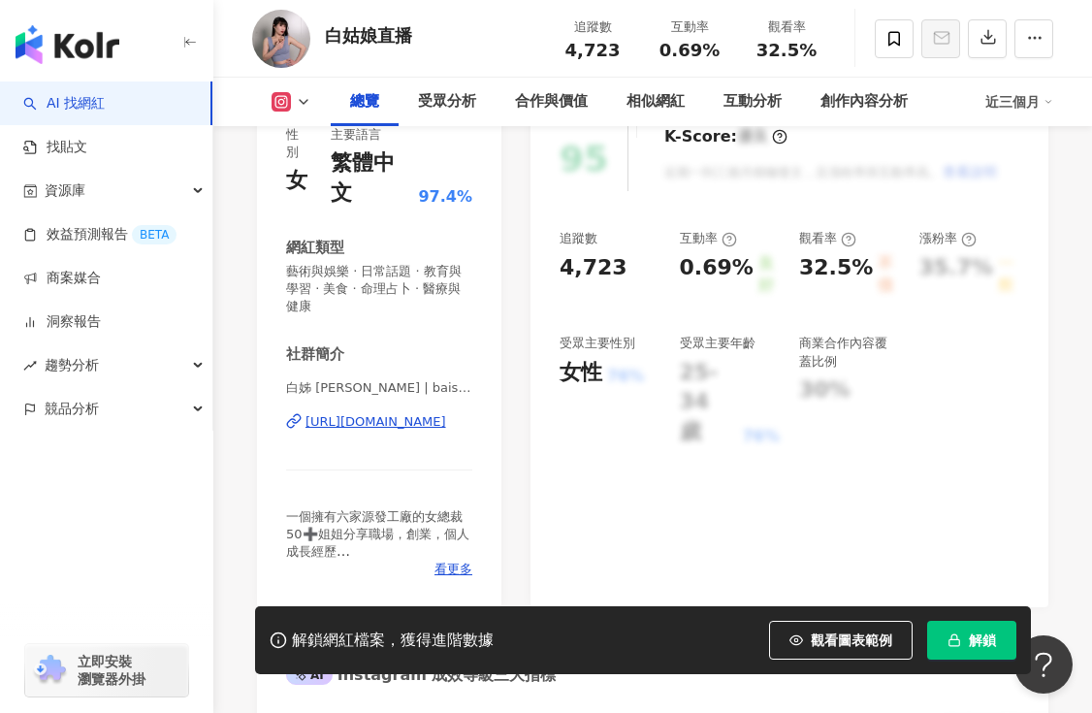
click at [413, 413] on div "https://www.instagram.com/baisistaiwan/" at bounding box center [376, 421] width 141 height 17
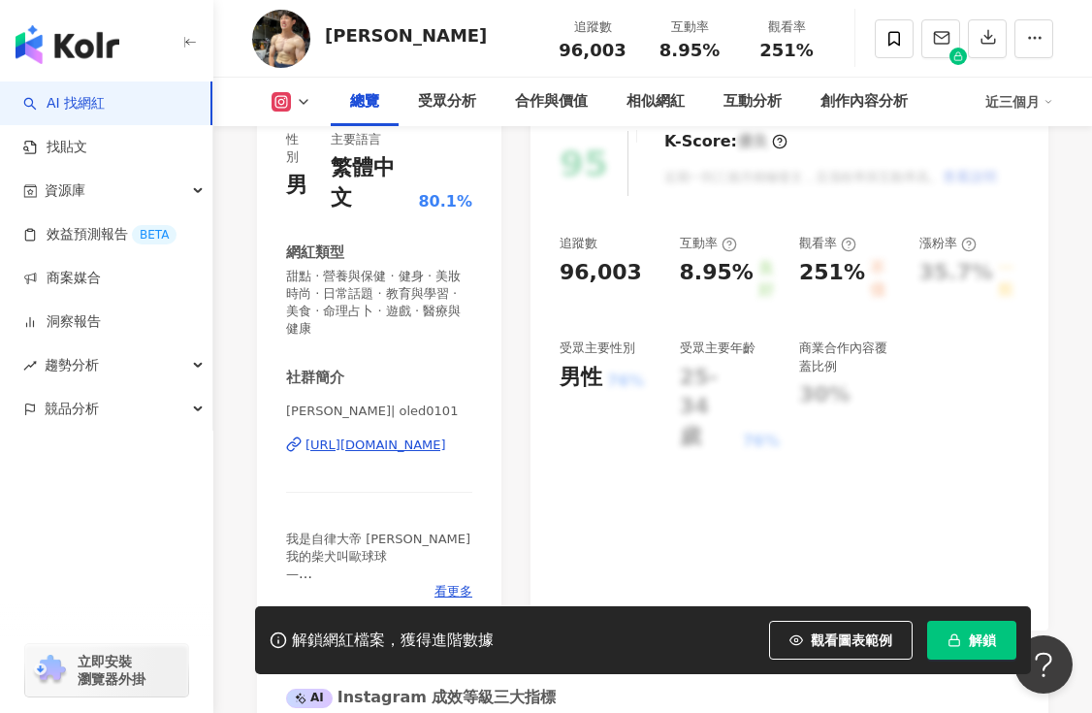
scroll to position [279, 0]
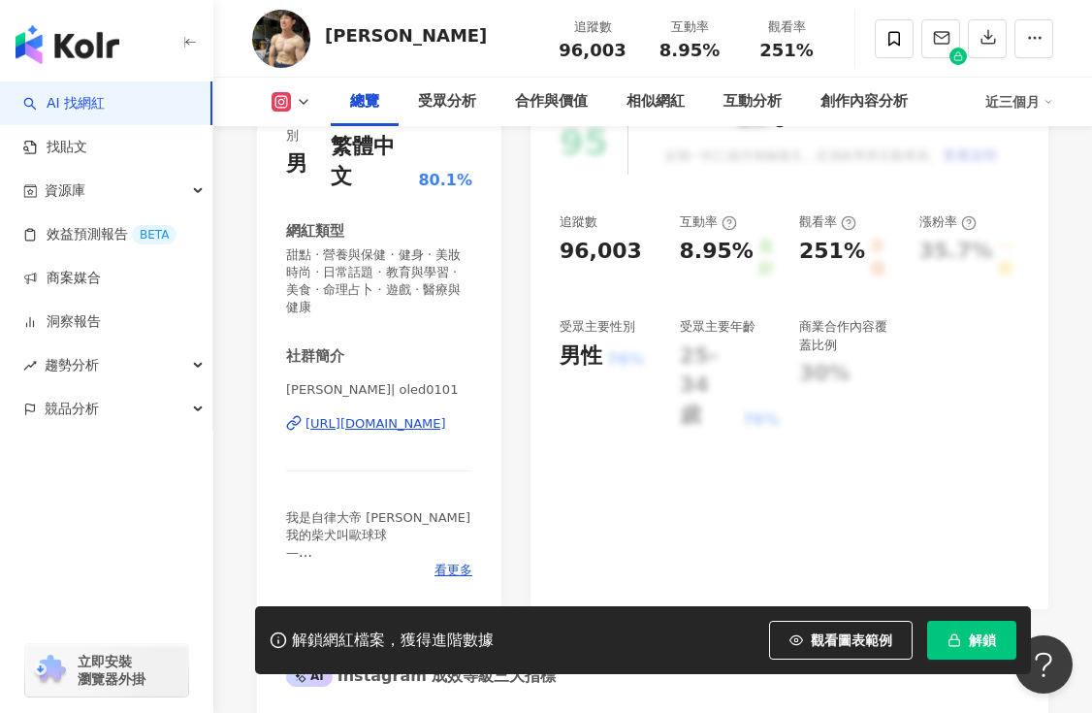
click at [385, 415] on div "[URL][DOMAIN_NAME]" at bounding box center [376, 423] width 141 height 17
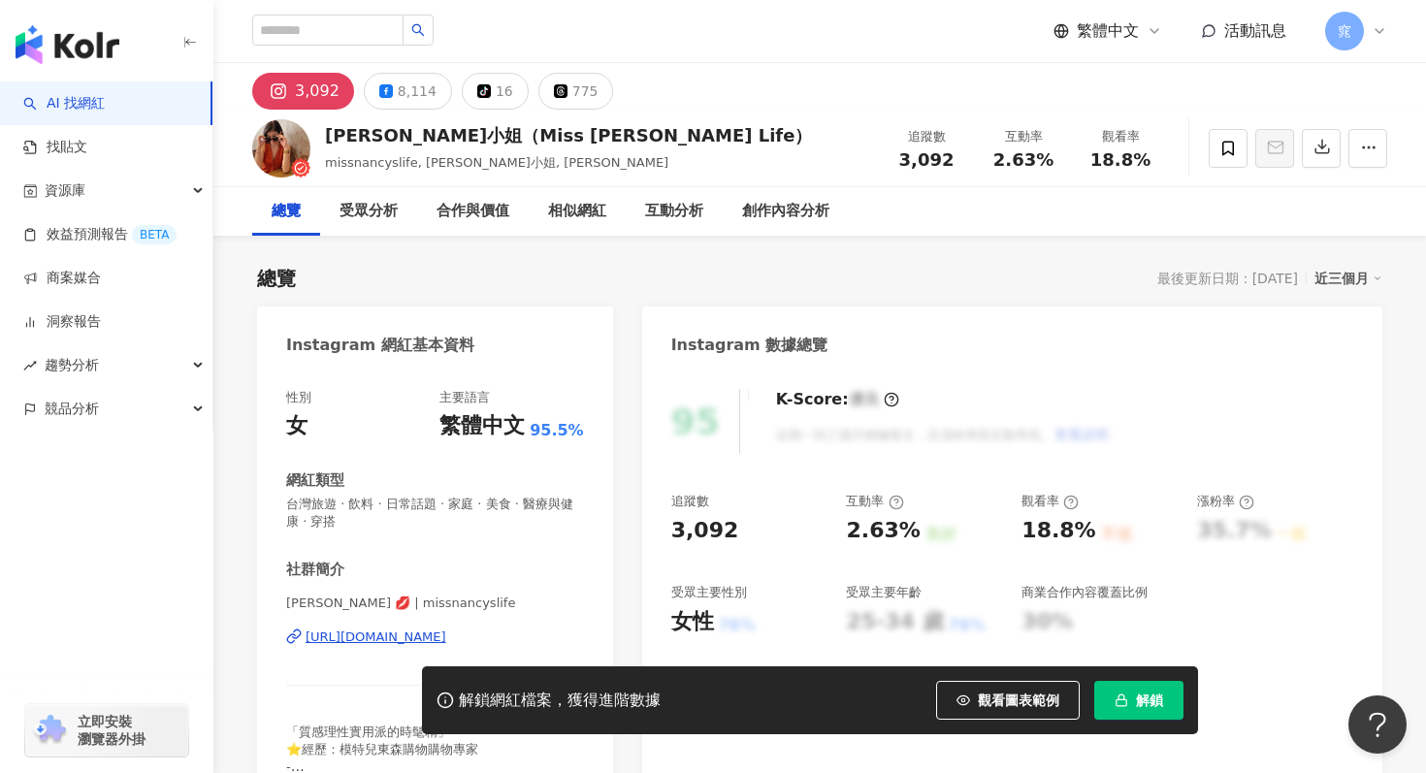
click at [342, 644] on div "https://www.instagram.com/missnancyslife/" at bounding box center [376, 637] width 141 height 17
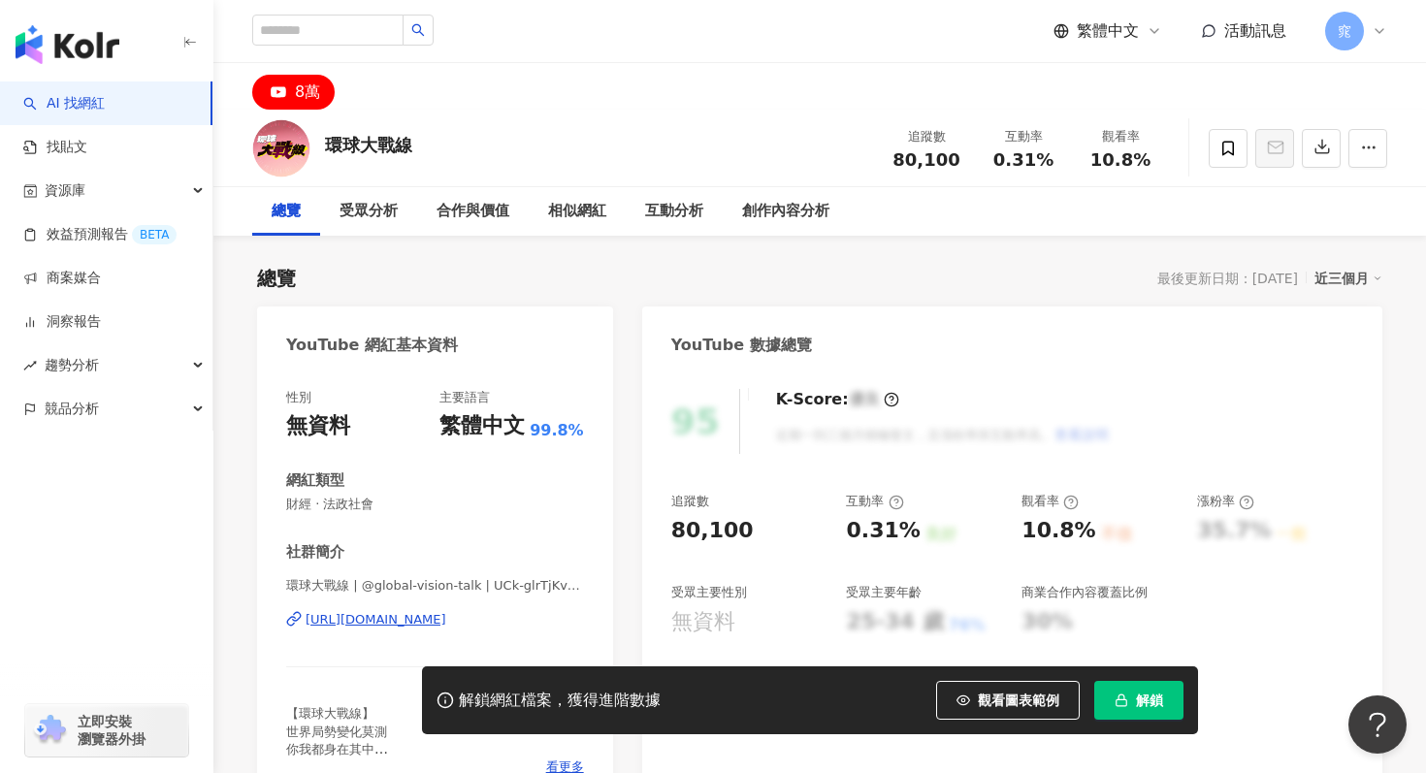
click at [407, 619] on div "https://www.youtube.com/channel/UCk-glrTjKvpfdMtIfPFN1mg" at bounding box center [376, 619] width 141 height 17
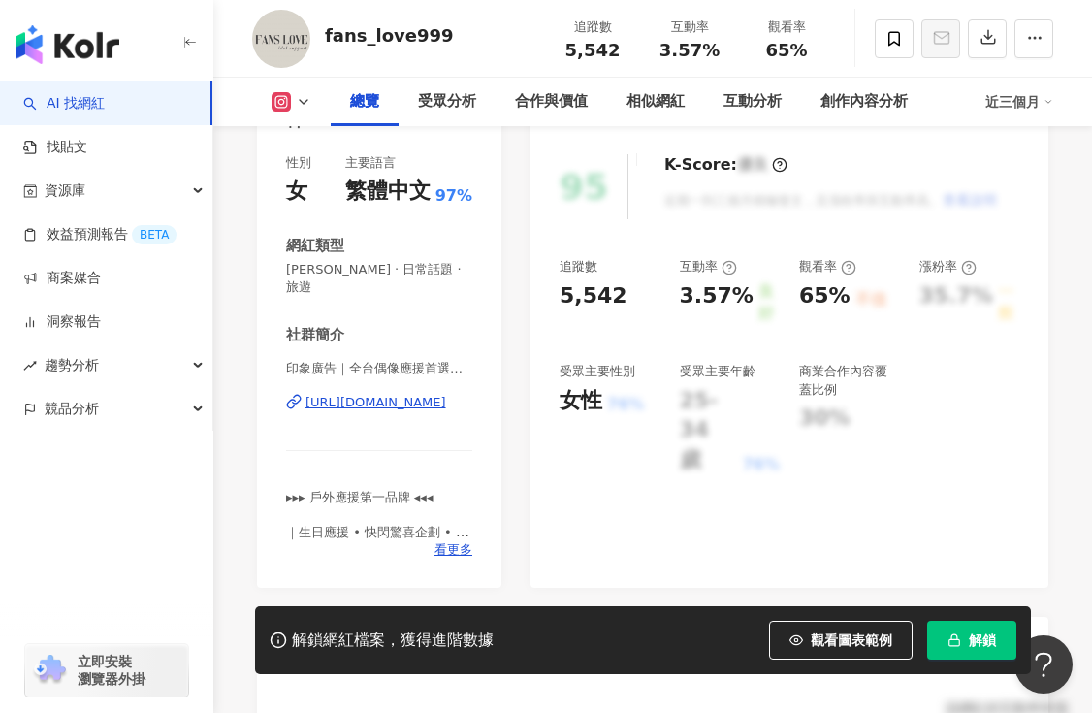
scroll to position [254, 0]
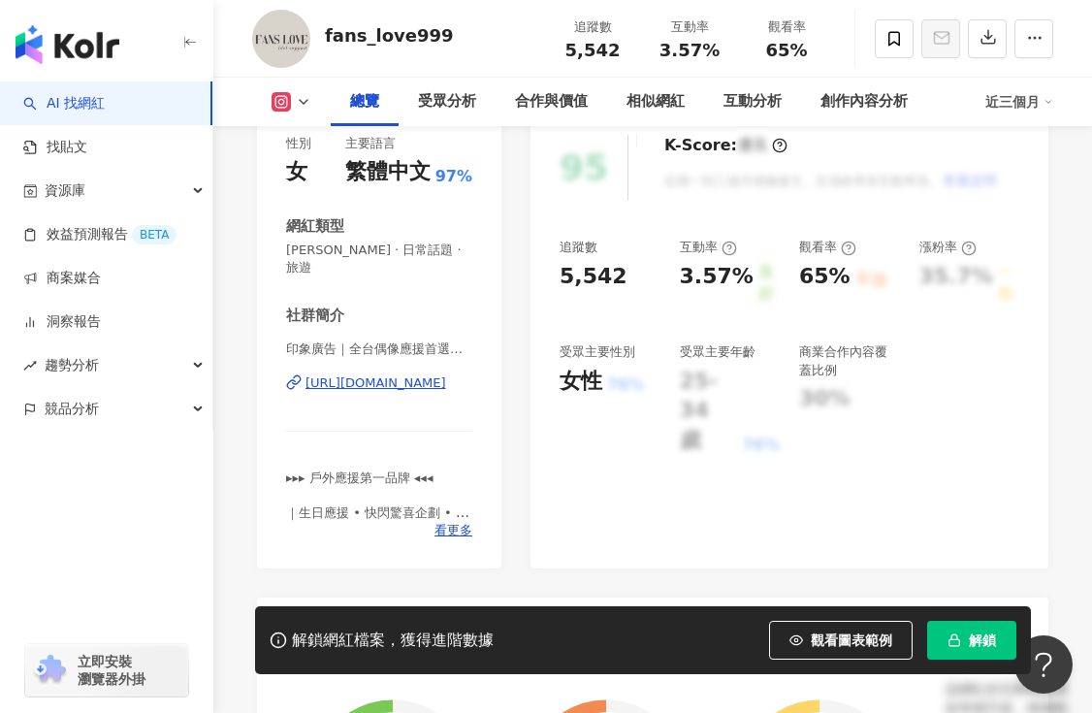
click at [425, 374] on div "[URL][DOMAIN_NAME]" at bounding box center [376, 382] width 141 height 17
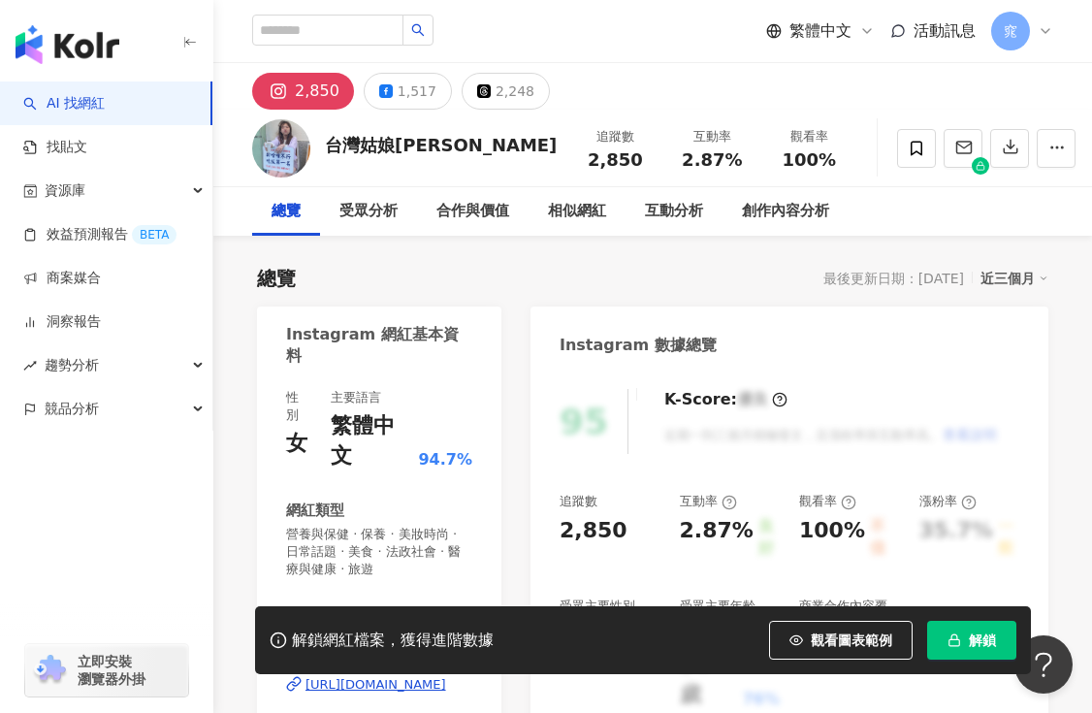
scroll to position [135, 0]
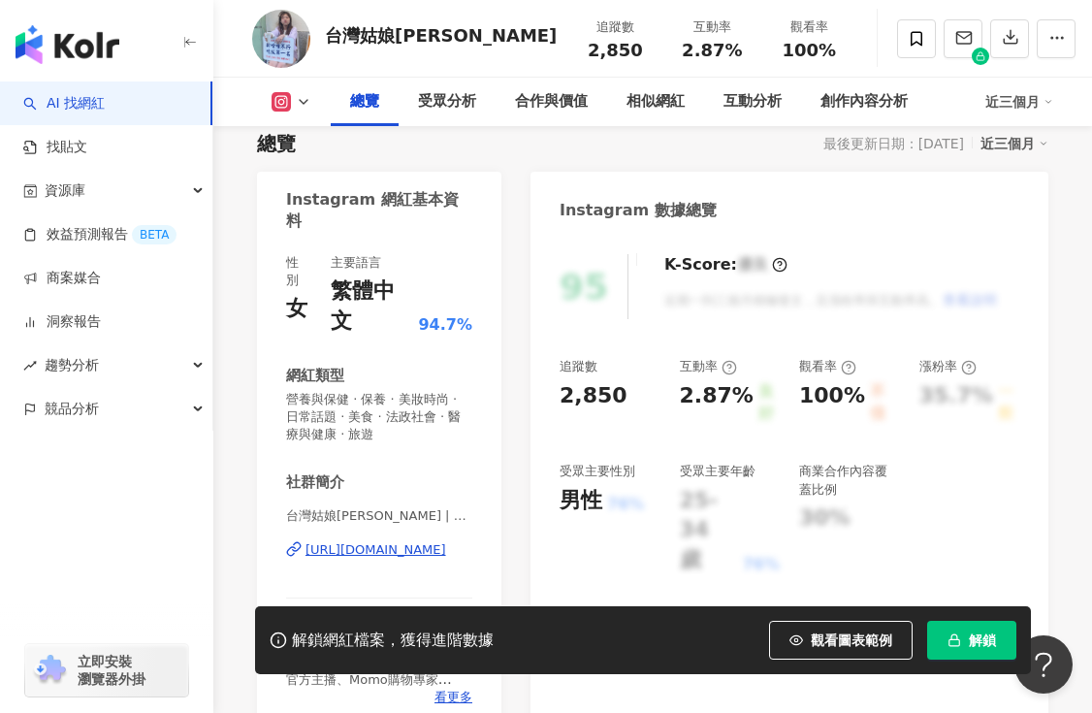
click at [428, 541] on div "https://www.instagram.com/utbell_/" at bounding box center [376, 549] width 141 height 17
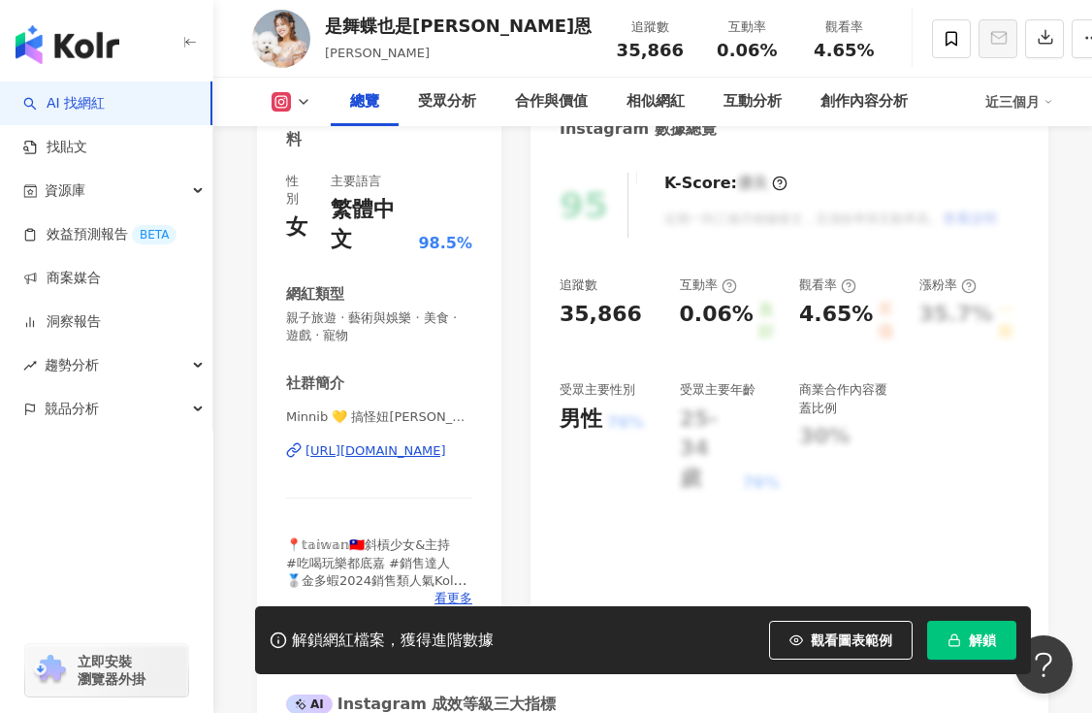
scroll to position [296, 0]
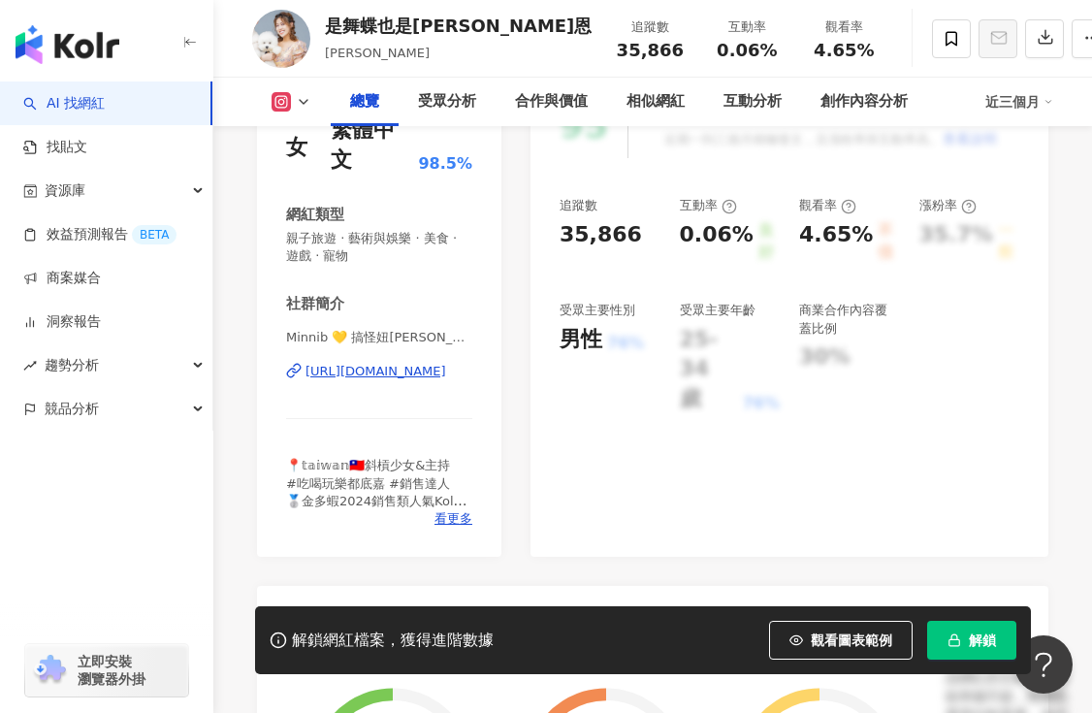
click at [417, 363] on div "https://www.instagram.com/minnib520/" at bounding box center [376, 371] width 141 height 17
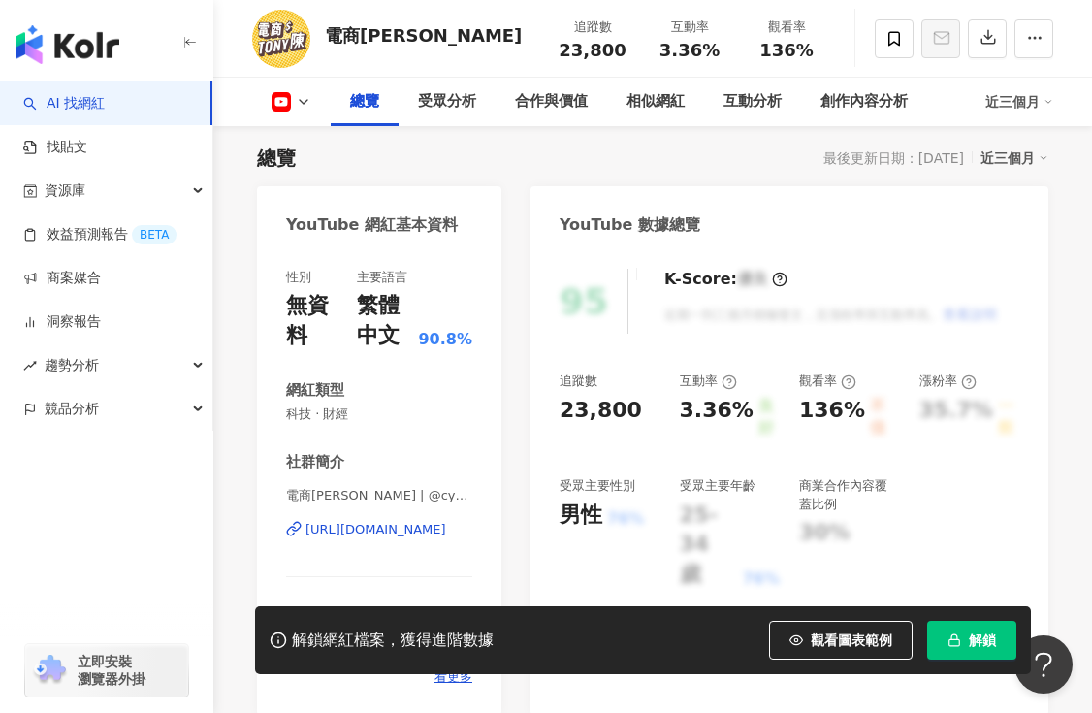
scroll to position [121, 0]
click at [389, 533] on div "[URL][DOMAIN_NAME]" at bounding box center [376, 528] width 141 height 17
